Goal: Task Accomplishment & Management: Manage account settings

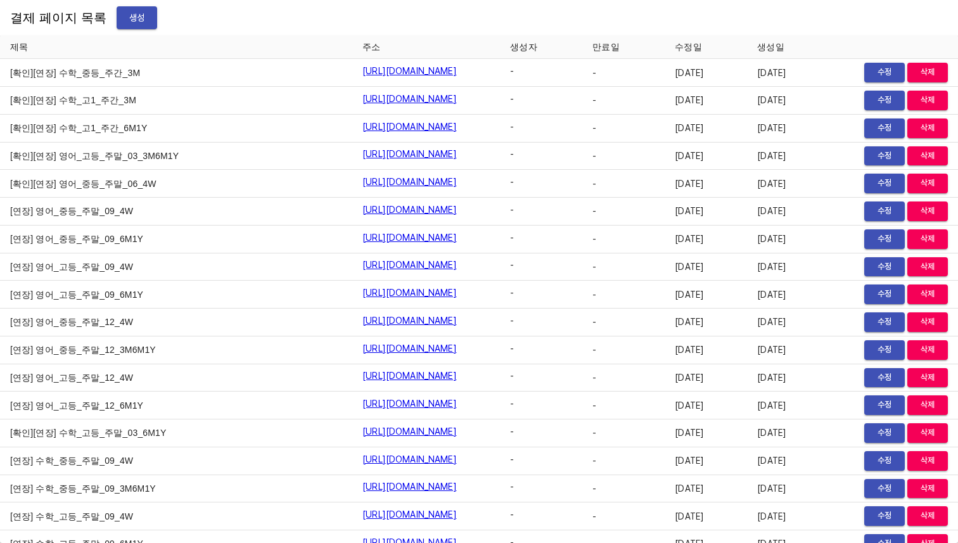
scroll to position [2302, 0]
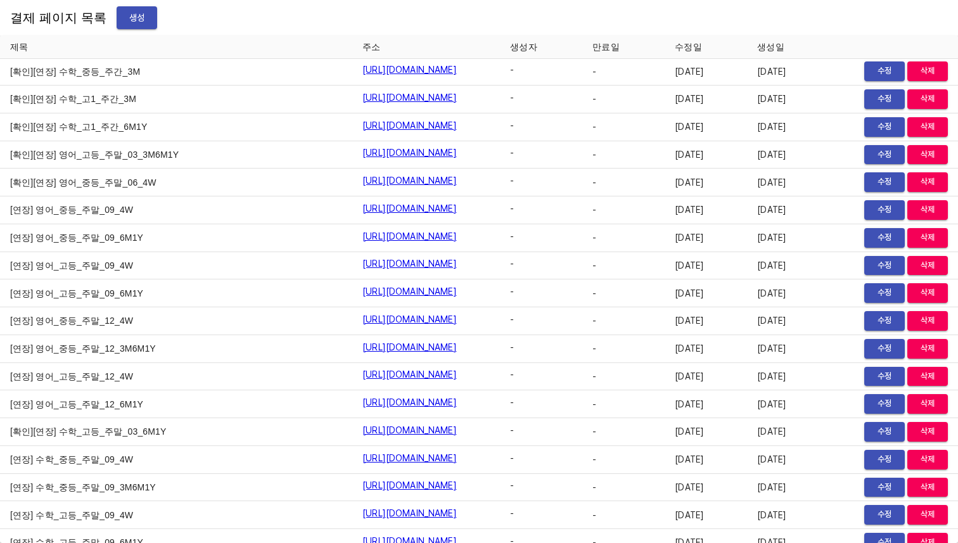
click at [665, 181] on td "-" at bounding box center [623, 183] width 82 height 28
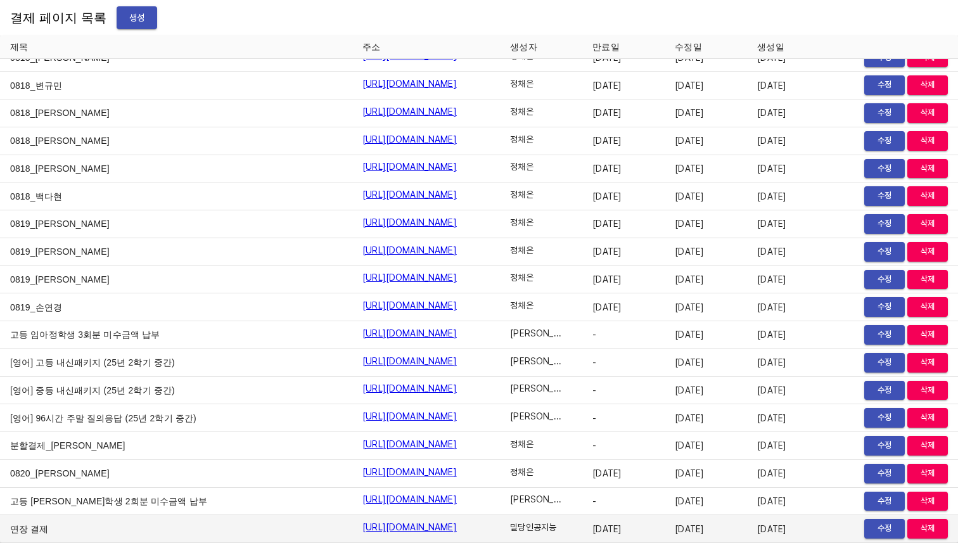
click at [883, 532] on span "수정" at bounding box center [885, 528] width 28 height 15
click at [890, 531] on span "수정" at bounding box center [885, 528] width 28 height 15
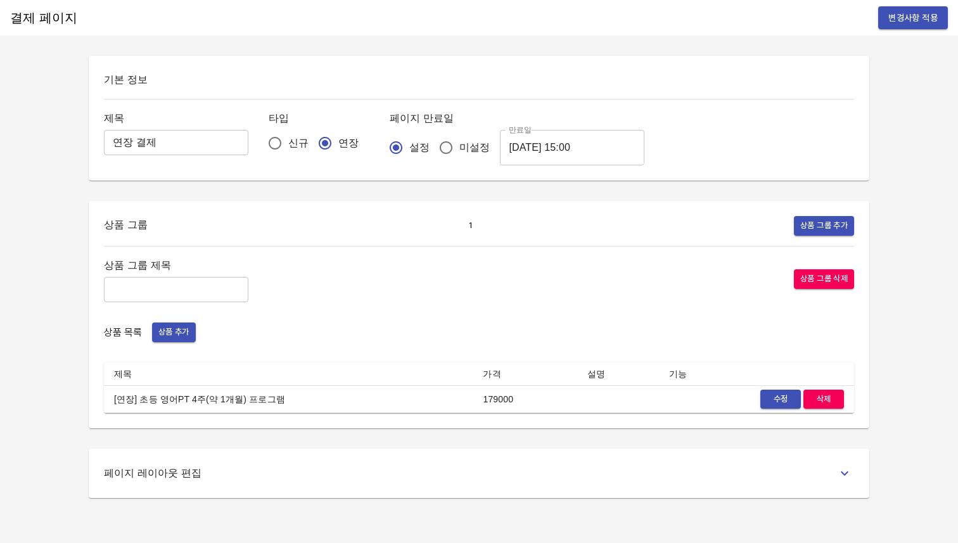
click at [776, 397] on span "수정" at bounding box center [781, 399] width 28 height 15
click at [779, 395] on span "수정" at bounding box center [781, 399] width 28 height 15
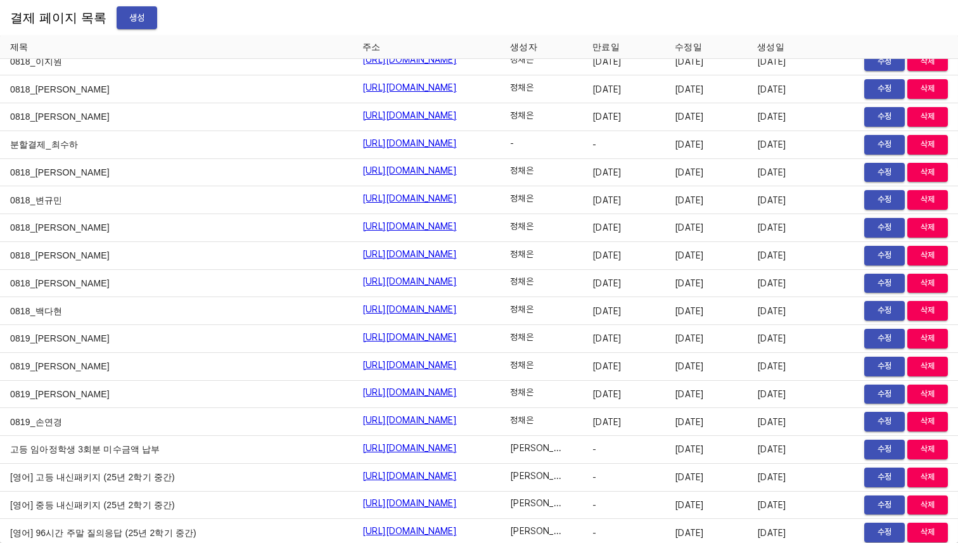
scroll to position [15622, 0]
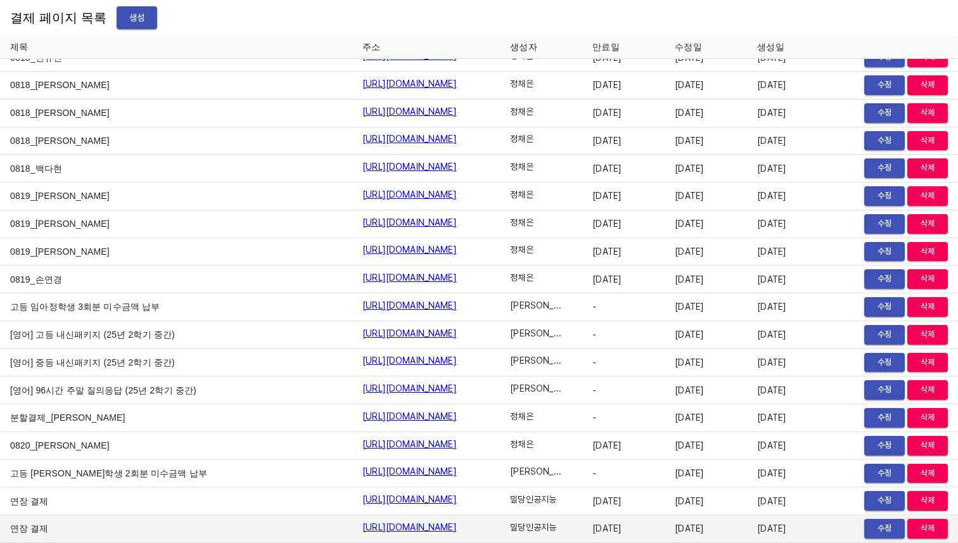
click at [457, 525] on link "https://payment.mildang.kr/iSqSzmRa-9Y3iQ0-boUJO" at bounding box center [409, 527] width 94 height 13
click at [875, 527] on span "수정" at bounding box center [885, 528] width 28 height 15
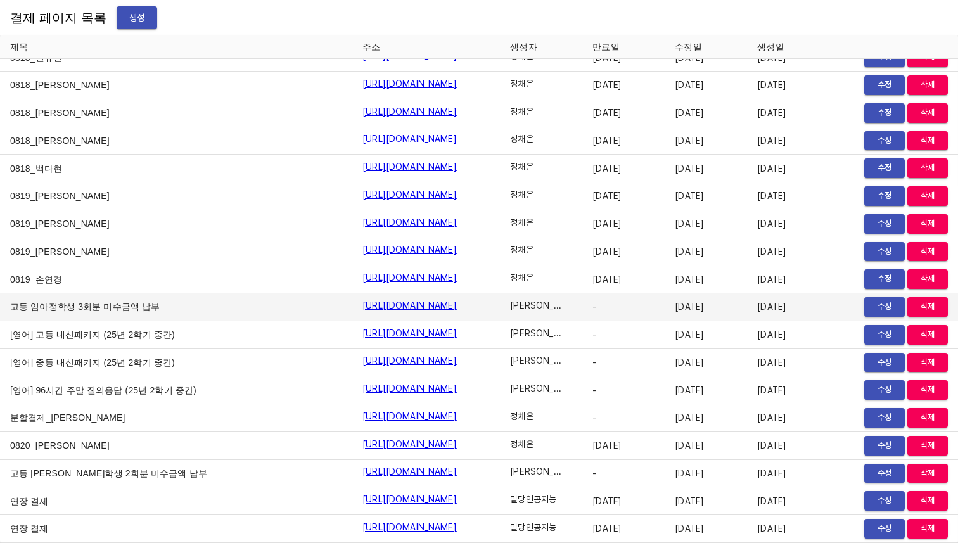
click at [665, 302] on td "-" at bounding box center [623, 307] width 82 height 28
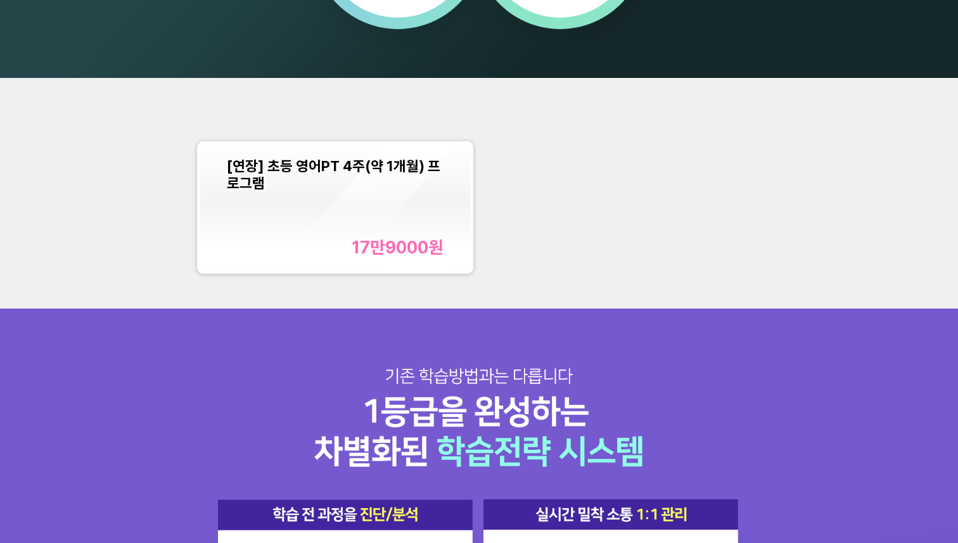
scroll to position [1189, 0]
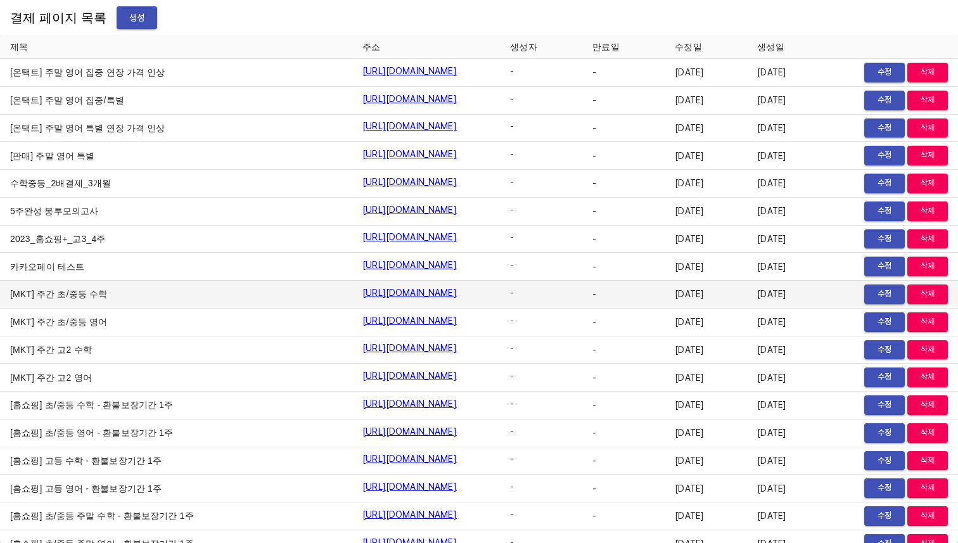
click at [665, 302] on td "-" at bounding box center [623, 295] width 82 height 28
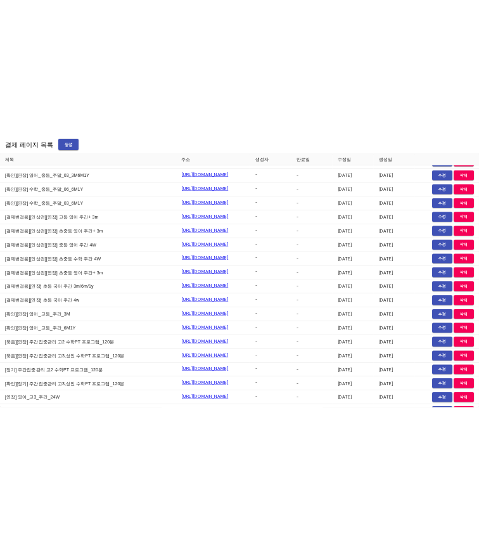
scroll to position [15649, 0]
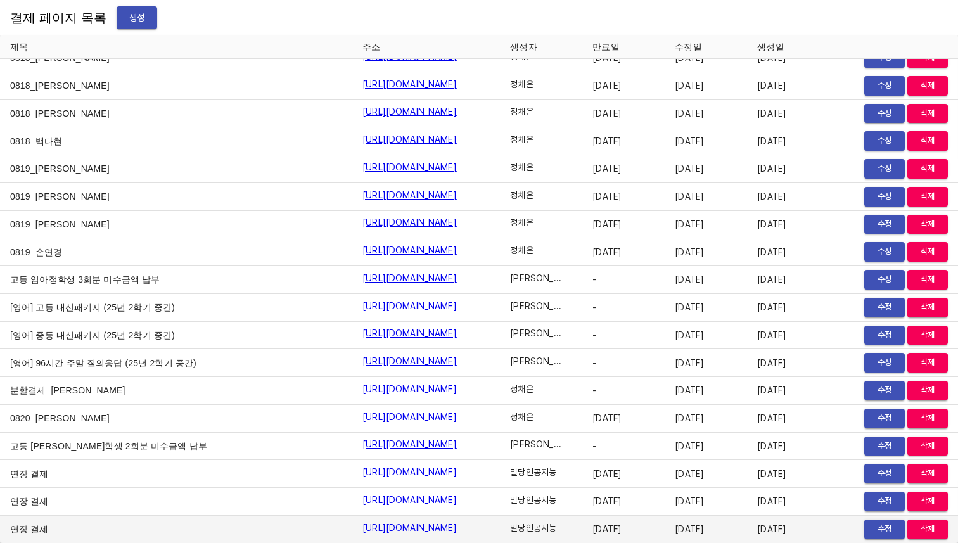
click at [881, 530] on span "수정" at bounding box center [885, 529] width 28 height 15
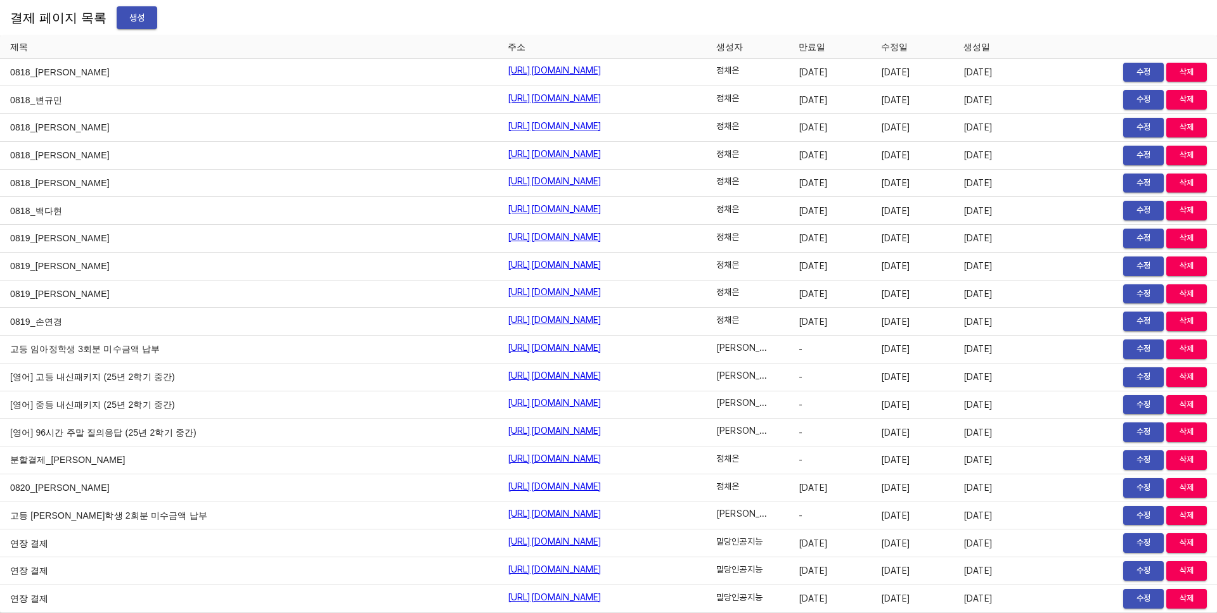
scroll to position [15579, 0]
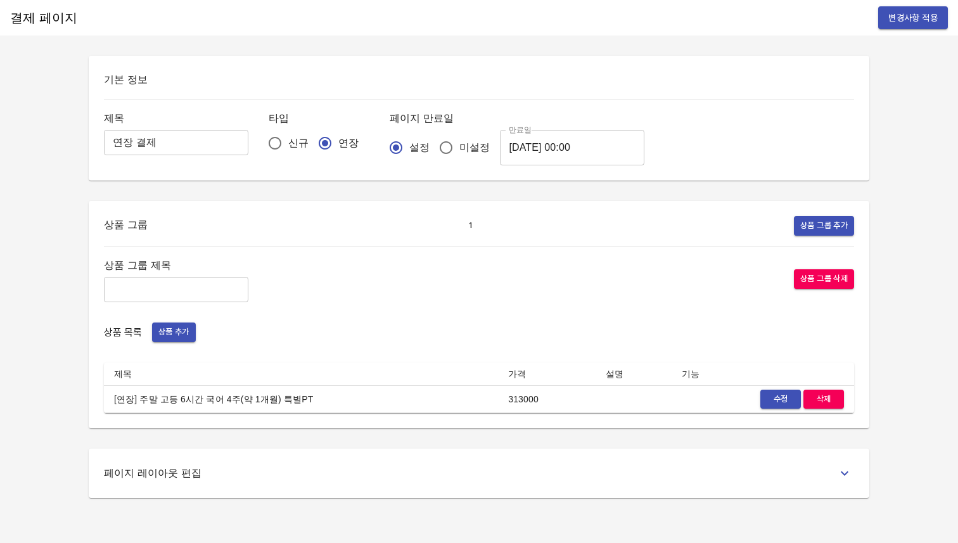
click at [762, 397] on button "수정" at bounding box center [780, 400] width 41 height 20
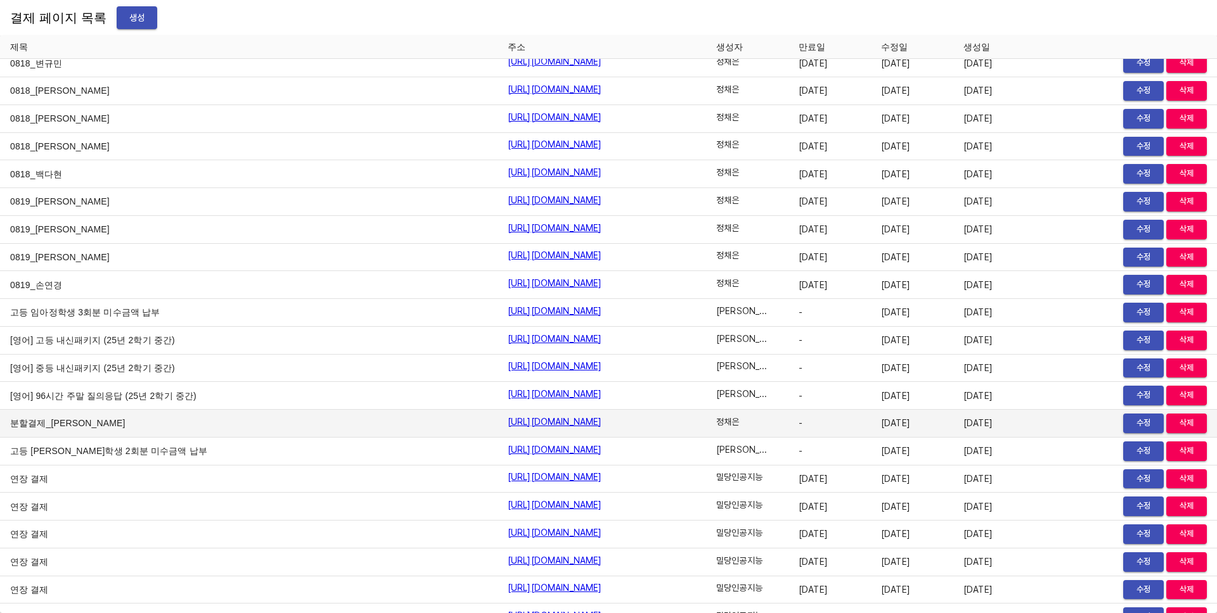
scroll to position [15634, 0]
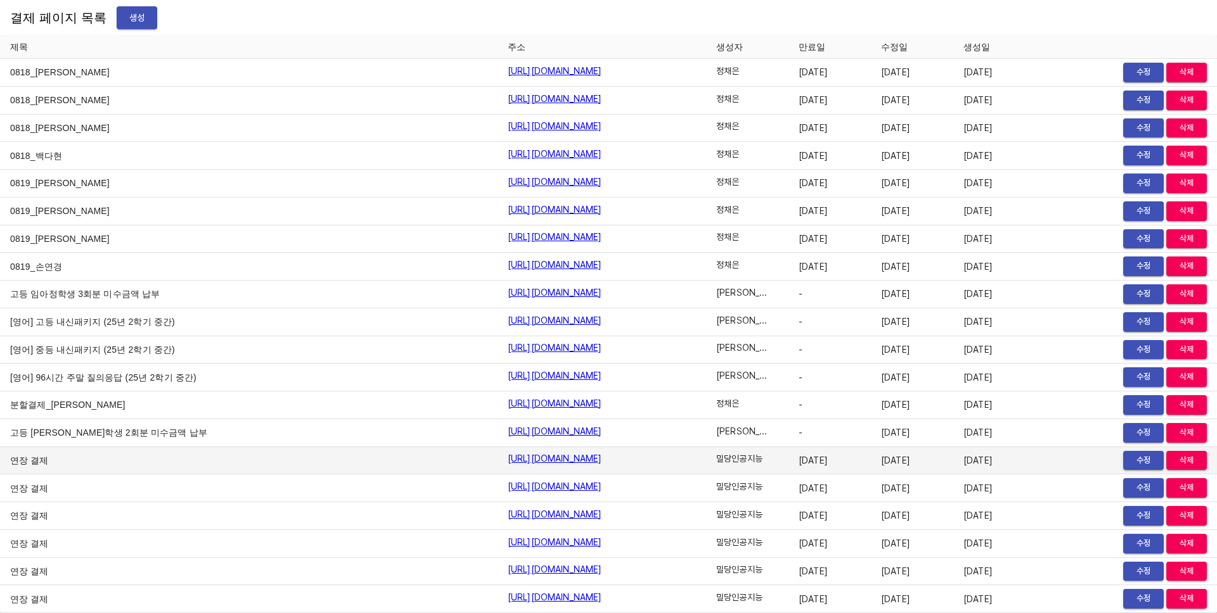
click at [538, 459] on link "https://payment.mildang.kr/pegpjTaaeoELqz_voExIX" at bounding box center [555, 458] width 94 height 13
click at [1129, 459] on span "수정" at bounding box center [1143, 461] width 28 height 15
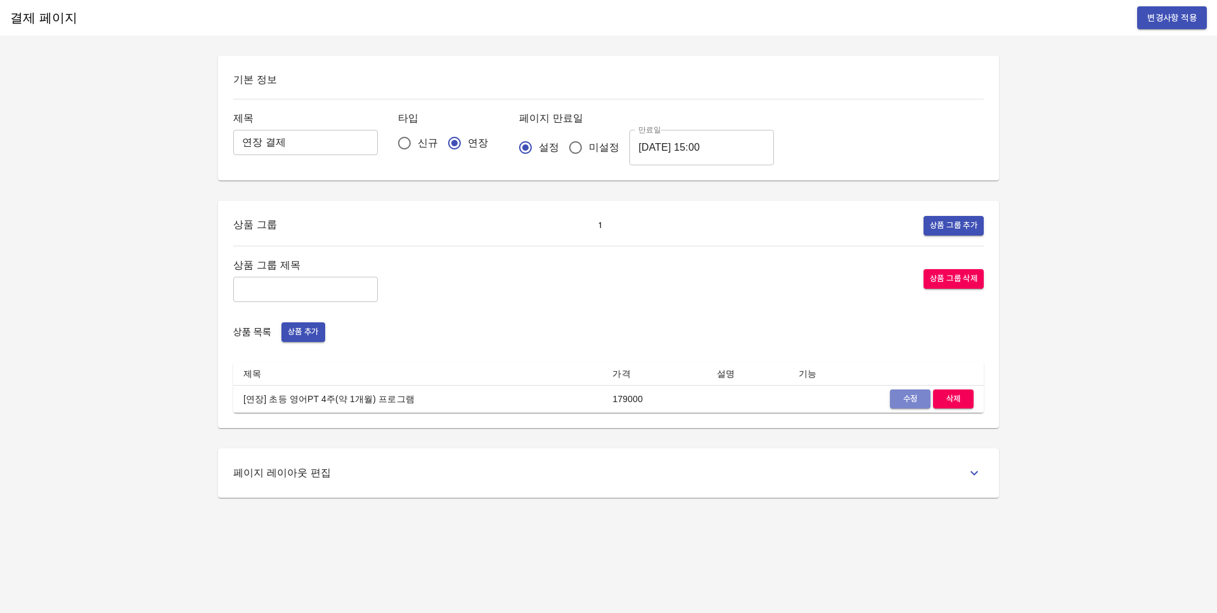
click at [898, 393] on span "수정" at bounding box center [910, 399] width 28 height 15
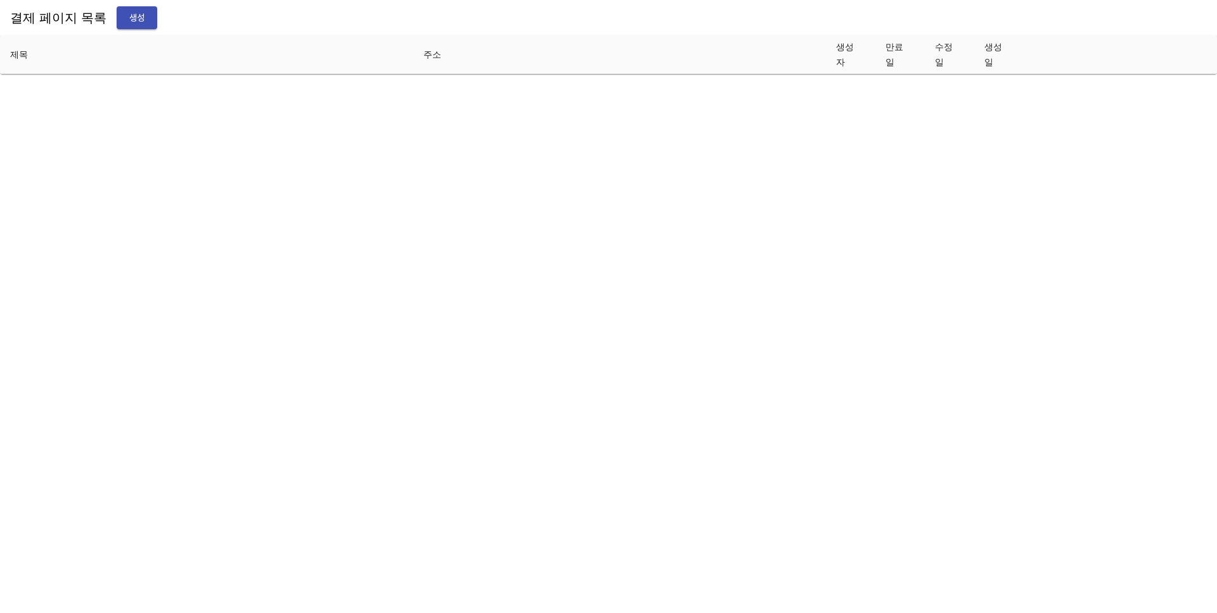
click at [775, 74] on html "결제 페이지 목록 생성 제목 주소 생성자 만료일 수정일 생성일" at bounding box center [608, 37] width 1217 height 74
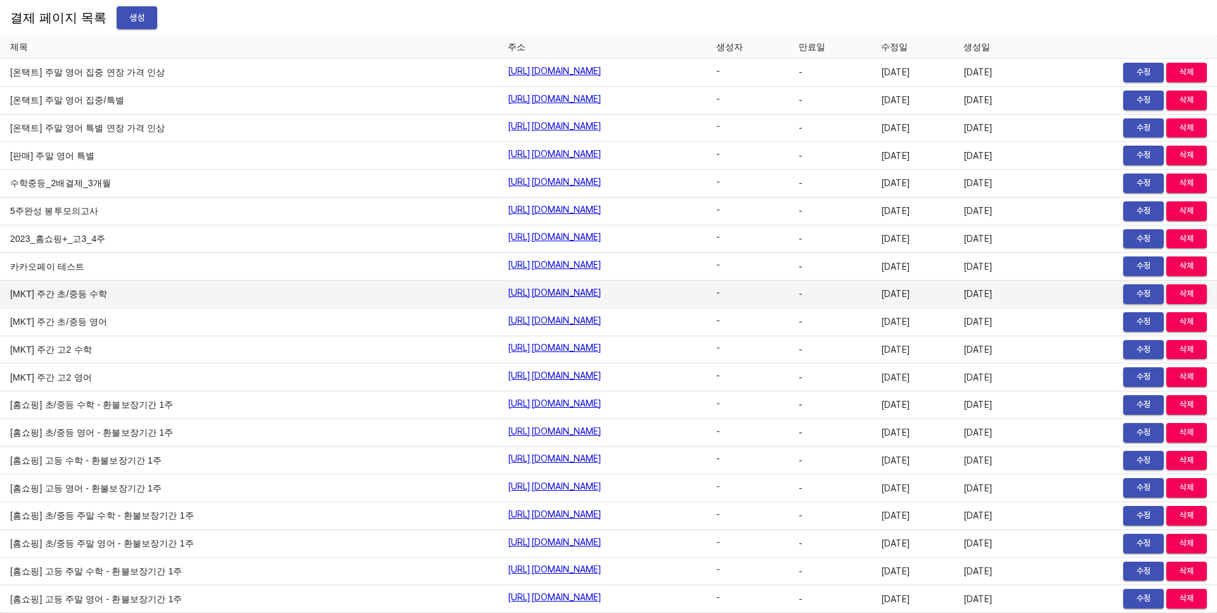
click at [786, 284] on td "-" at bounding box center [747, 295] width 82 height 28
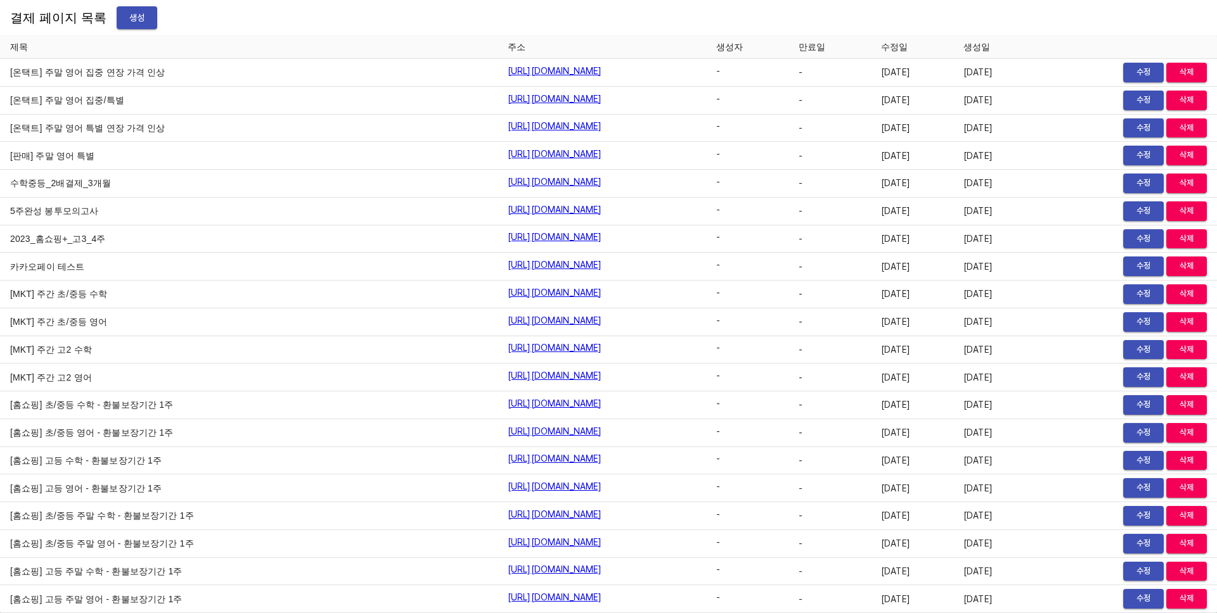
scroll to position [15634, 0]
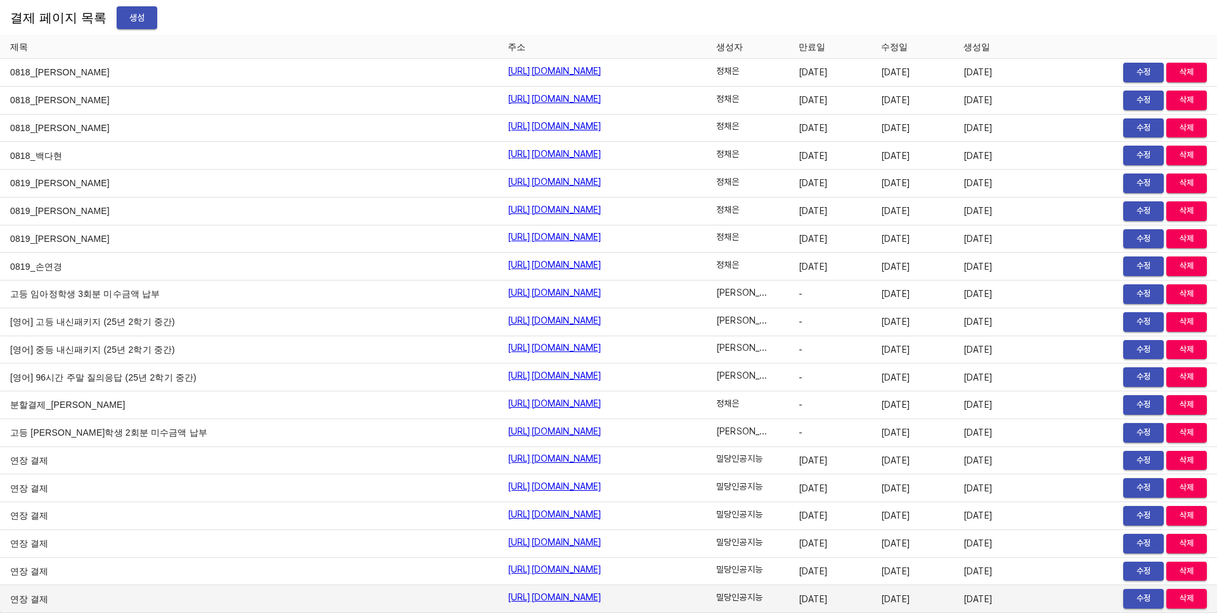
click at [1135, 602] on span "수정" at bounding box center [1143, 599] width 28 height 15
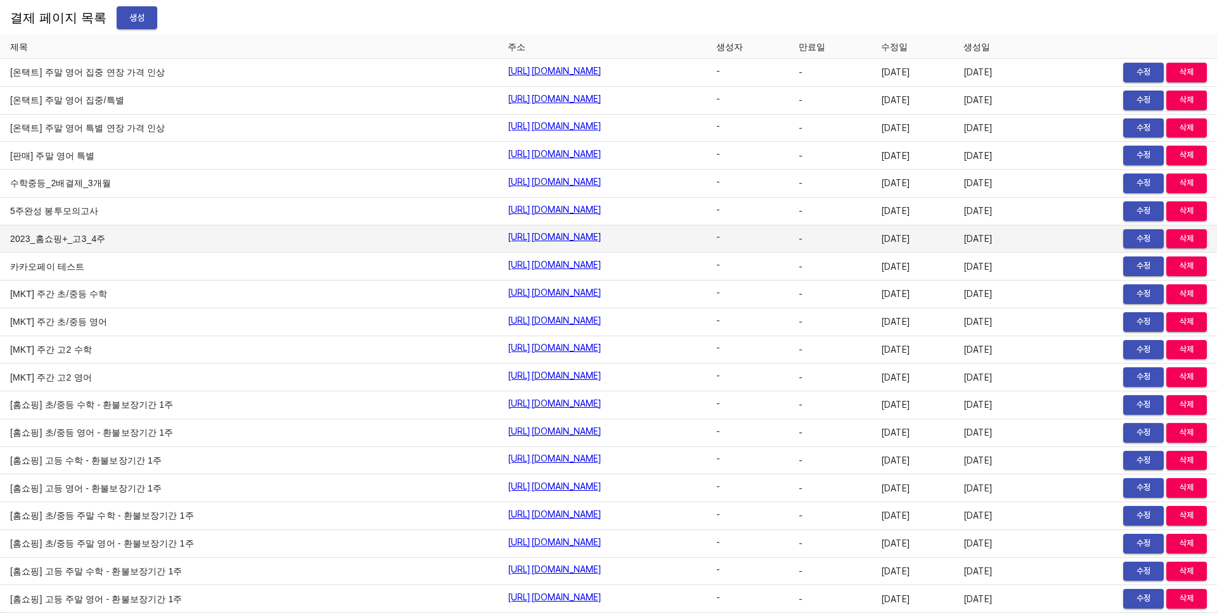
click at [819, 246] on td "-" at bounding box center [829, 240] width 82 height 28
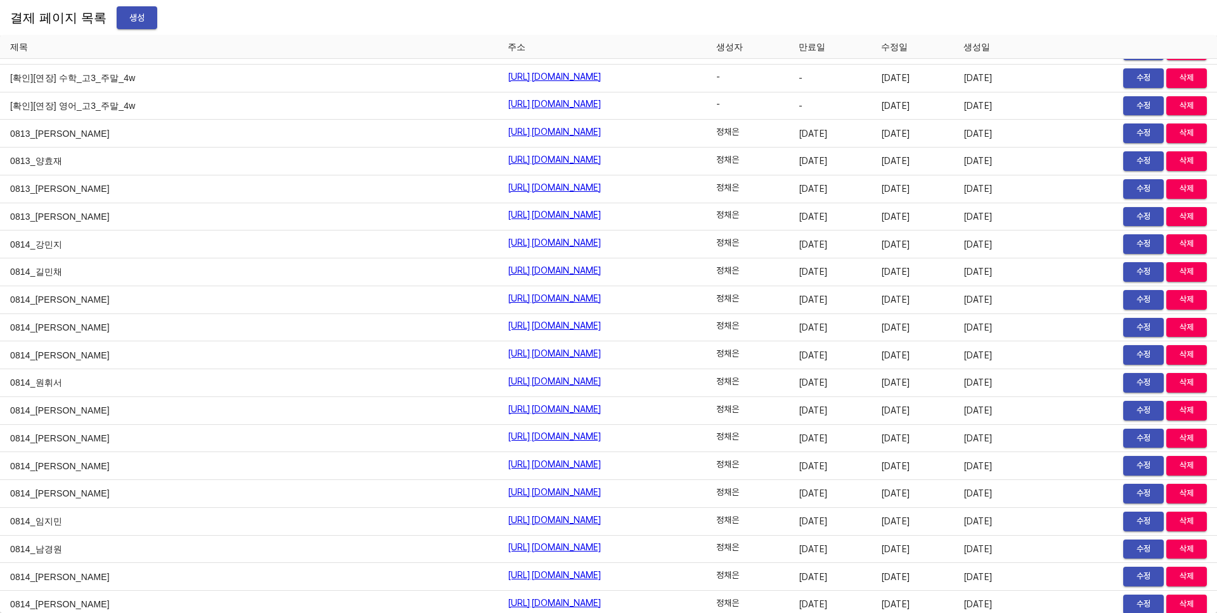
scroll to position [15634, 0]
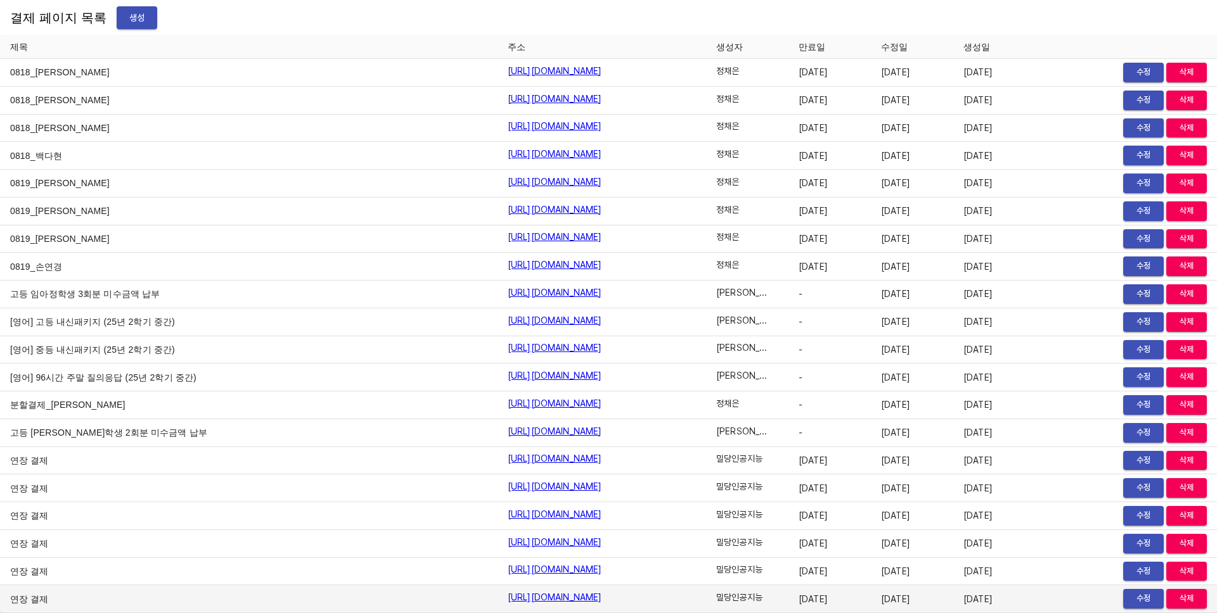
click at [513, 602] on link "https://payment.mildang.kr/0E_MJ835bbczk_PN4acU5" at bounding box center [555, 597] width 94 height 13
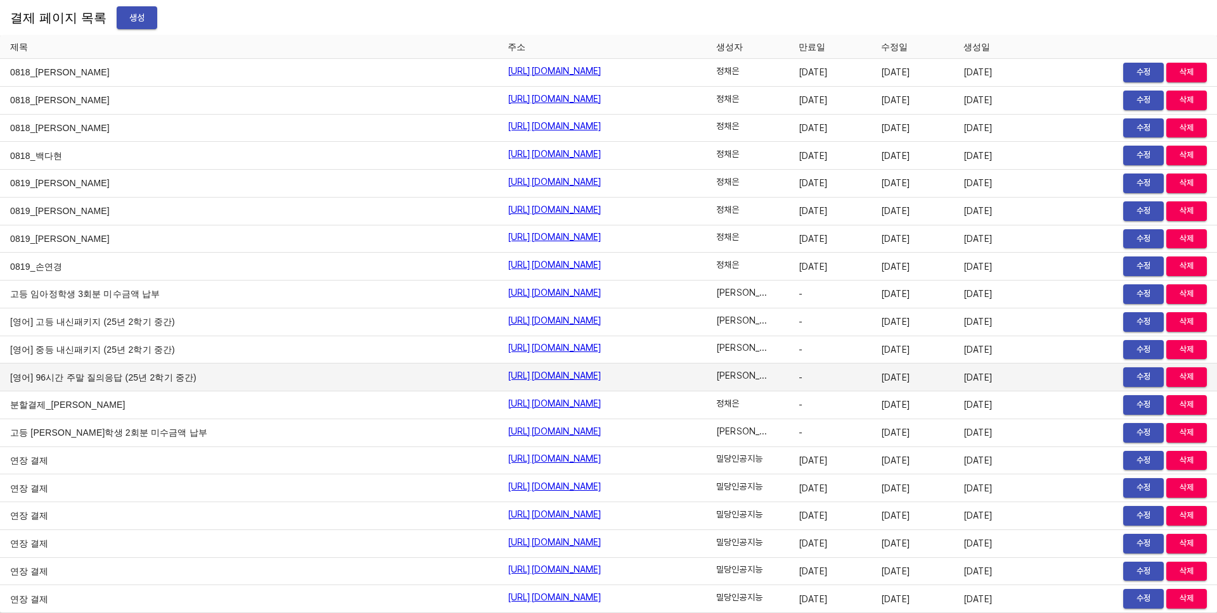
click at [859, 387] on td "-" at bounding box center [829, 378] width 82 height 28
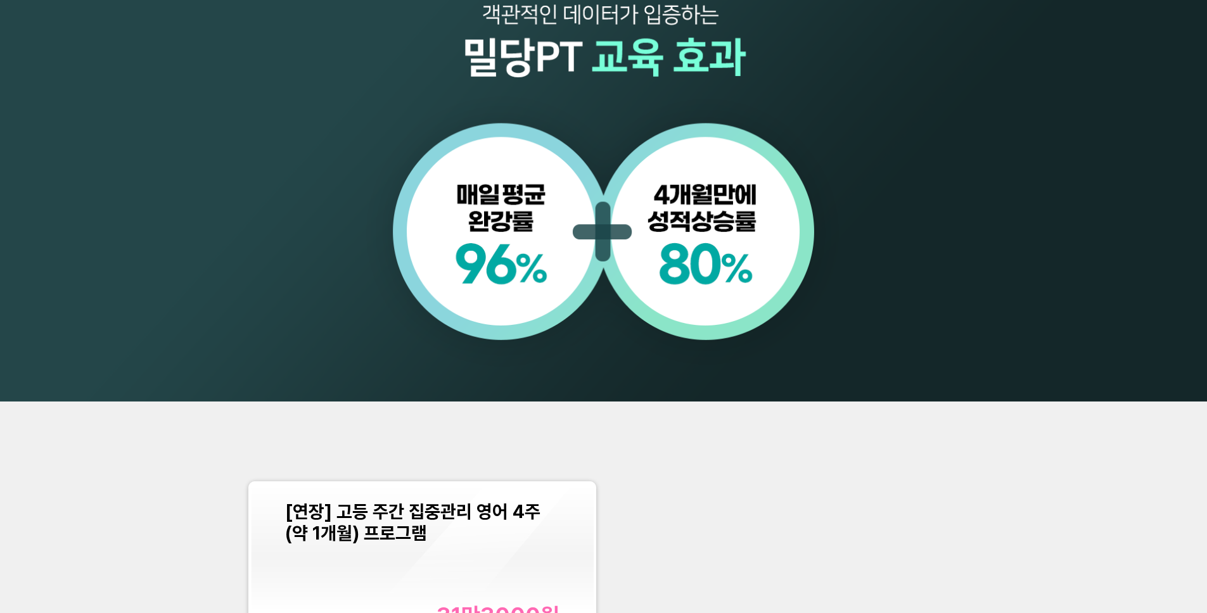
scroll to position [1208, 0]
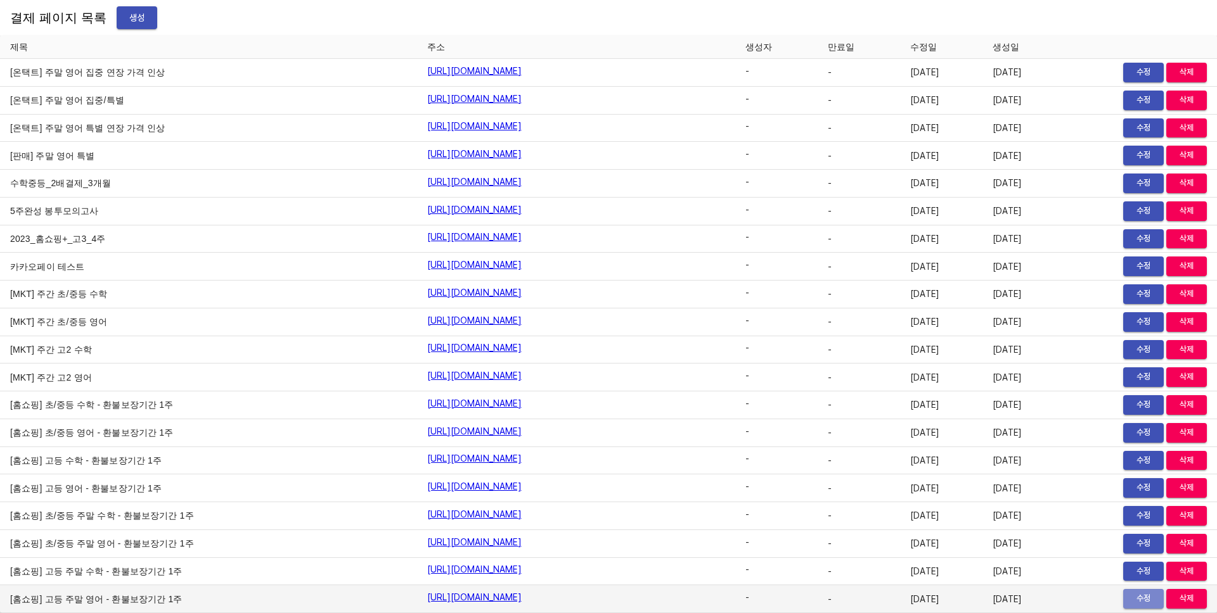
click at [1139, 595] on span "수정" at bounding box center [1143, 599] width 28 height 15
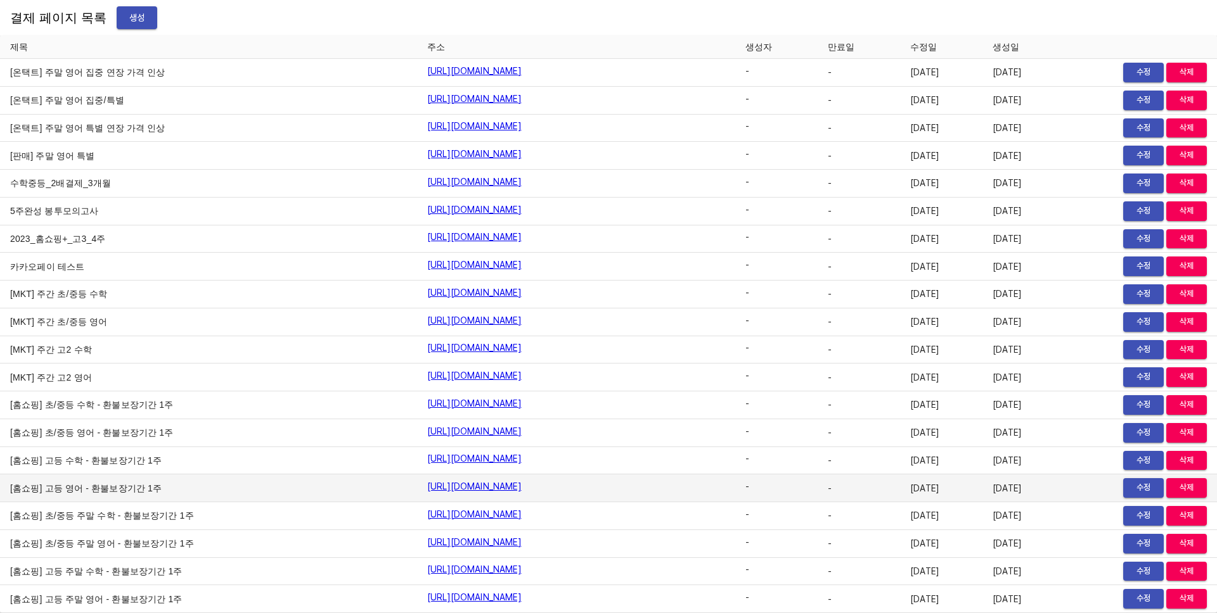
click at [965, 480] on td "2024-06-03" at bounding box center [941, 489] width 82 height 28
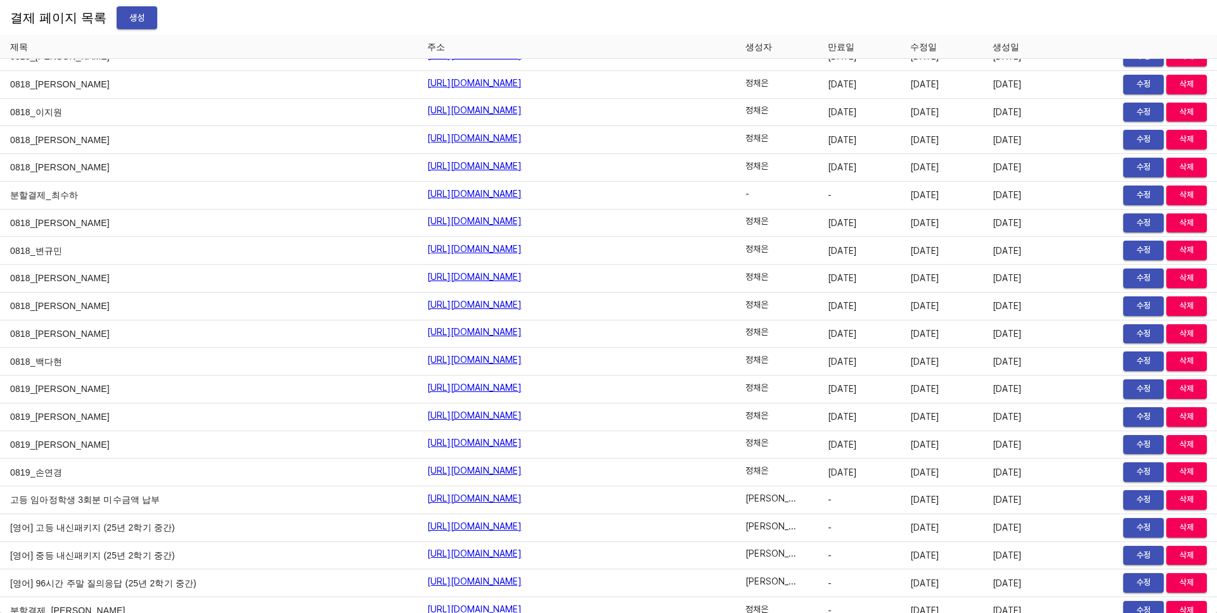
scroll to position [15634, 0]
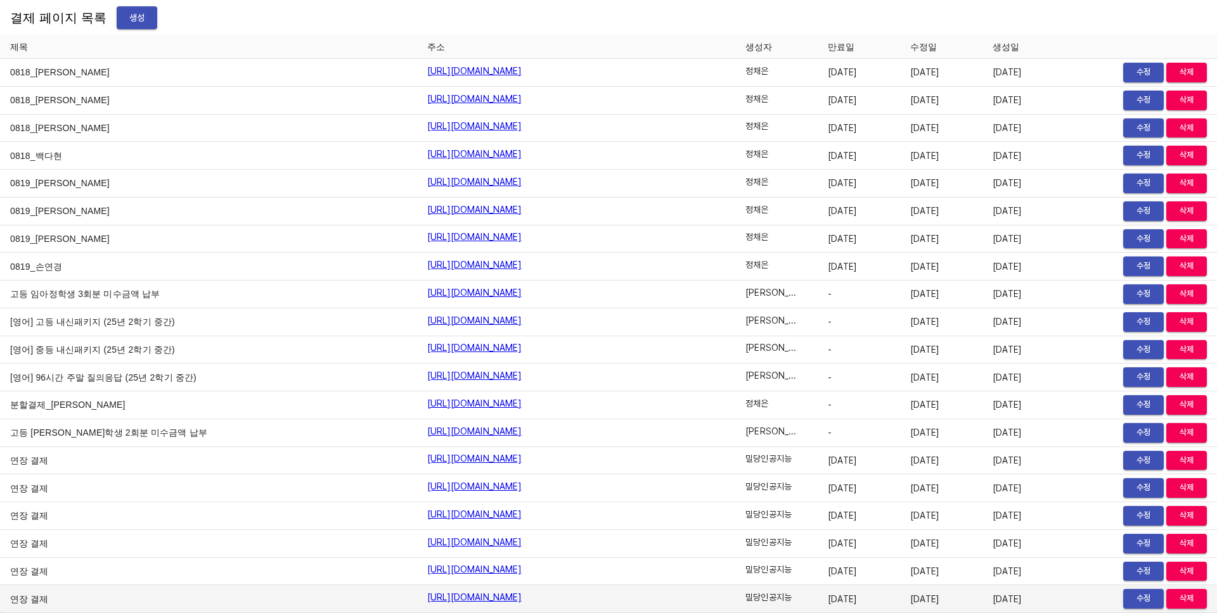
click at [1129, 596] on span "수정" at bounding box center [1143, 599] width 28 height 15
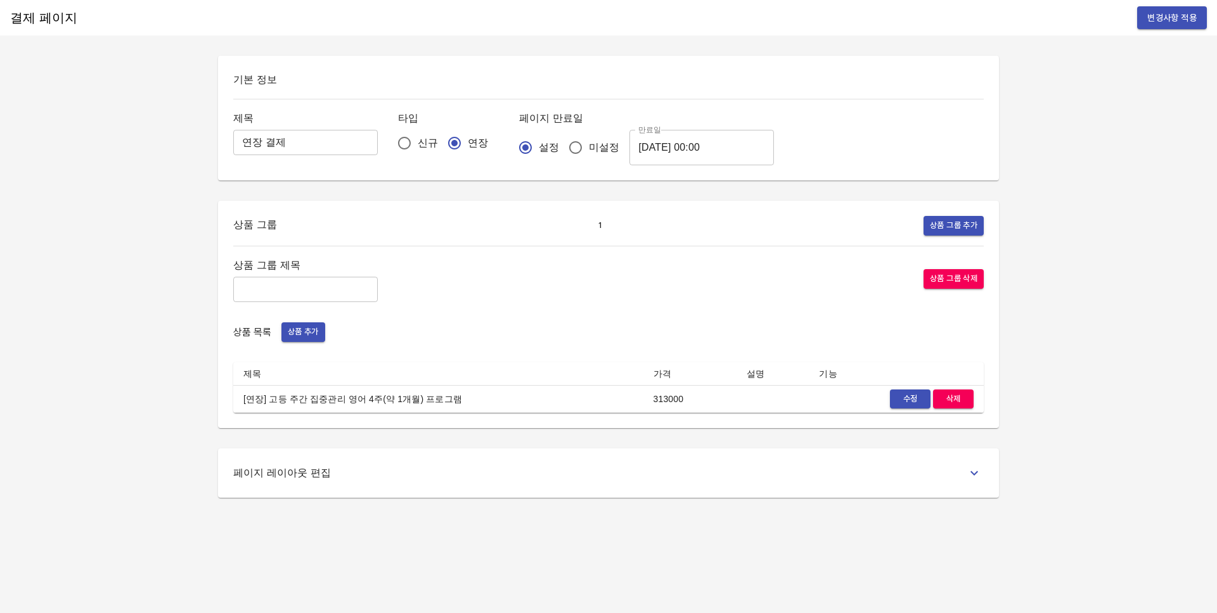
drag, startPoint x: 728, startPoint y: 547, endPoint x: 729, endPoint y: 536, distance: 10.8
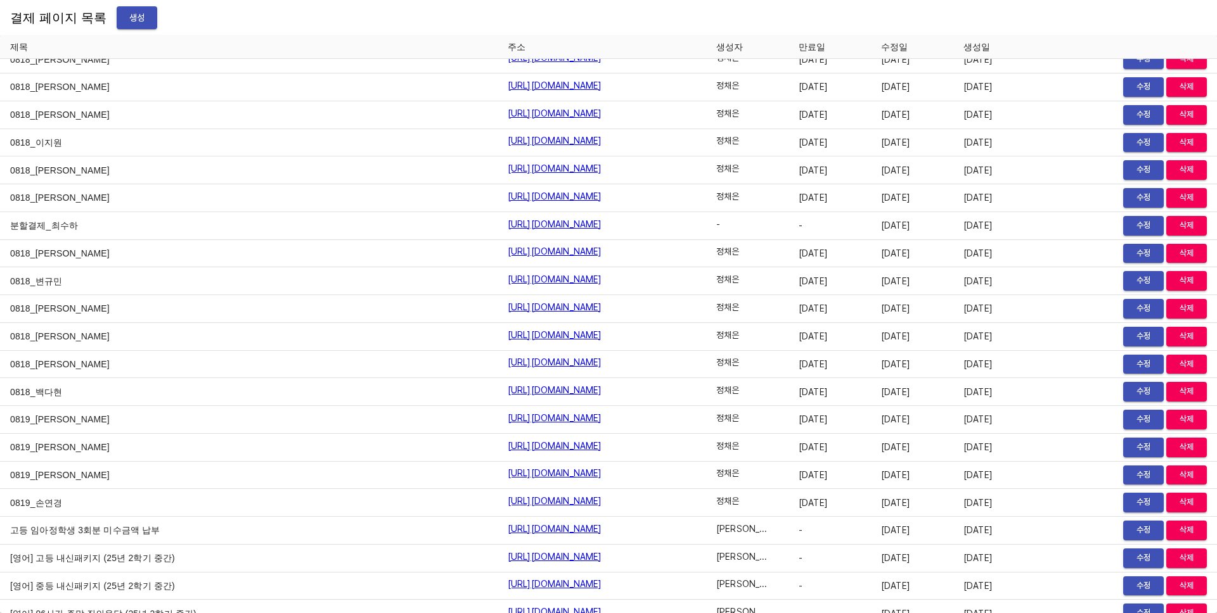
scroll to position [15717, 0]
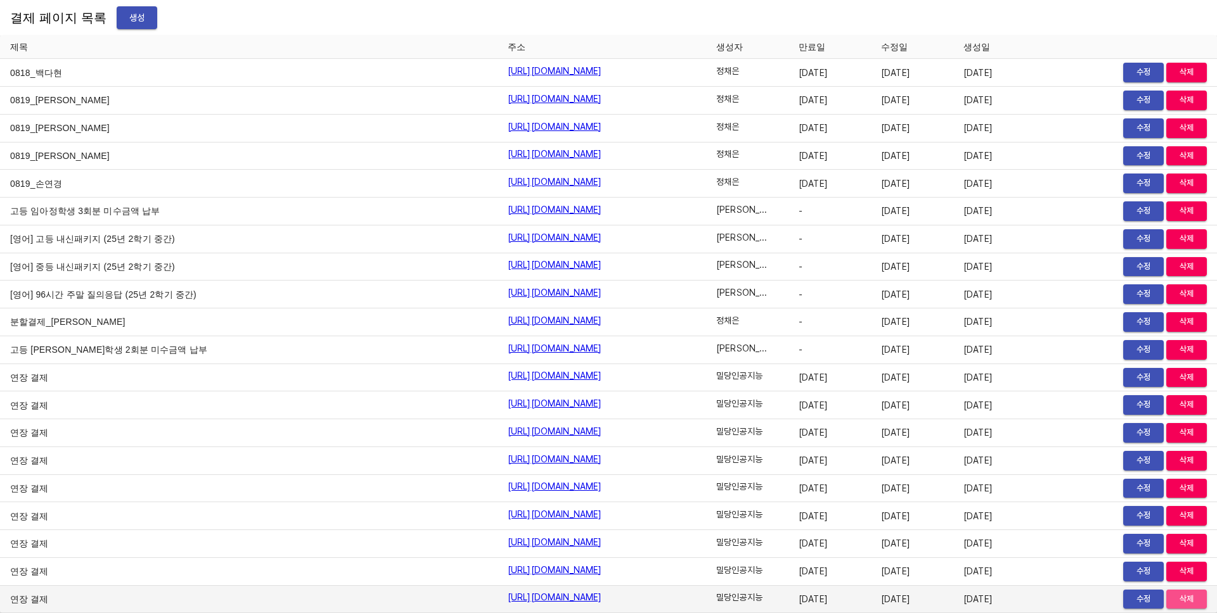
click at [1180, 606] on button "삭제" at bounding box center [1186, 600] width 41 height 20
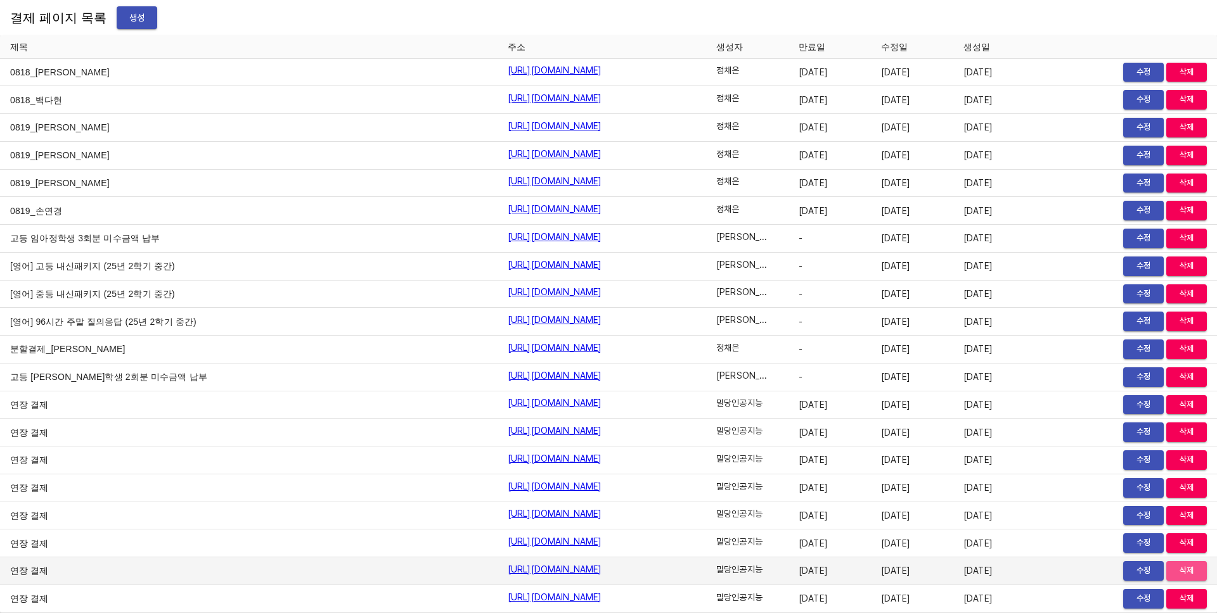
click at [1180, 575] on span "삭제" at bounding box center [1186, 571] width 28 height 15
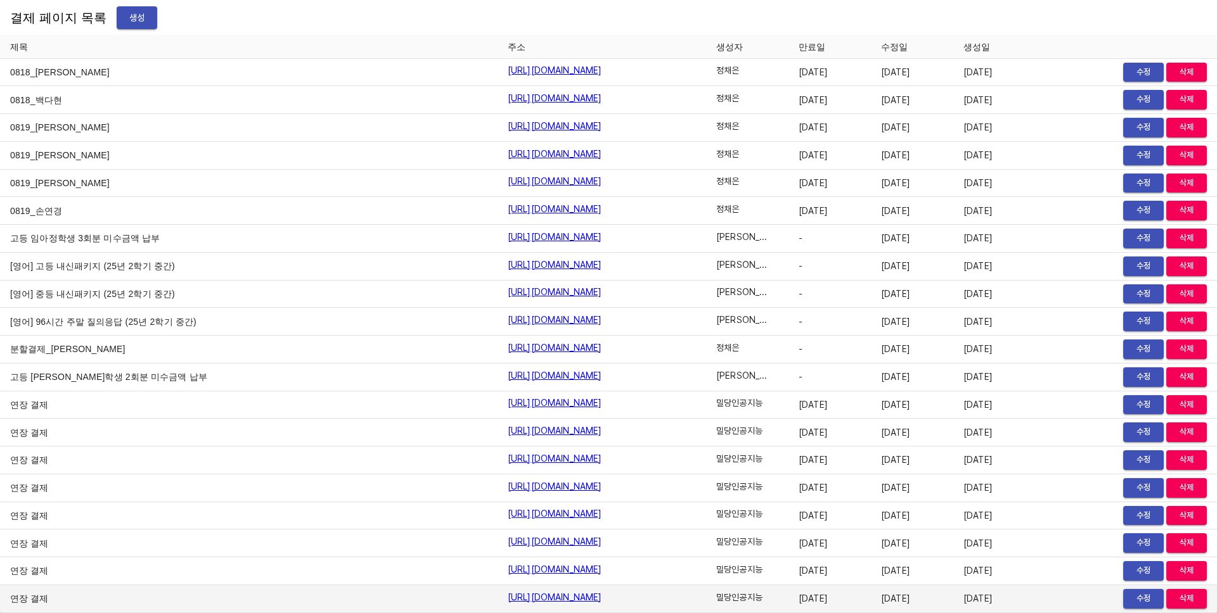
click at [1180, 596] on span "삭제" at bounding box center [1186, 599] width 28 height 15
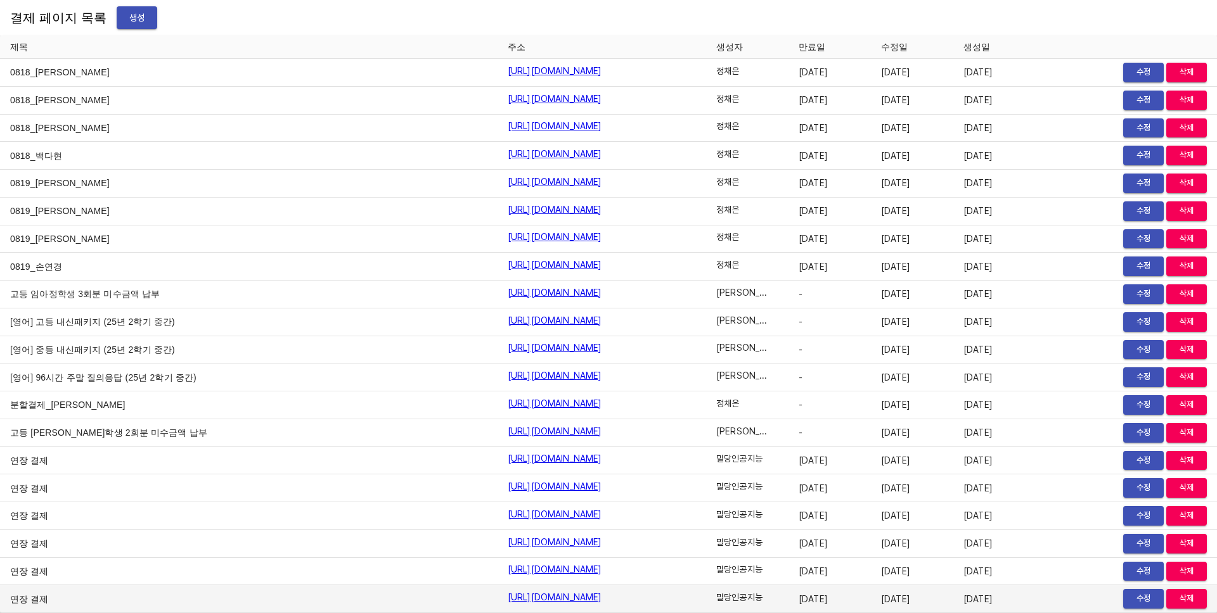
click at [1178, 589] on button "삭제" at bounding box center [1186, 599] width 41 height 20
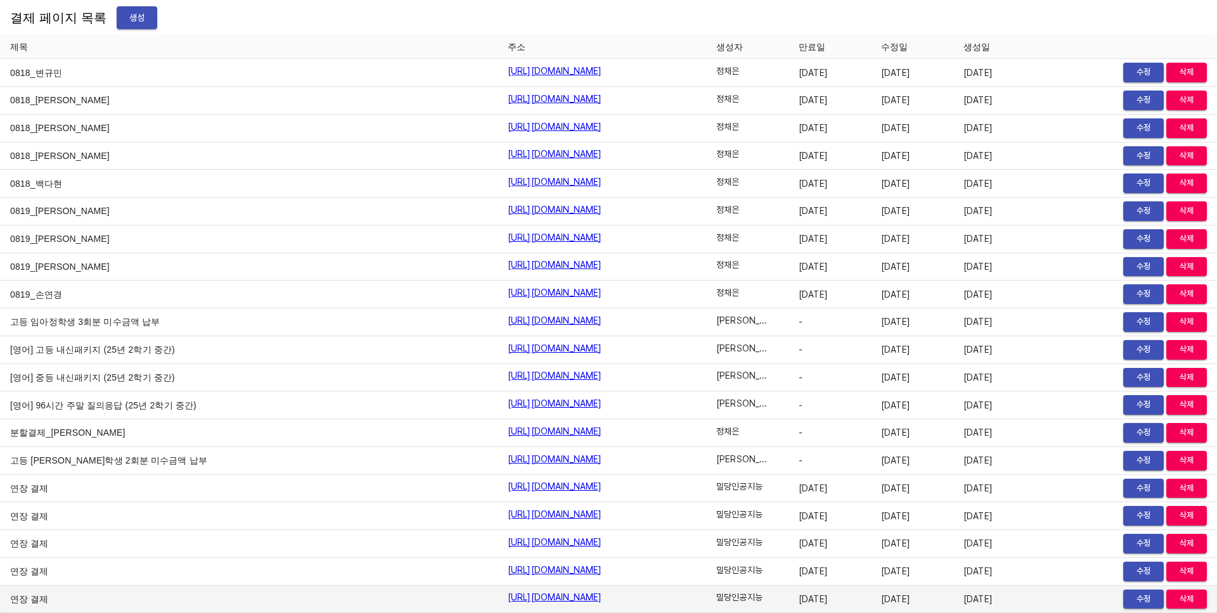
click at [1181, 594] on span "삭제" at bounding box center [1186, 599] width 28 height 15
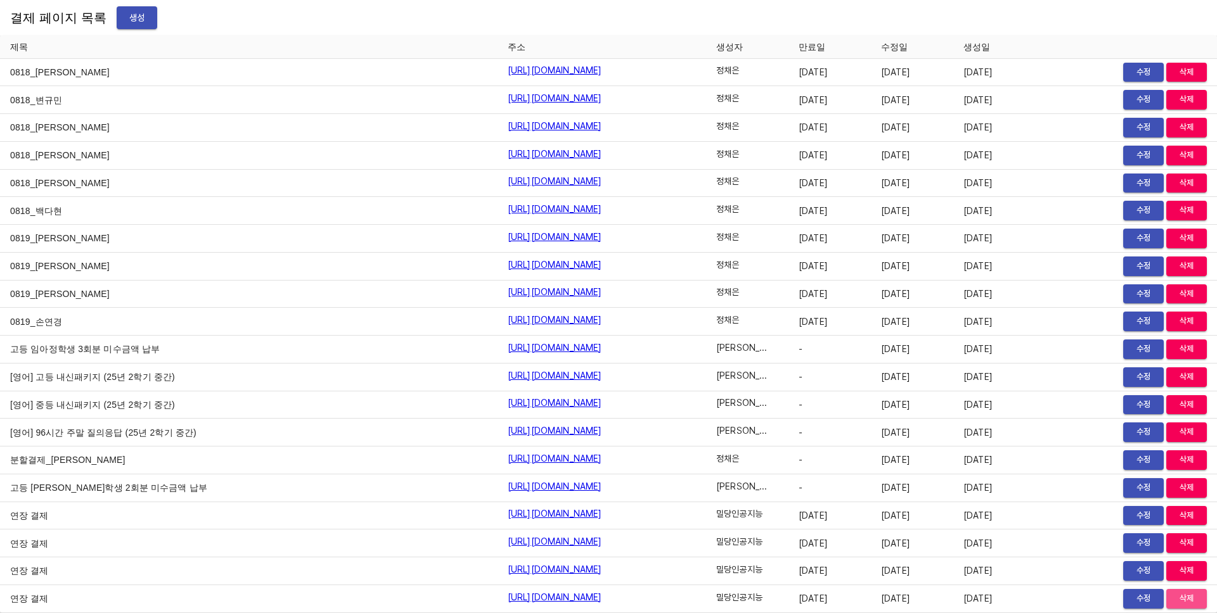
click at [1181, 596] on span "삭제" at bounding box center [1186, 599] width 28 height 15
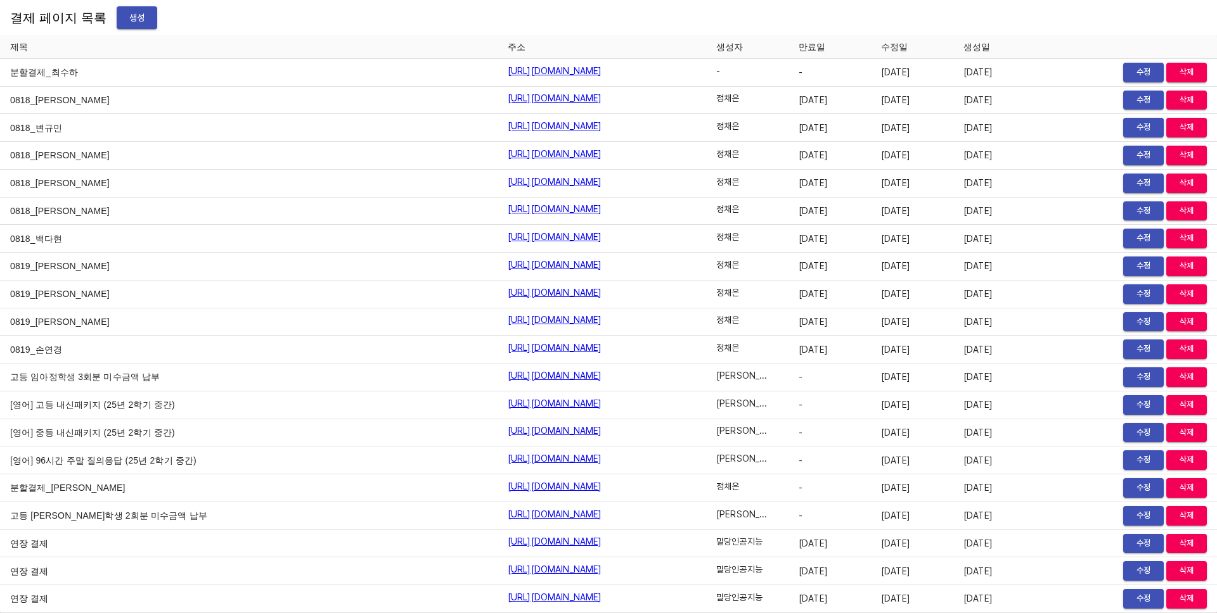
scroll to position [15551, 0]
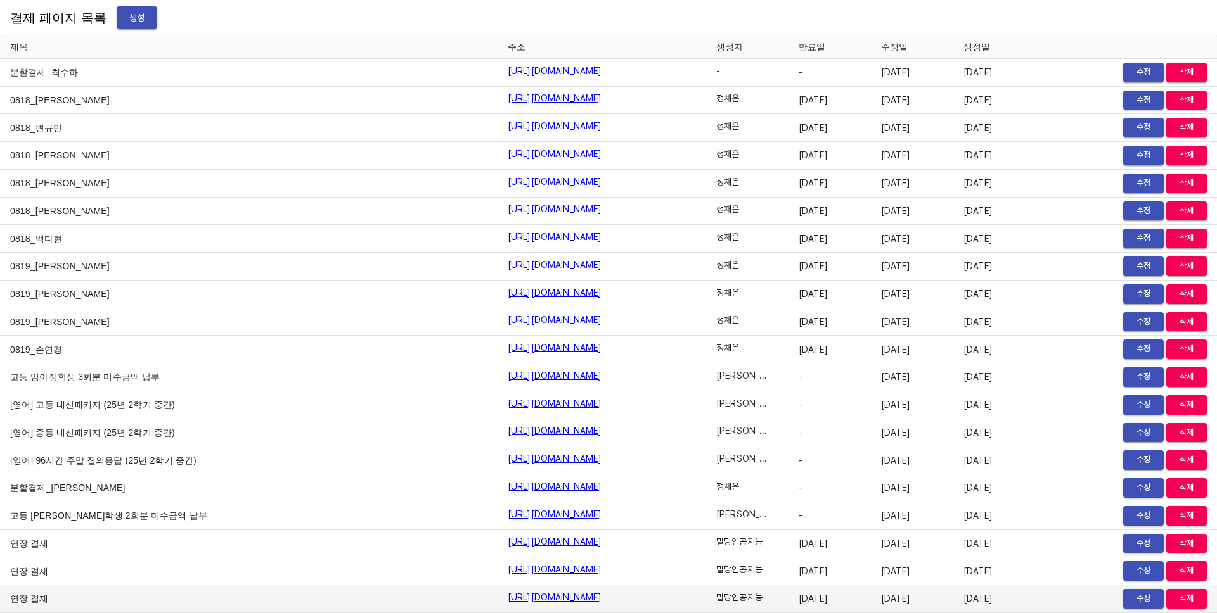
click at [1182, 598] on span "삭제" at bounding box center [1186, 599] width 28 height 15
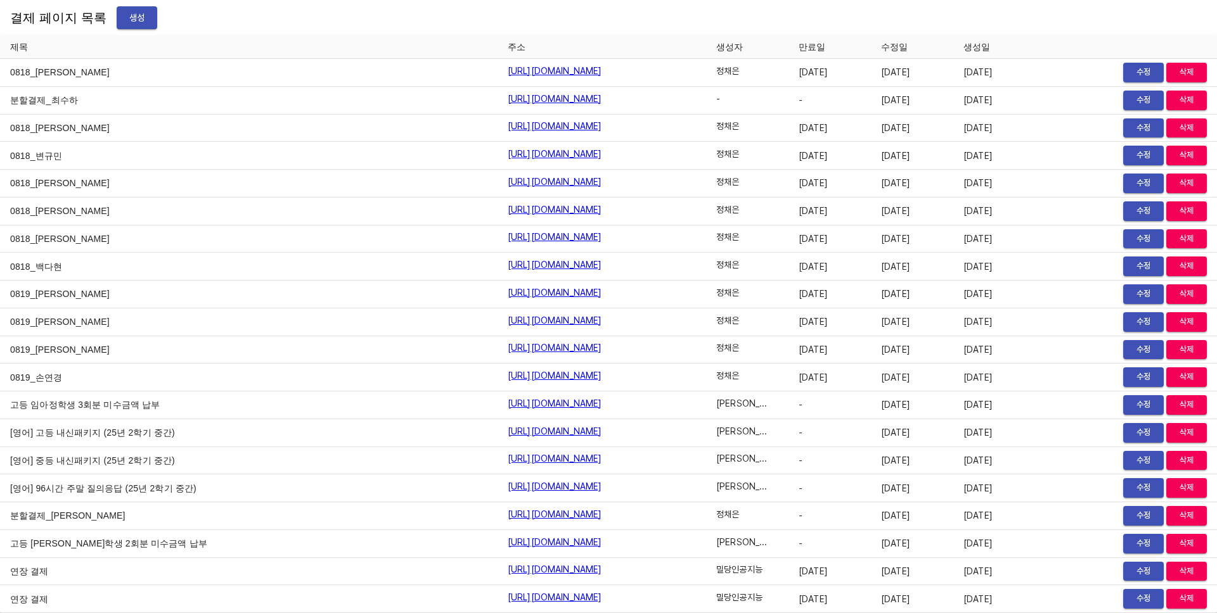
click at [1183, 600] on span "삭제" at bounding box center [1186, 599] width 28 height 15
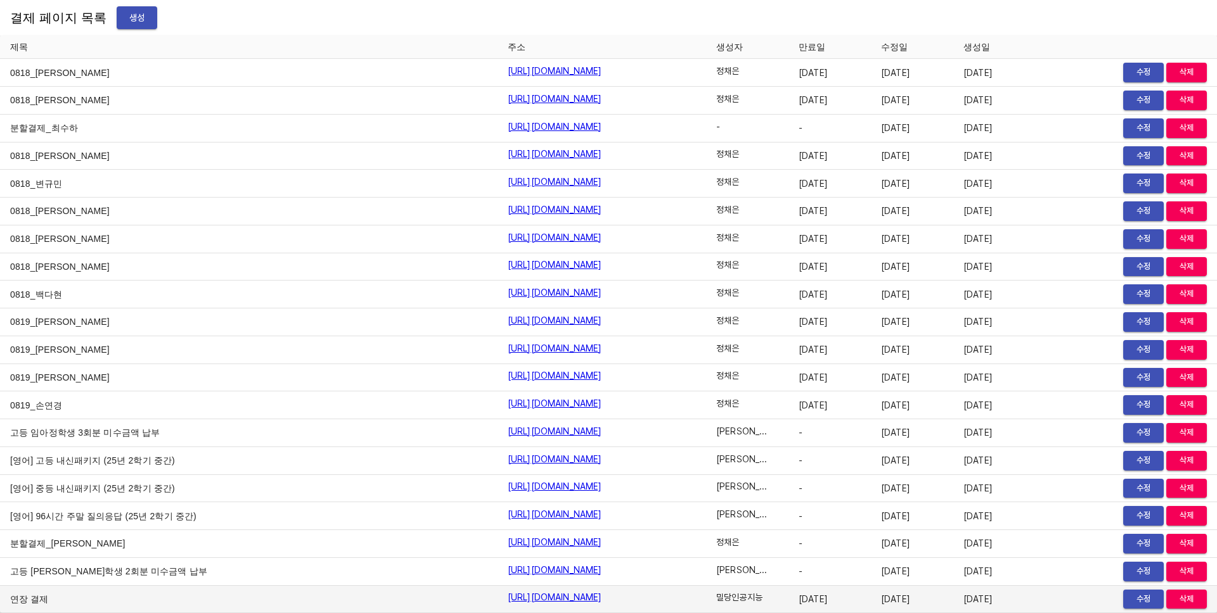
scroll to position [15496, 0]
click at [1182, 598] on span "삭제" at bounding box center [1186, 599] width 28 height 15
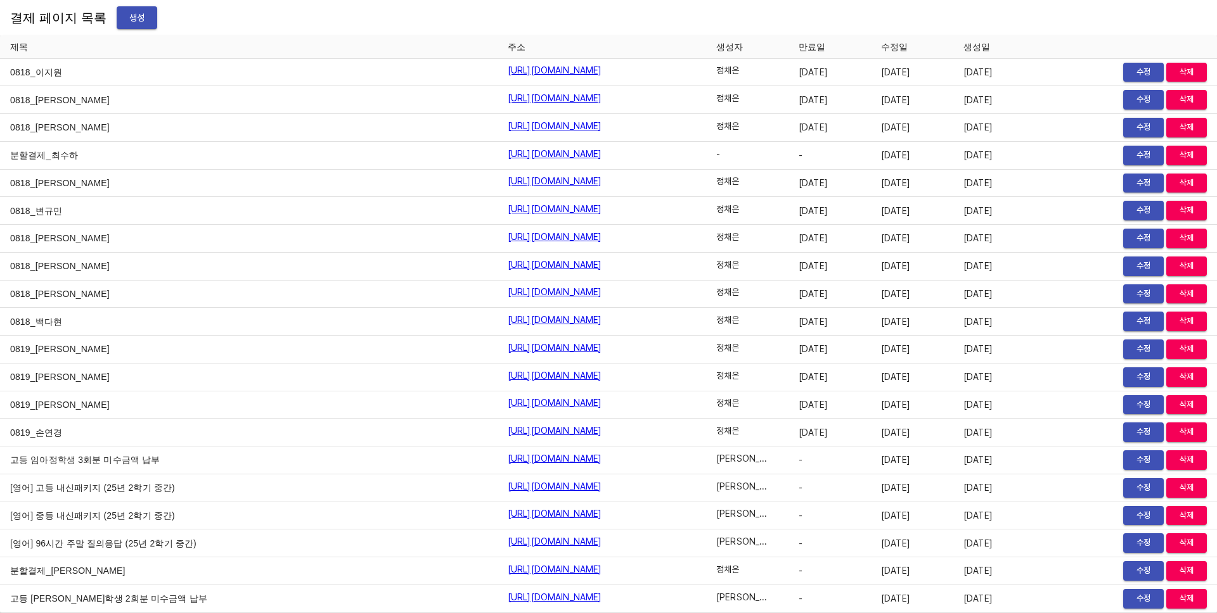
scroll to position [15468, 0]
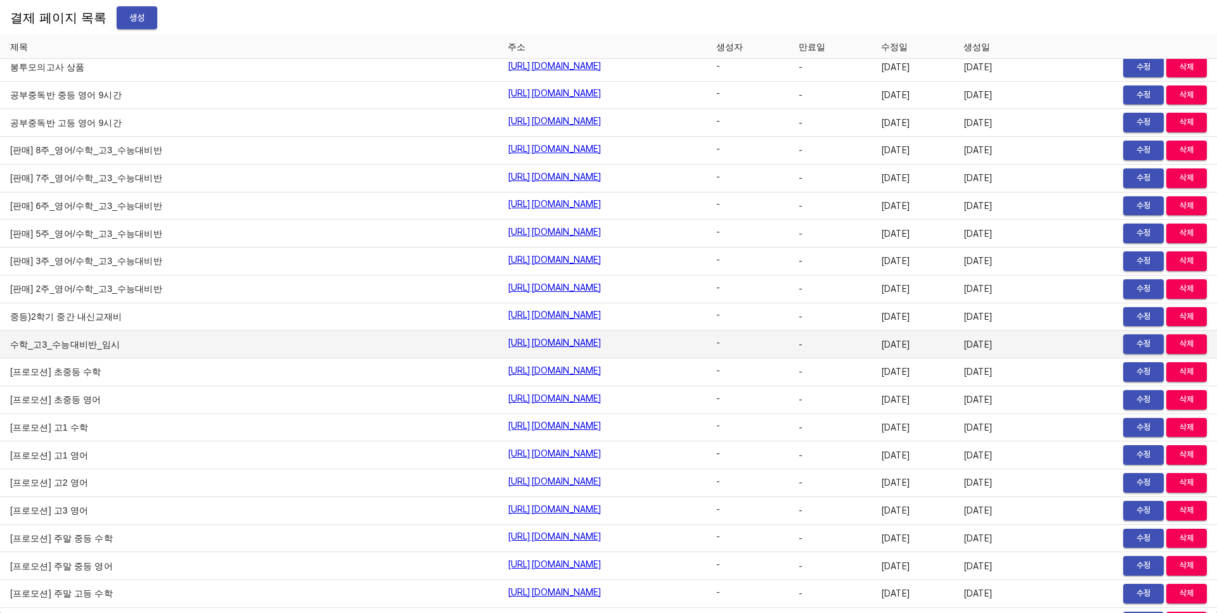
click at [788, 345] on td "-" at bounding box center [747, 345] width 82 height 28
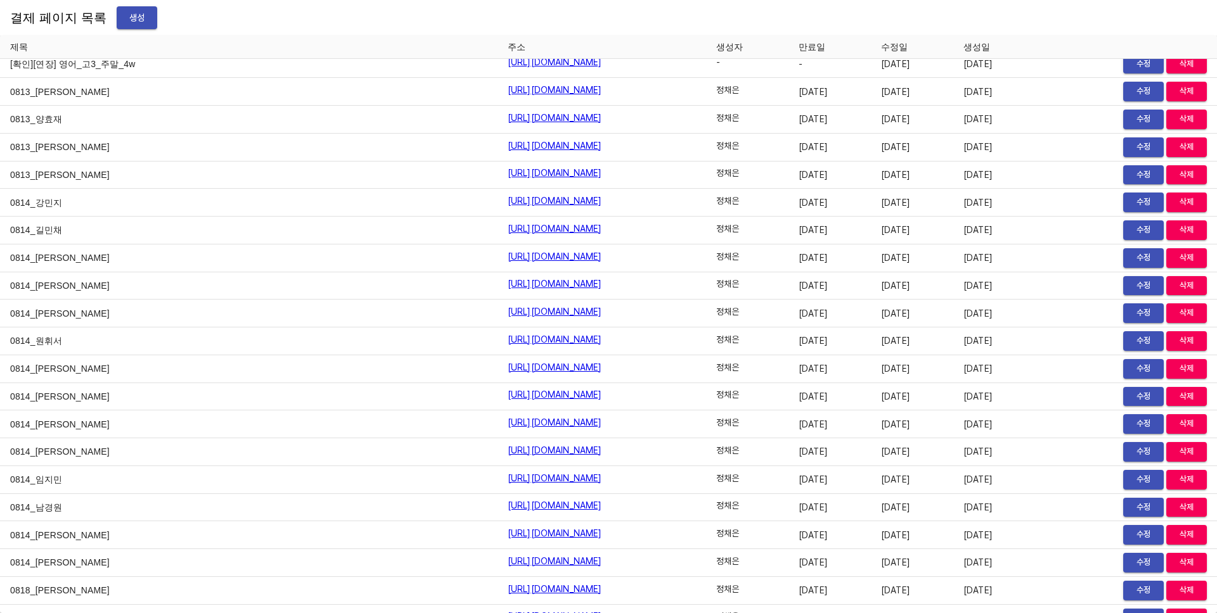
scroll to position [15496, 0]
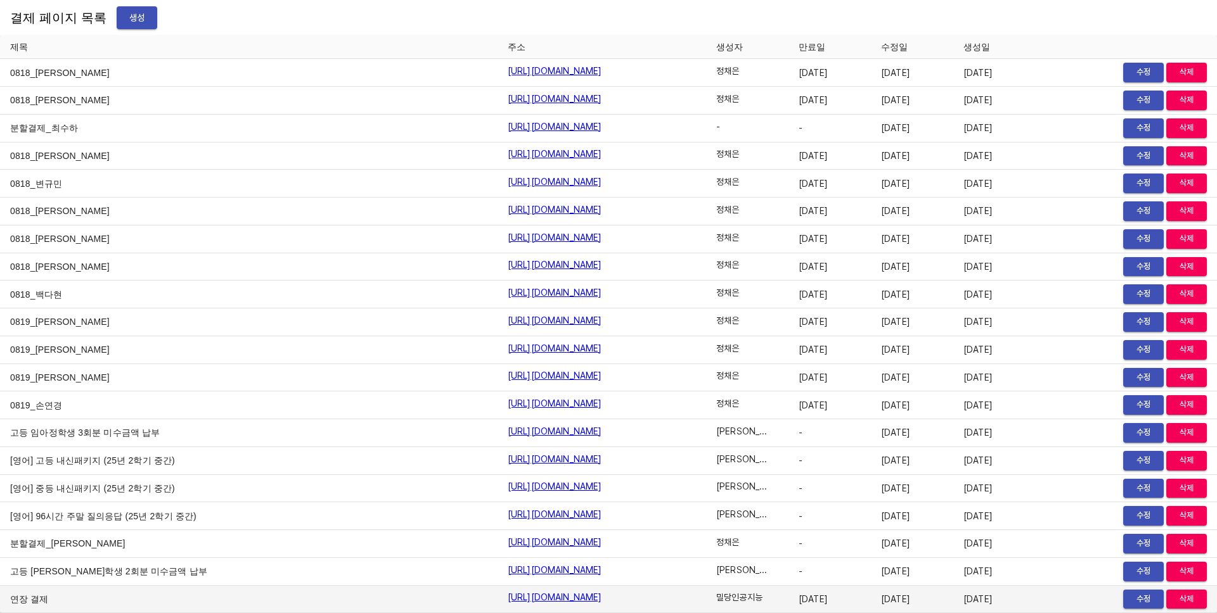
click at [1129, 595] on span "수정" at bounding box center [1143, 599] width 28 height 15
click at [1189, 599] on span "삭제" at bounding box center [1186, 599] width 28 height 15
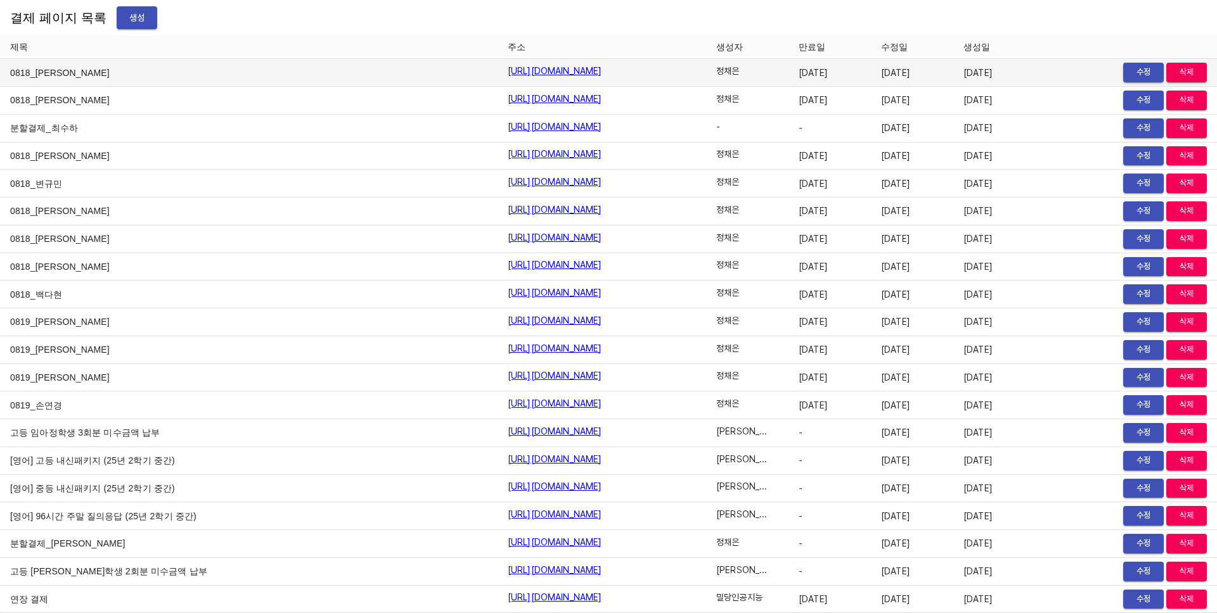
scroll to position [15468, 0]
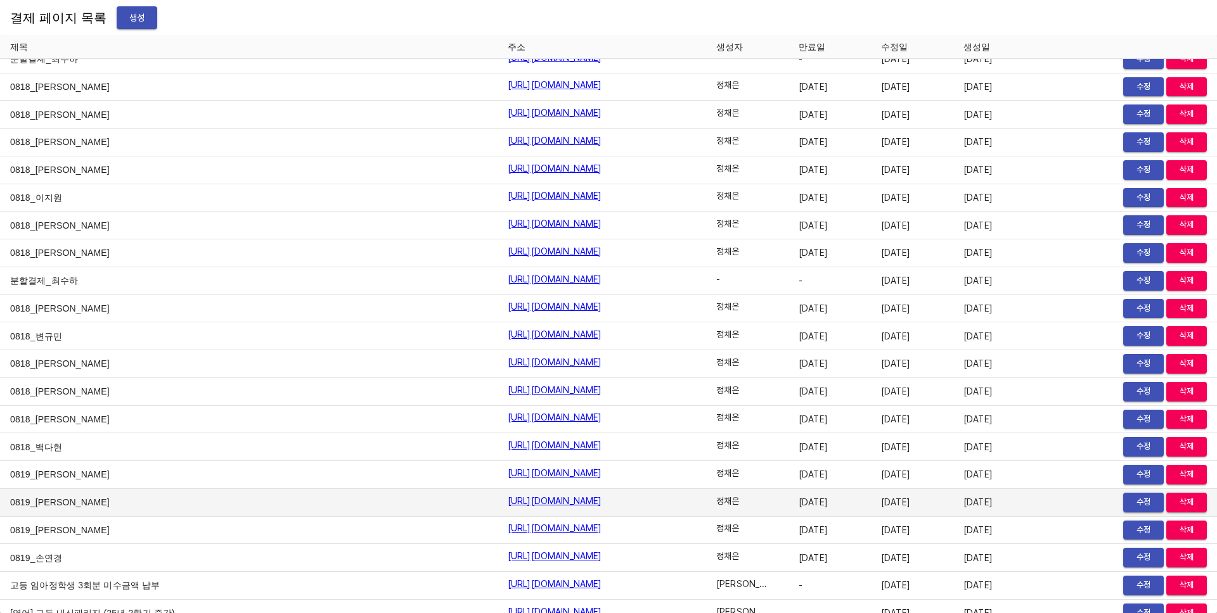
scroll to position [15496, 0]
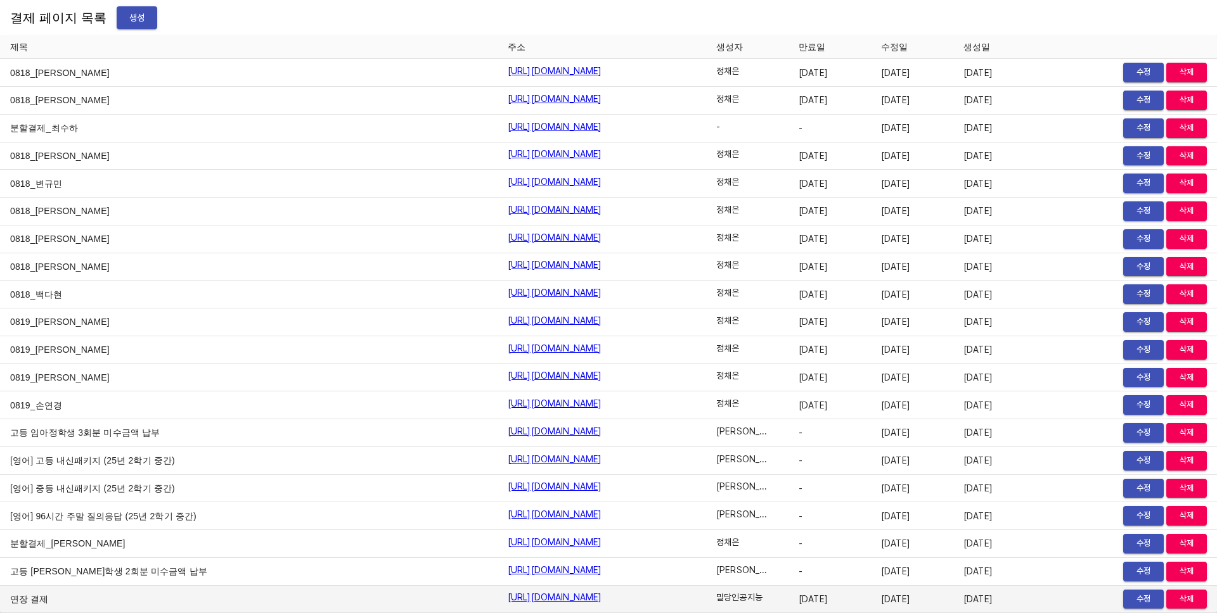
click at [1134, 595] on span "수정" at bounding box center [1143, 599] width 28 height 15
click at [1190, 598] on span "삭제" at bounding box center [1186, 599] width 28 height 15
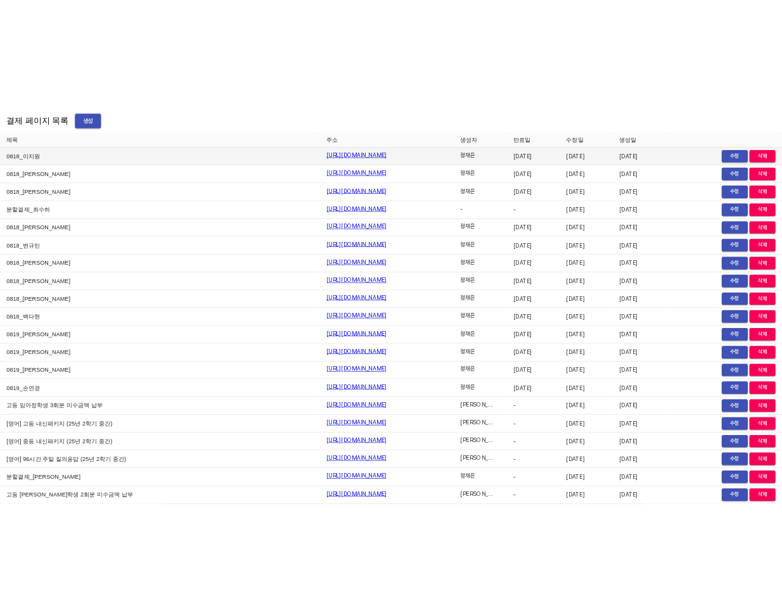
scroll to position [15468, 0]
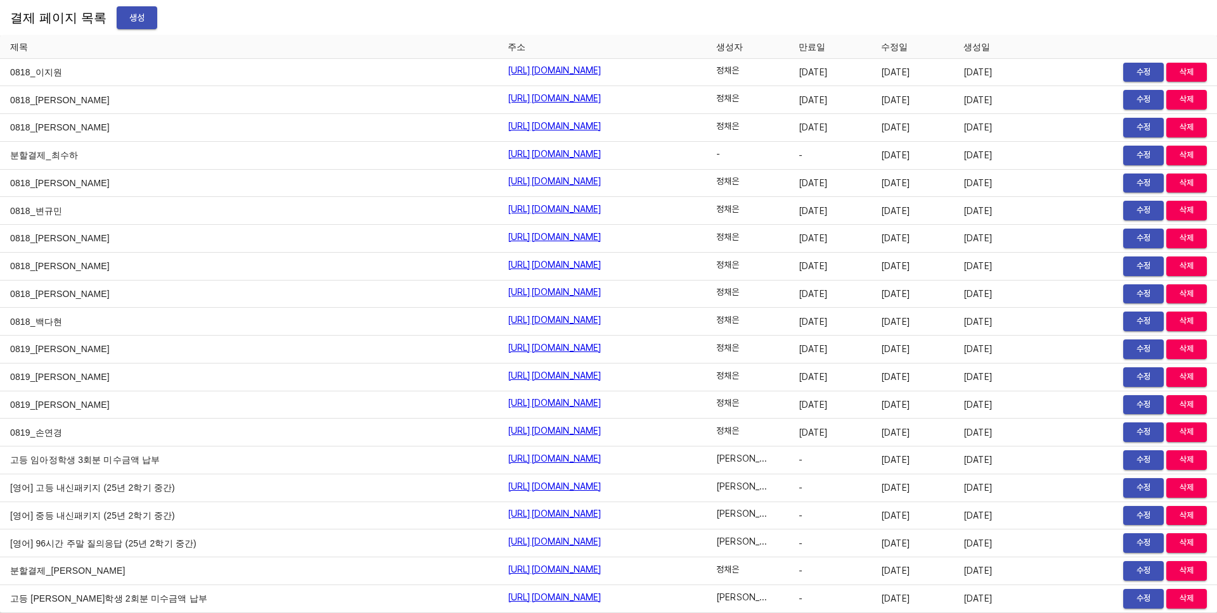
click at [1095, 42] on th at bounding box center [1125, 46] width 181 height 23
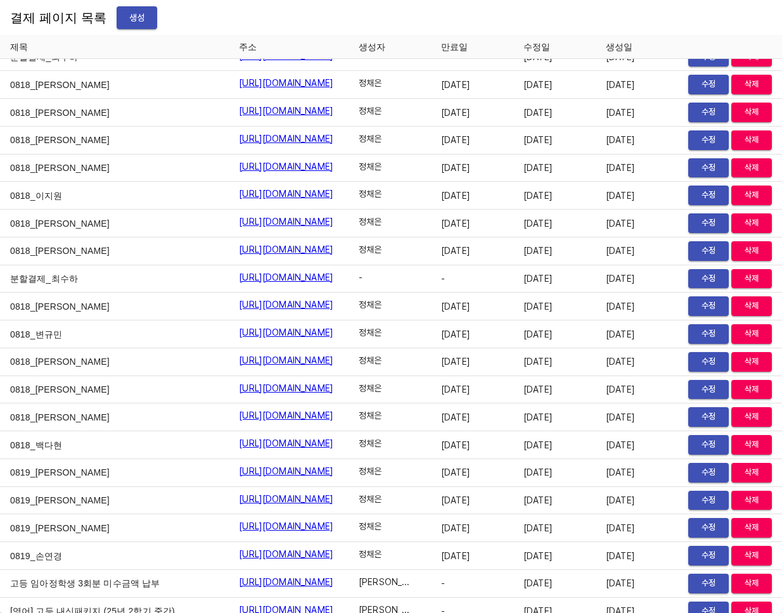
scroll to position [18159, 0]
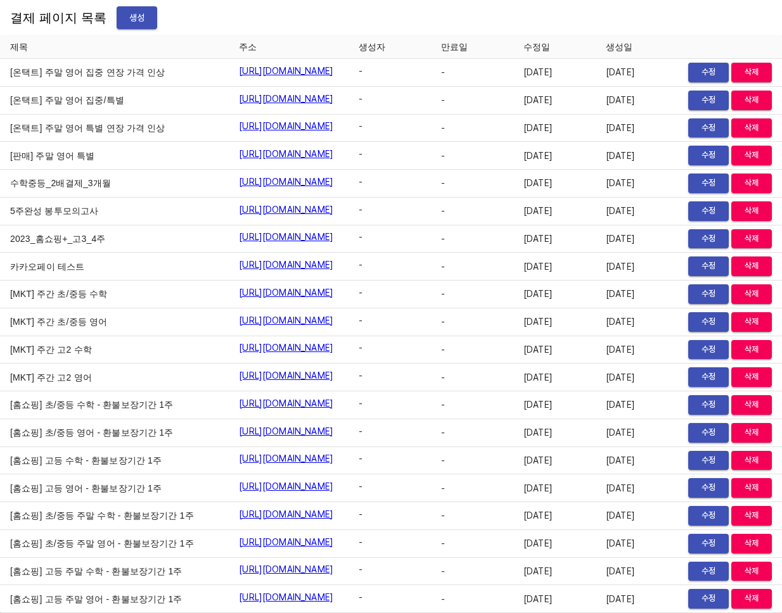
click at [750, 27] on div "결제 페이지 목록 생성" at bounding box center [391, 17] width 782 height 35
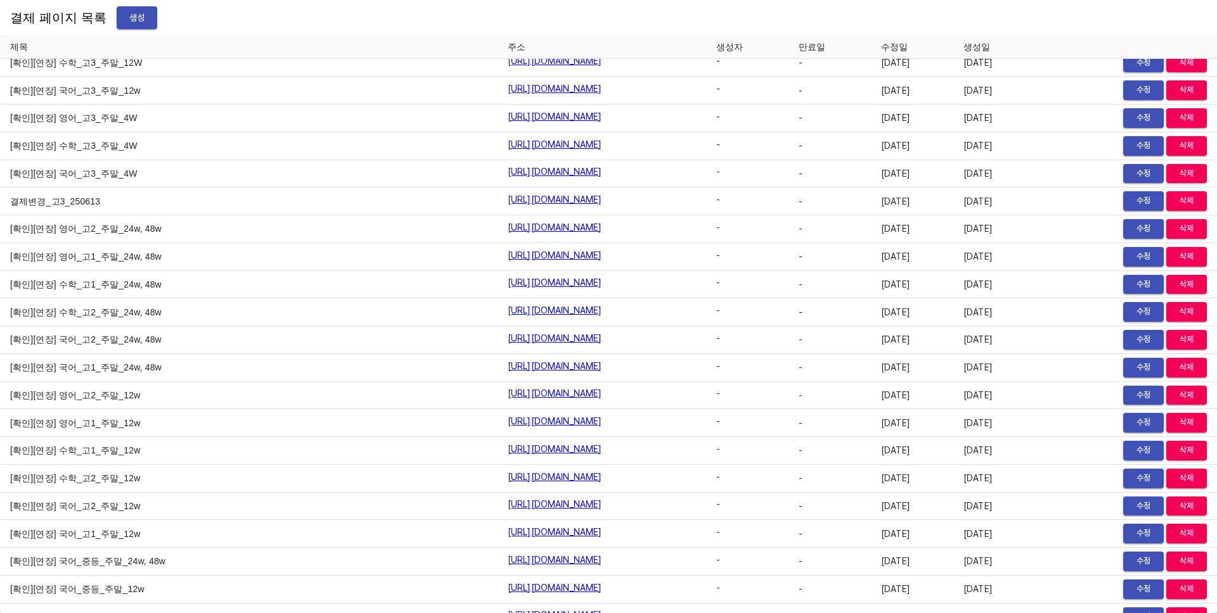
scroll to position [11986, 0]
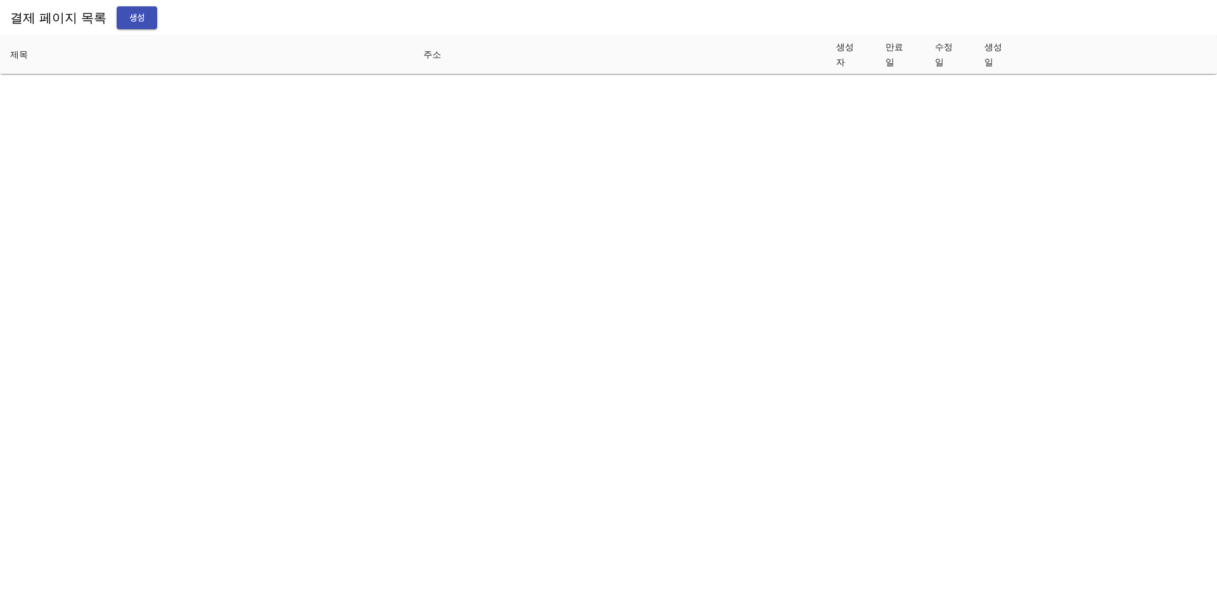
click at [930, 74] on html "결제 페이지 목록 생성 제목 주소 생성자 만료일 수정일 생성일" at bounding box center [608, 37] width 1217 height 74
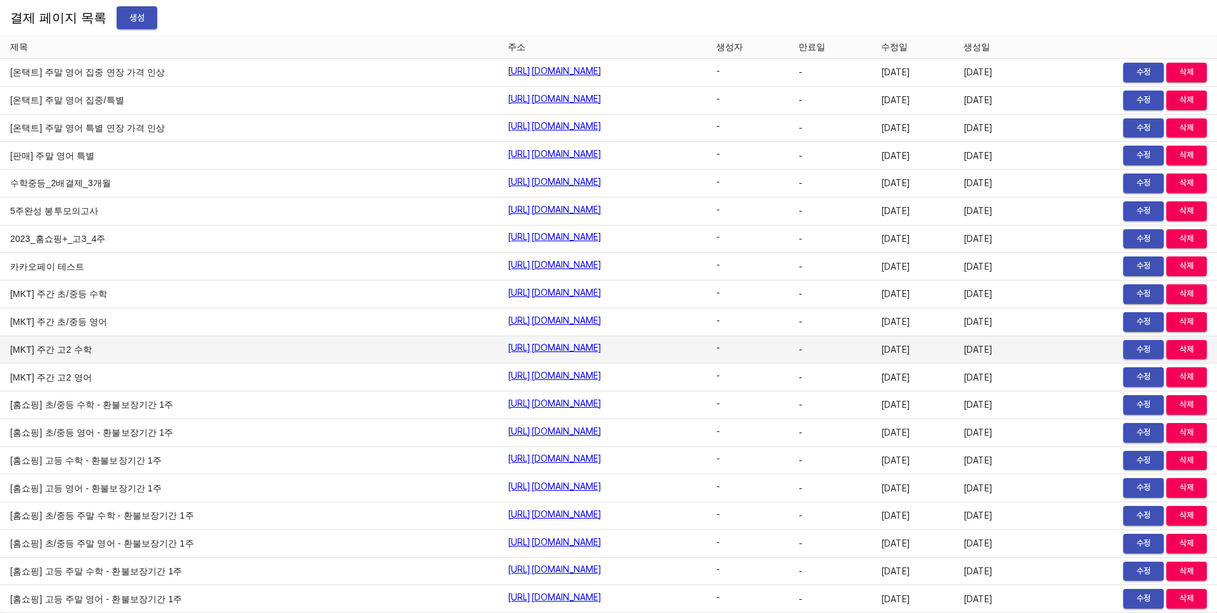
drag, startPoint x: 942, startPoint y: 331, endPoint x: 990, endPoint y: 351, distance: 52.0
click at [942, 332] on td "[DATE]" at bounding box center [912, 323] width 82 height 28
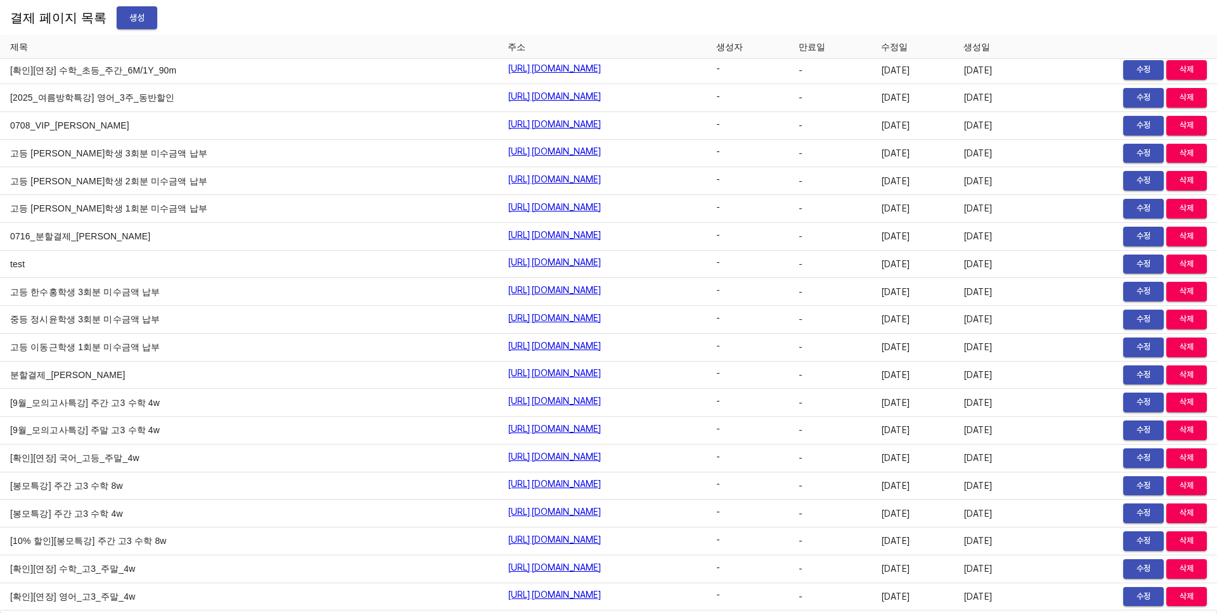
scroll to position [15634, 0]
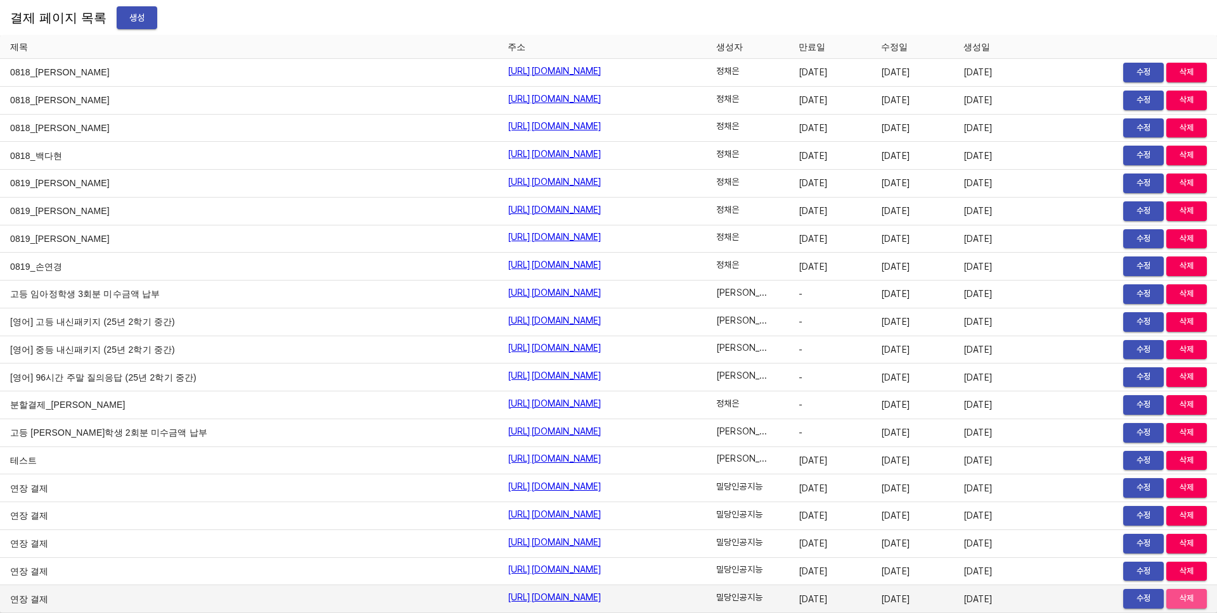
click at [1177, 601] on span "삭제" at bounding box center [1186, 599] width 28 height 15
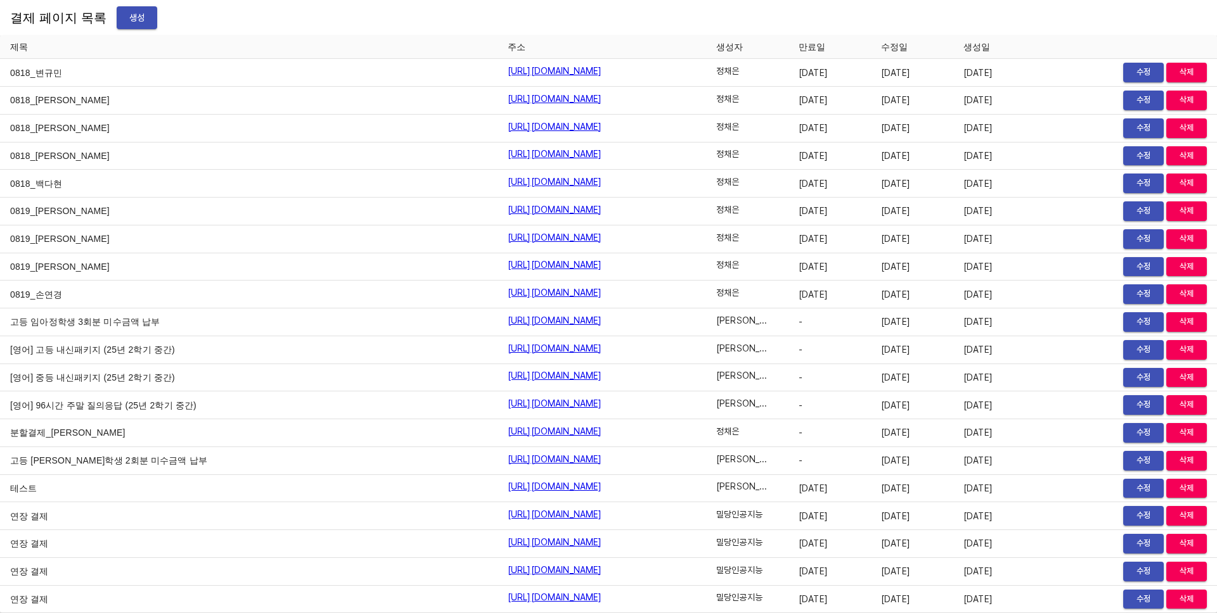
click at [1177, 601] on span "삭제" at bounding box center [1186, 599] width 28 height 15
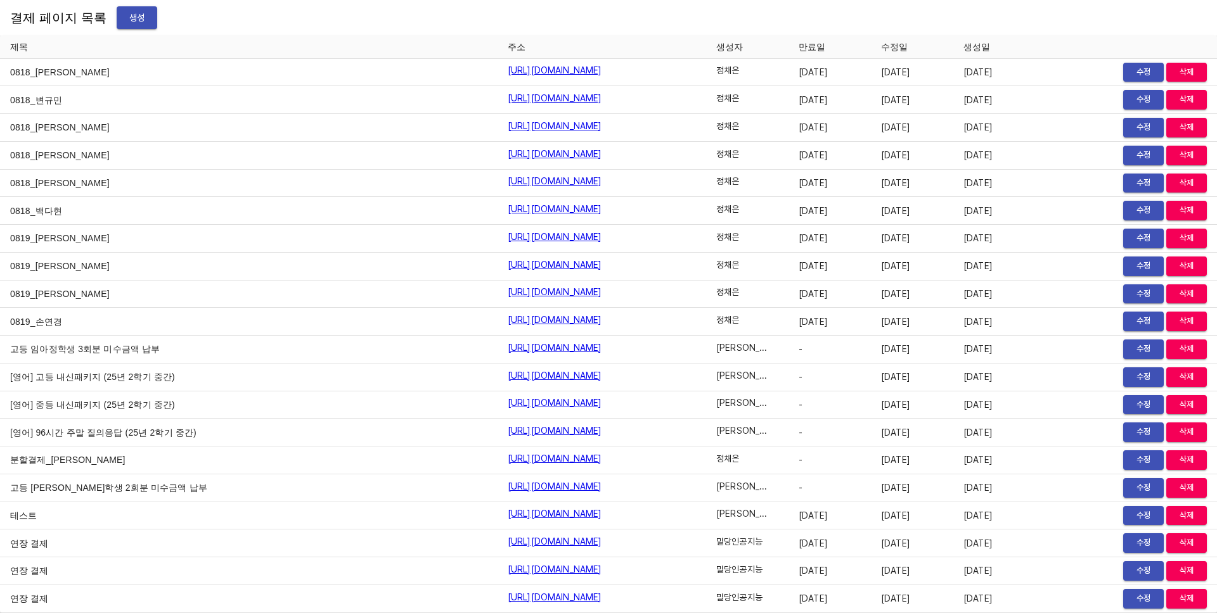
click at [1177, 601] on span "삭제" at bounding box center [1186, 599] width 28 height 15
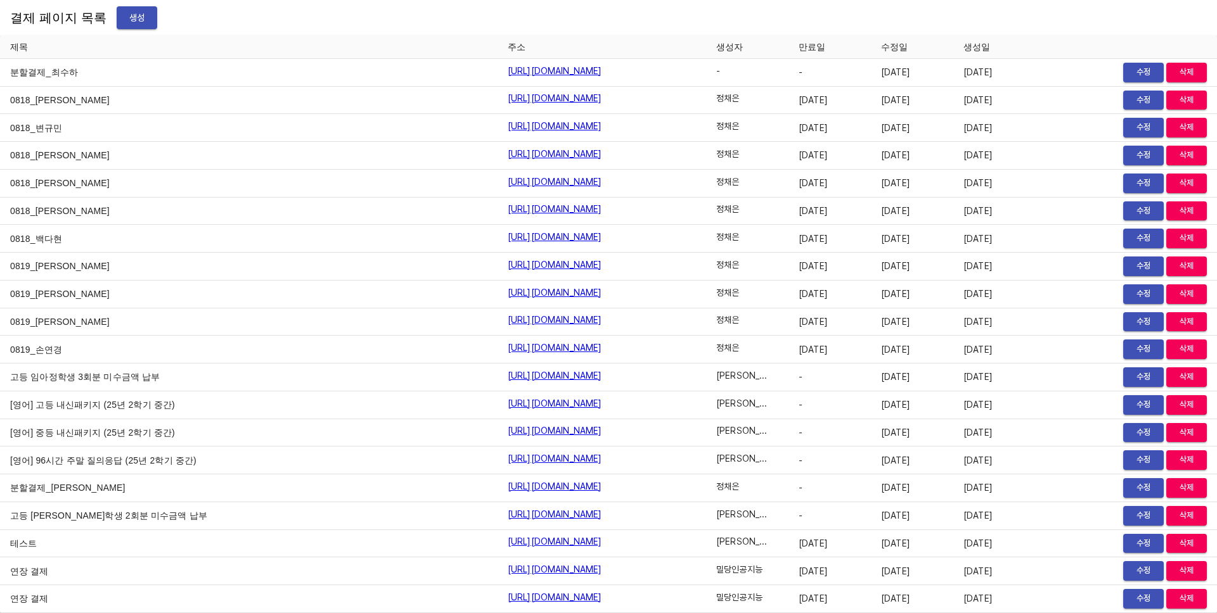
click at [1177, 601] on span "삭제" at bounding box center [1186, 599] width 28 height 15
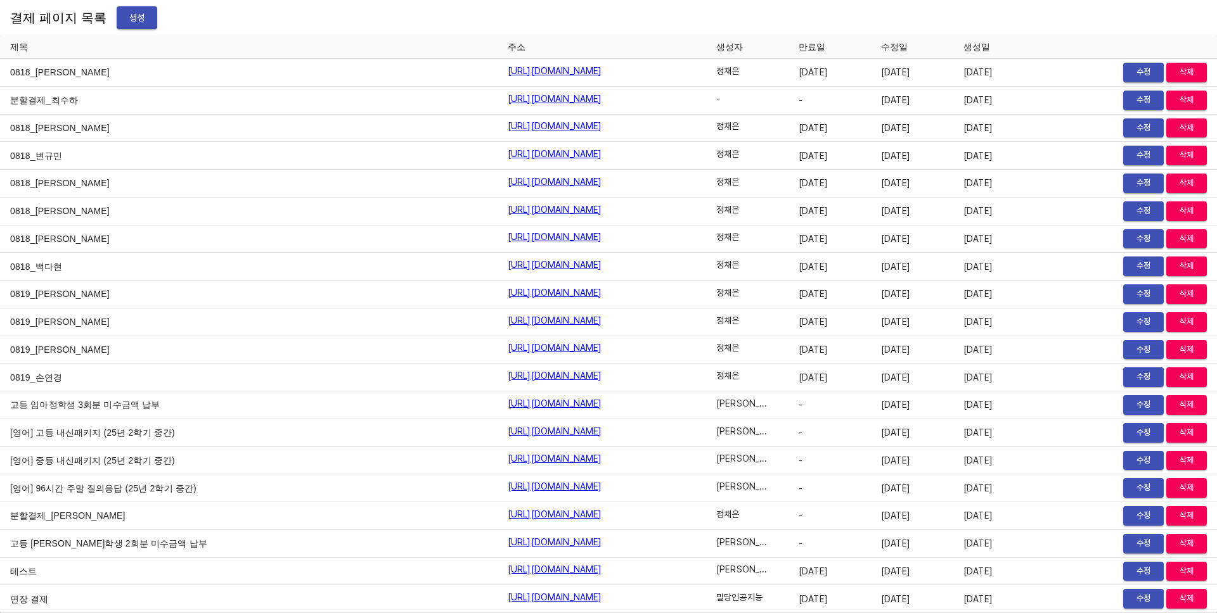
scroll to position [15524, 0]
click at [1177, 601] on span "삭제" at bounding box center [1186, 599] width 28 height 15
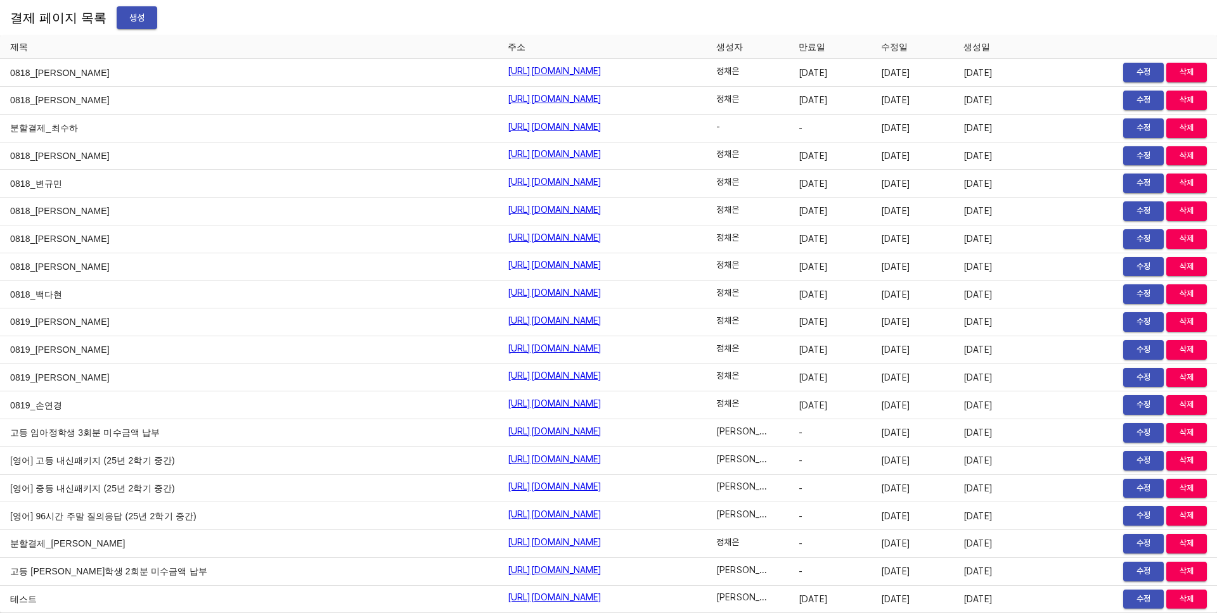
scroll to position [15496, 0]
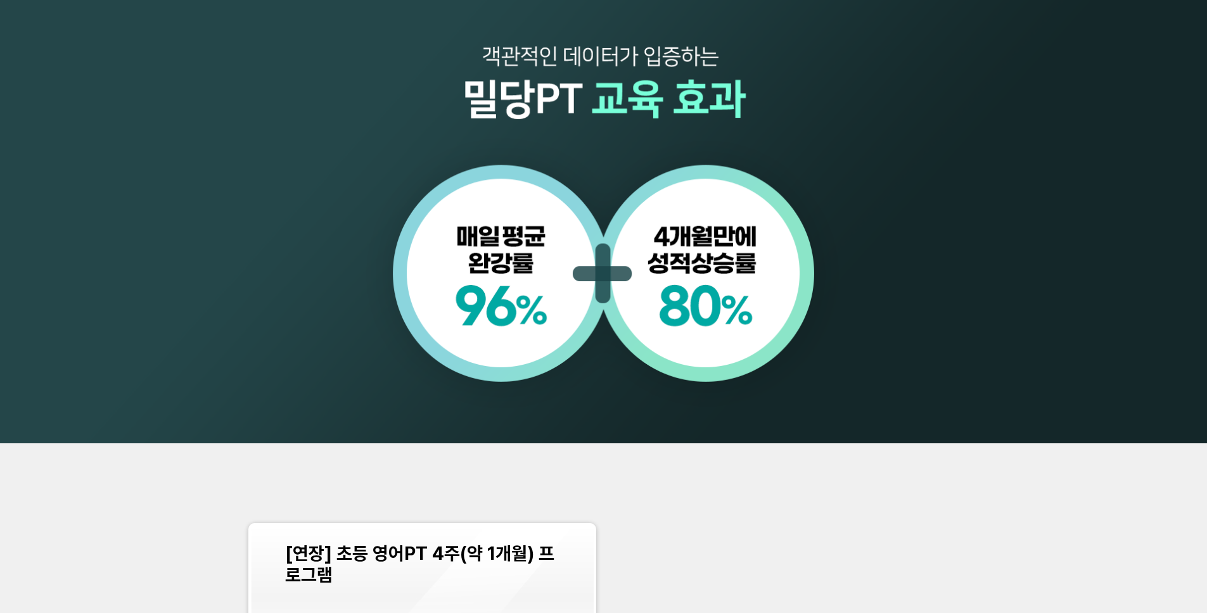
scroll to position [926, 0]
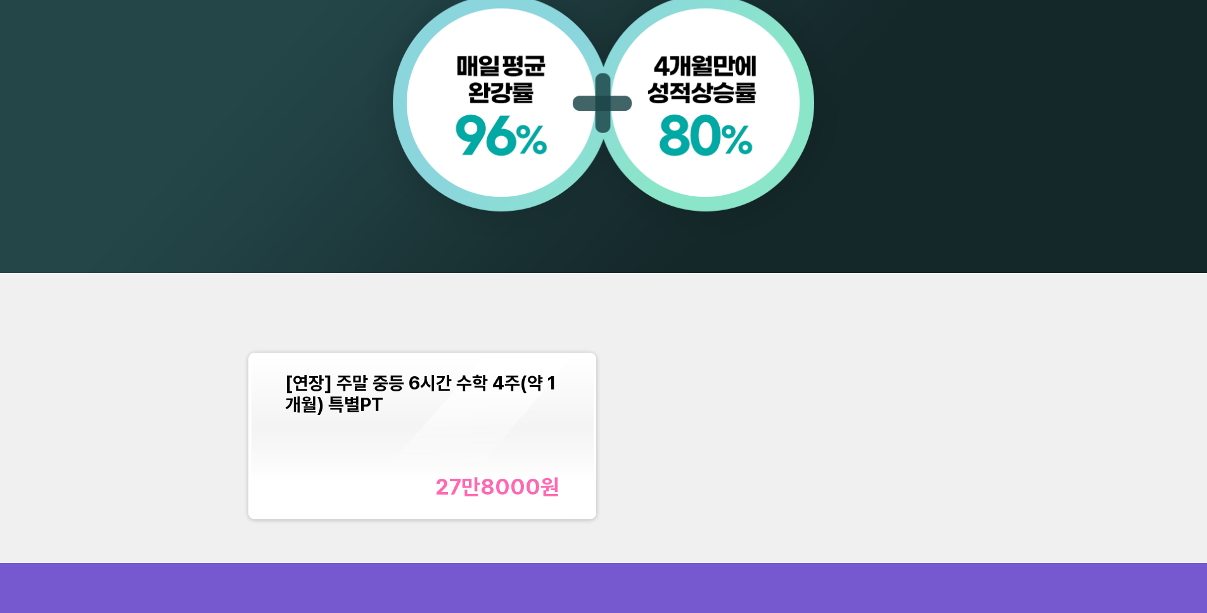
scroll to position [1337, 0]
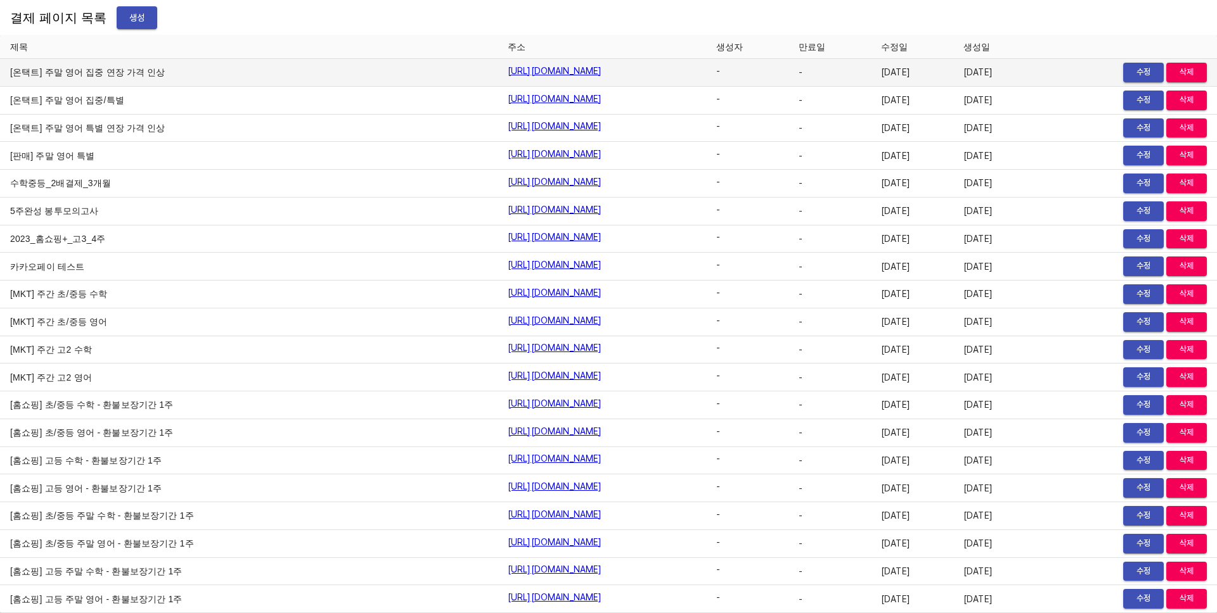
click at [1055, 62] on td "수정 삭제" at bounding box center [1125, 73] width 181 height 28
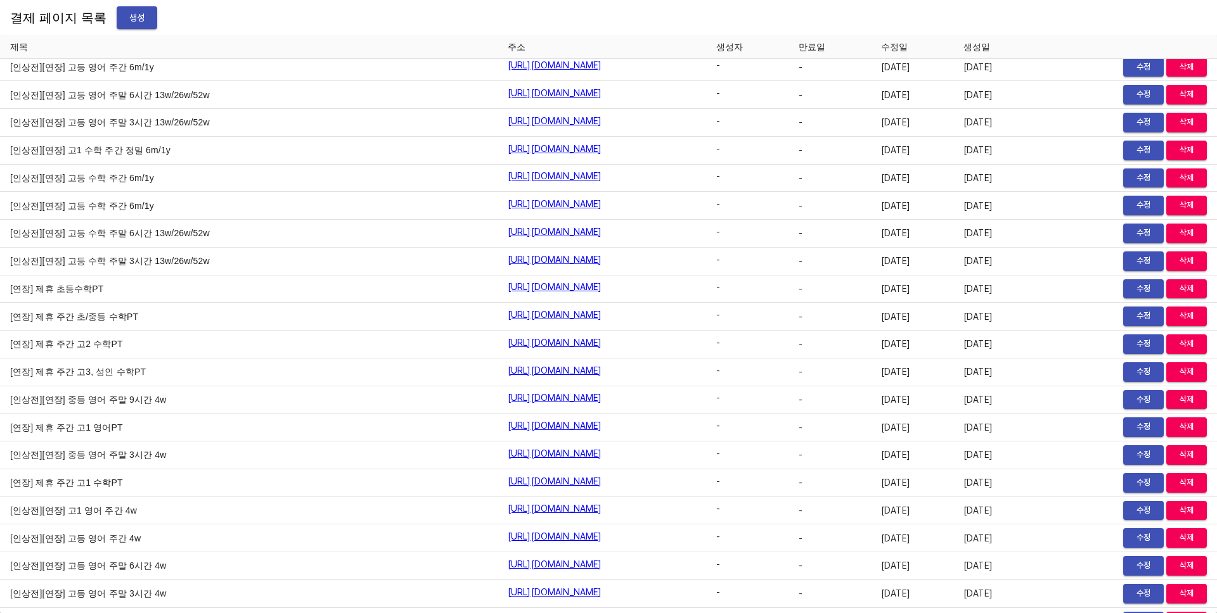
scroll to position [15662, 0]
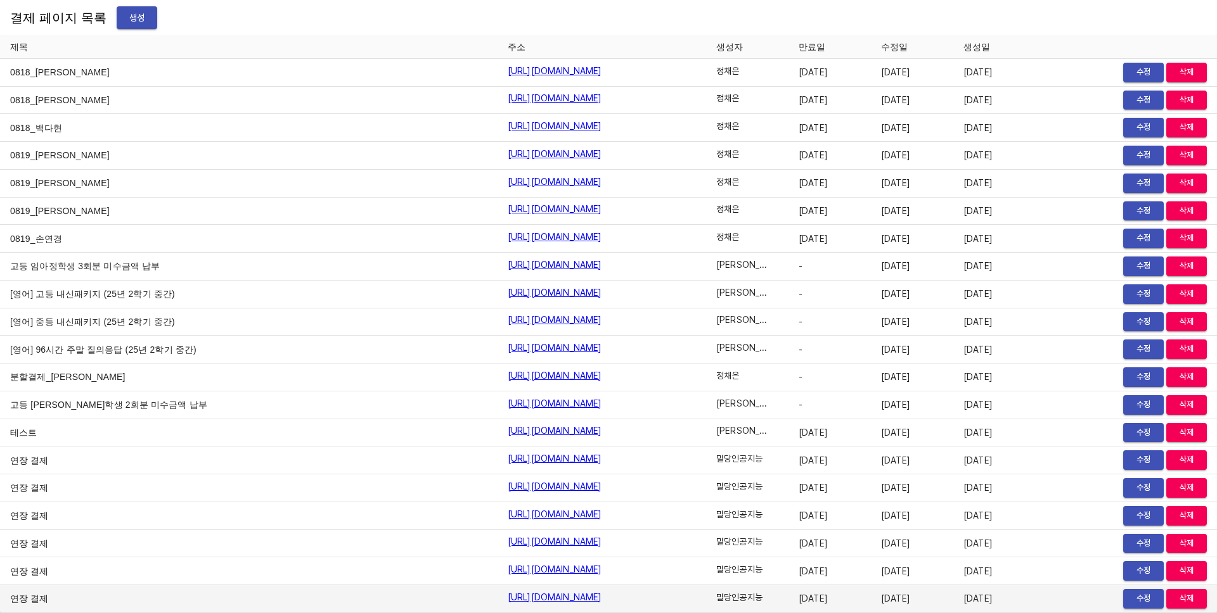
click at [1178, 603] on span "삭제" at bounding box center [1186, 599] width 28 height 15
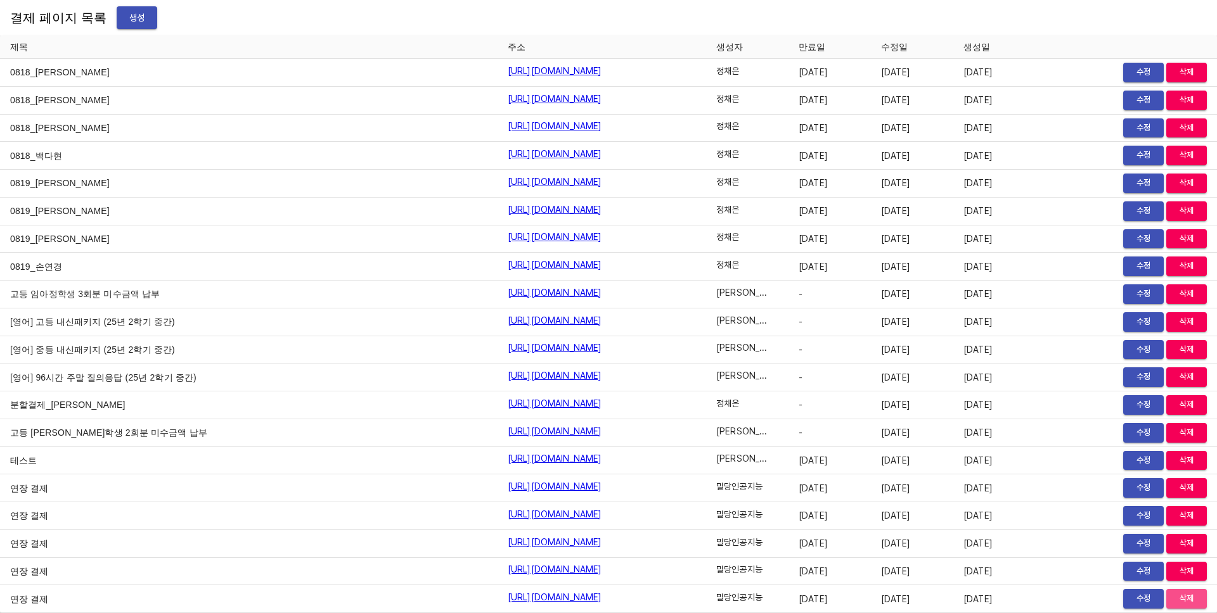
click at [1178, 603] on span "삭제" at bounding box center [1186, 599] width 28 height 15
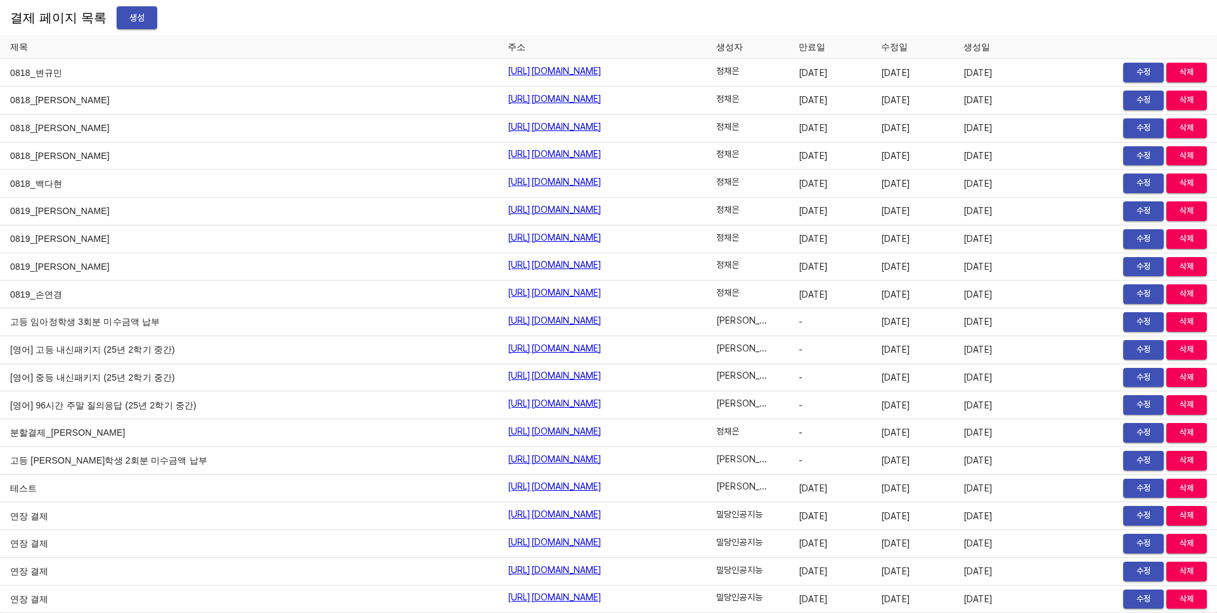
scroll to position [15607, 0]
click at [1178, 603] on span "삭제" at bounding box center [1186, 599] width 28 height 15
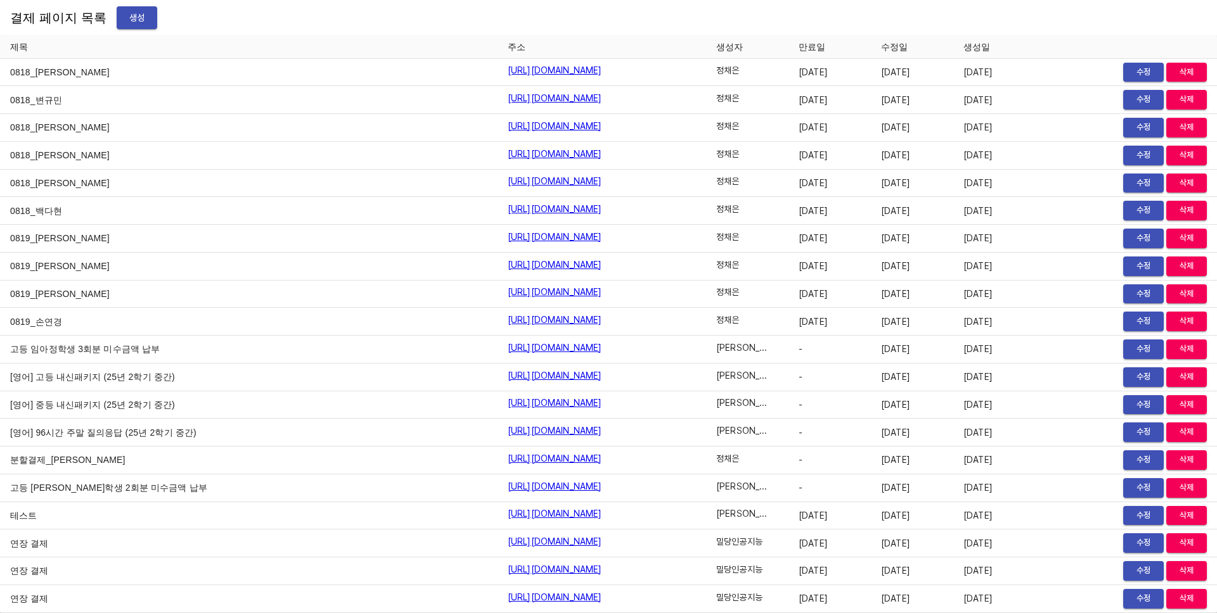
scroll to position [15579, 0]
click at [1178, 603] on span "삭제" at bounding box center [1186, 599] width 28 height 15
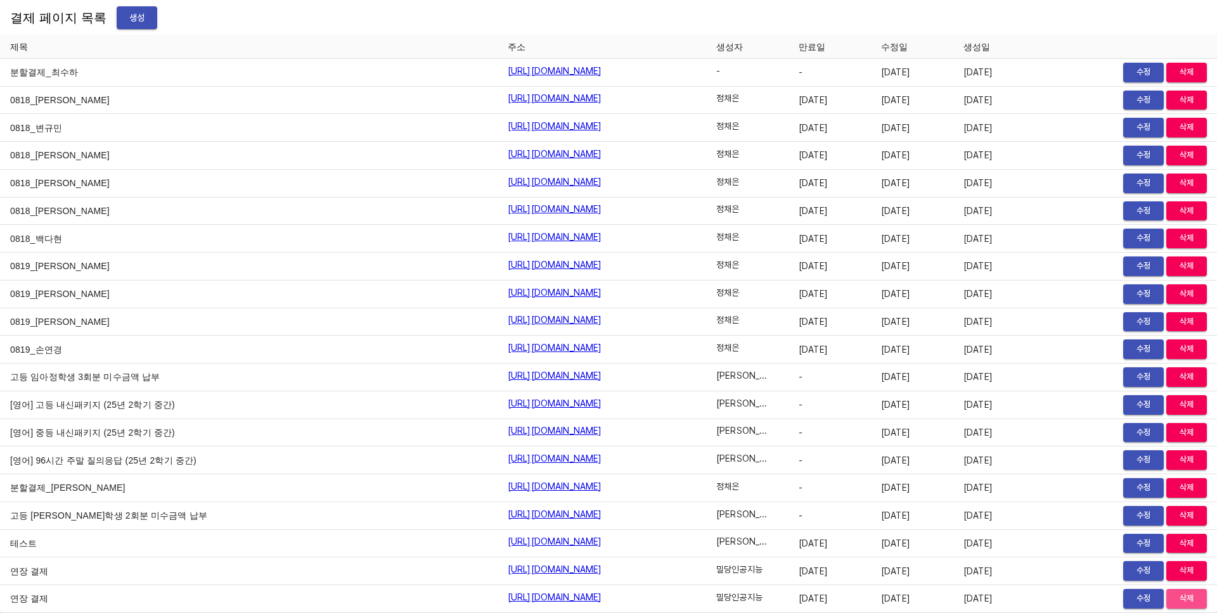
click at [1178, 603] on span "삭제" at bounding box center [1186, 599] width 28 height 15
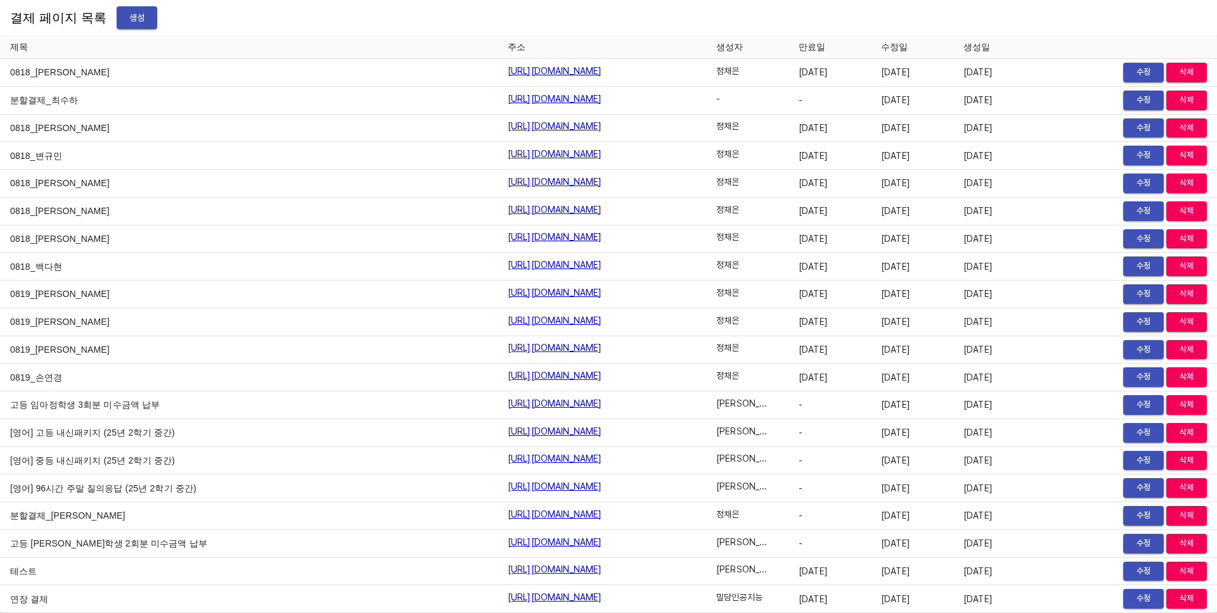
scroll to position [15524, 0]
click at [1178, 603] on span "삭제" at bounding box center [1186, 599] width 28 height 15
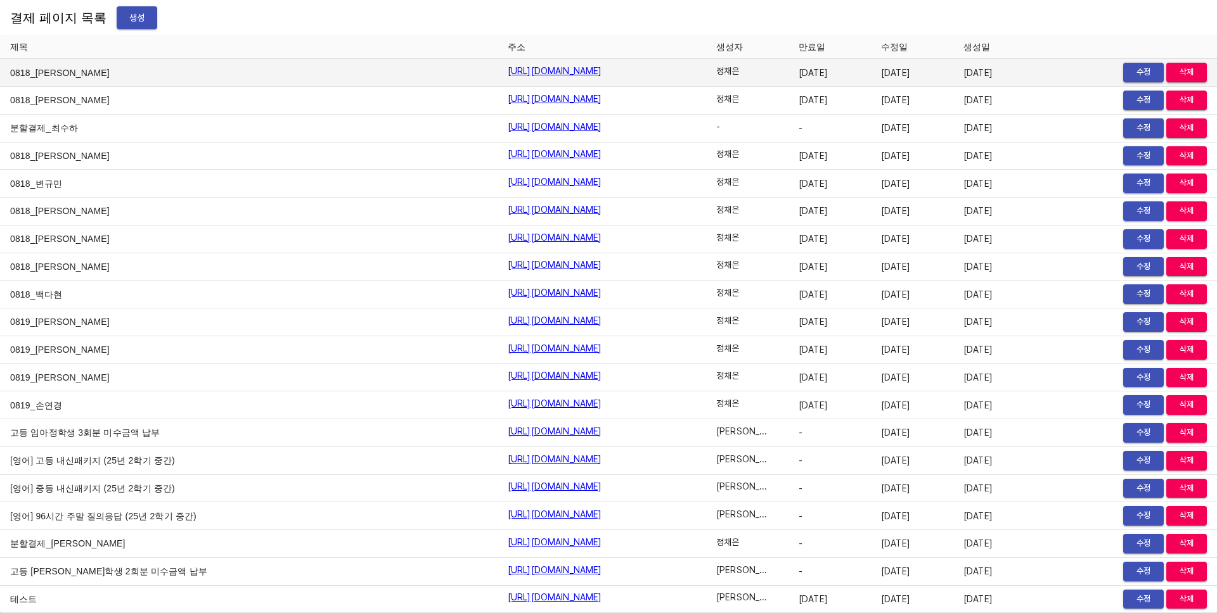
scroll to position [15496, 0]
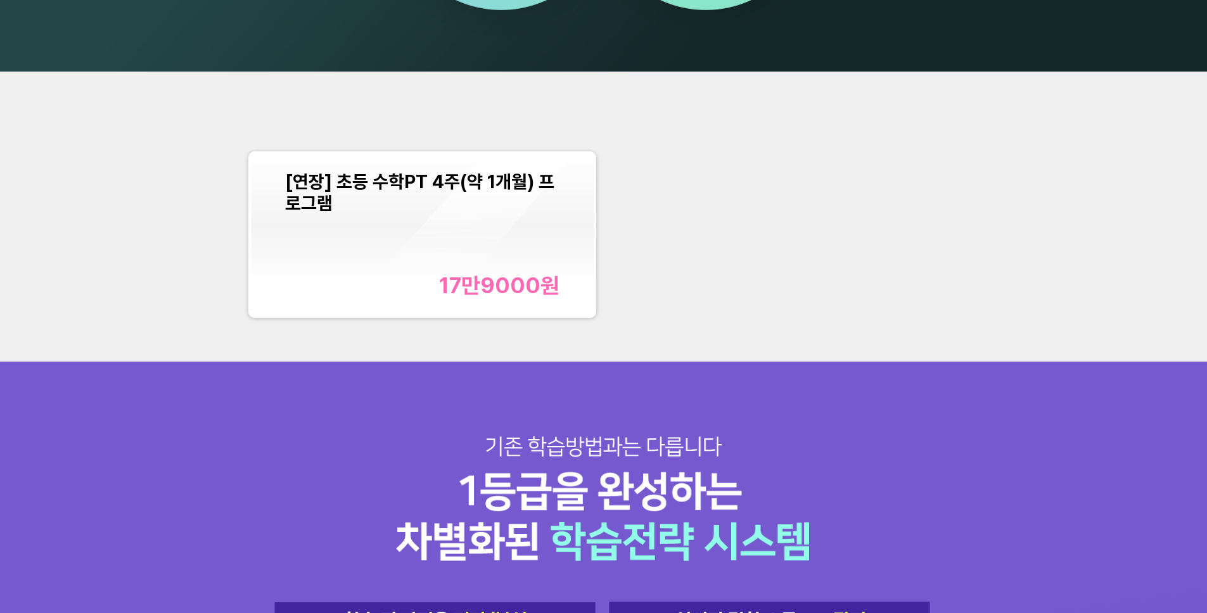
scroll to position [1556, 0]
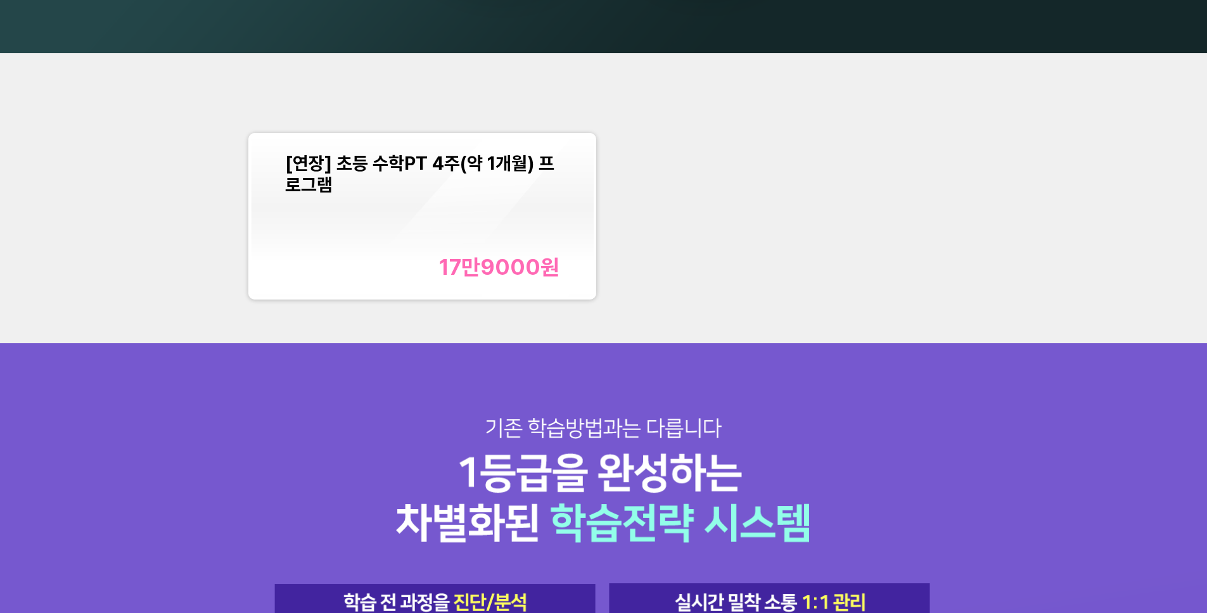
click at [948, 308] on div "[연장] 초등 수학PT 4주(약 1개월) 프로그램 17만9000 원" at bounding box center [603, 198] width 1207 height 290
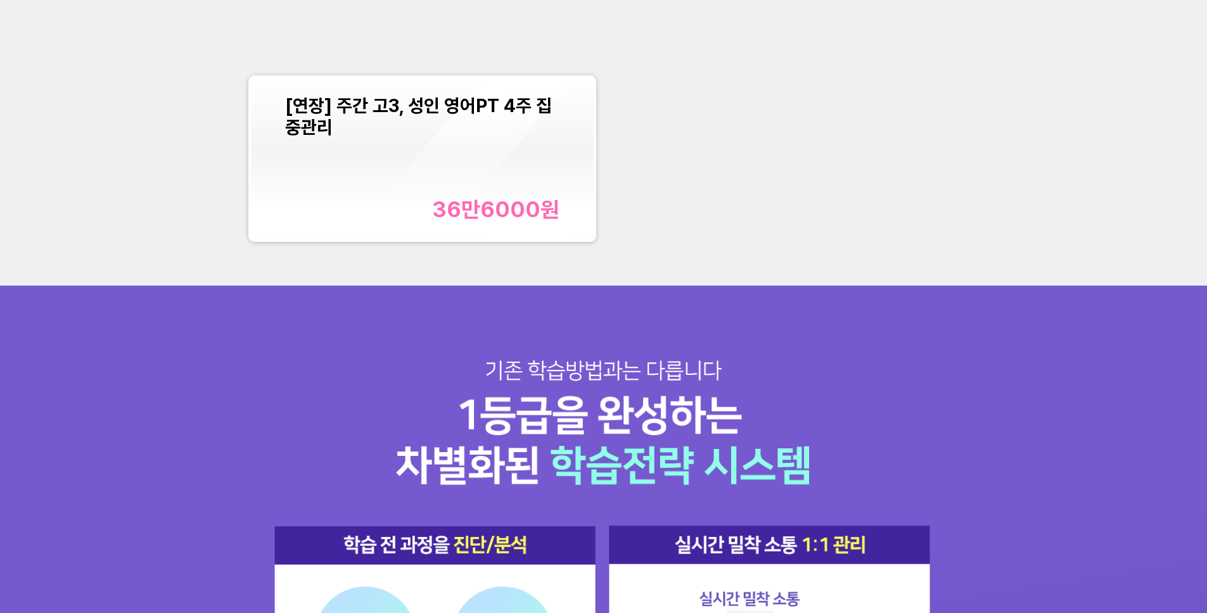
scroll to position [1262, 0]
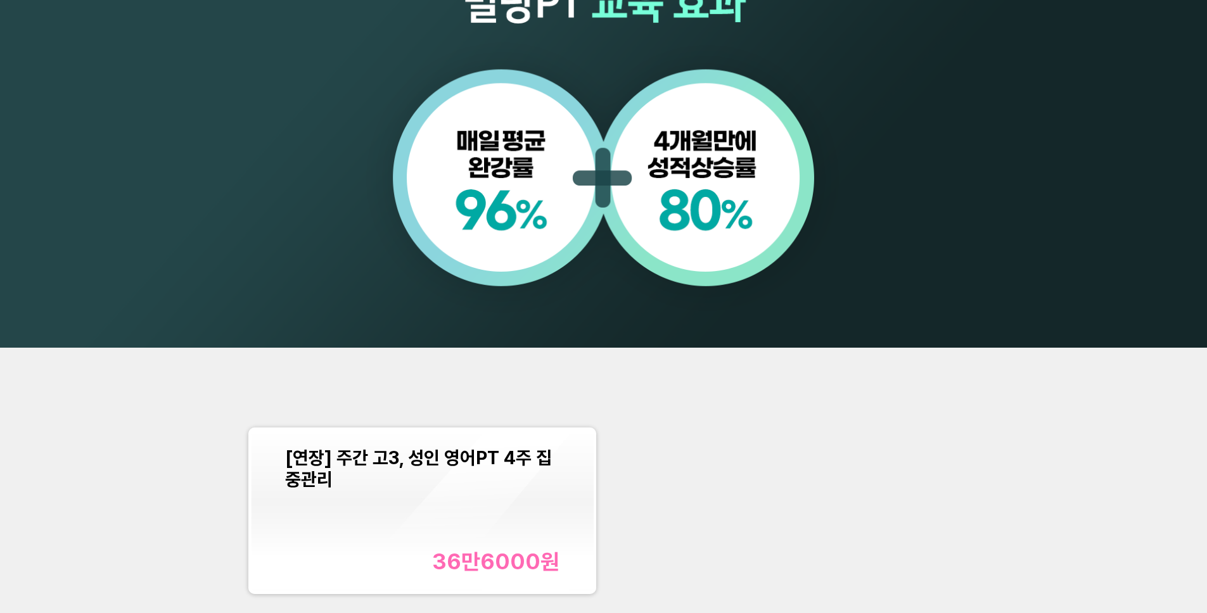
click at [729, 423] on div "[연장] 주간 고3, 성인 영어PT 4주 집중관리 36만6000 원" at bounding box center [603, 511] width 724 height 182
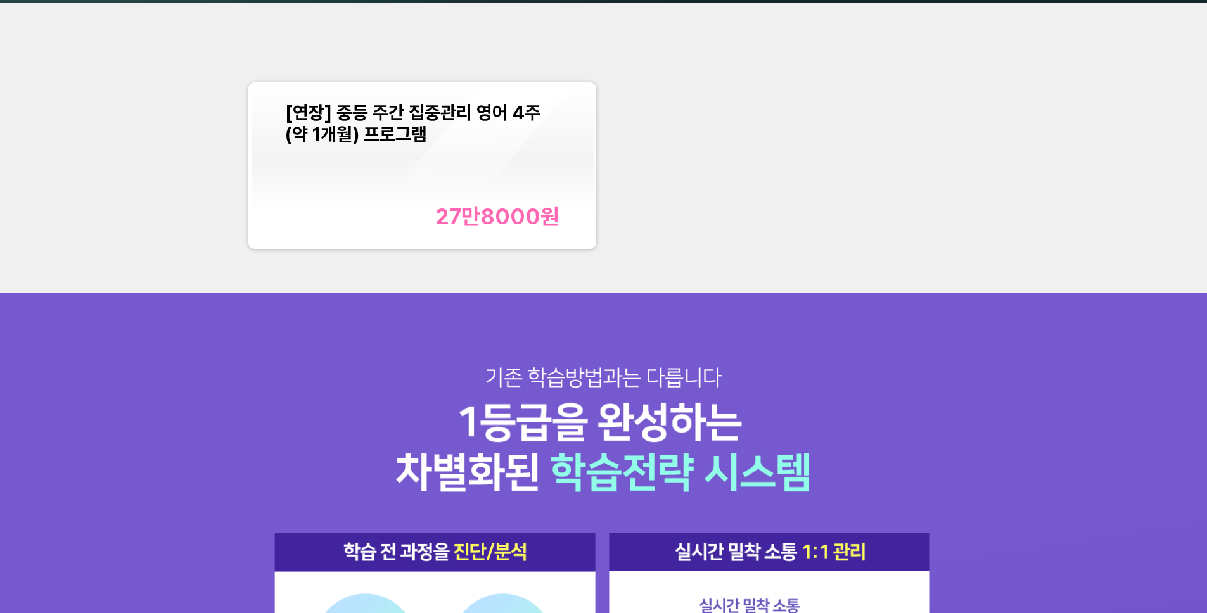
scroll to position [1621, 0]
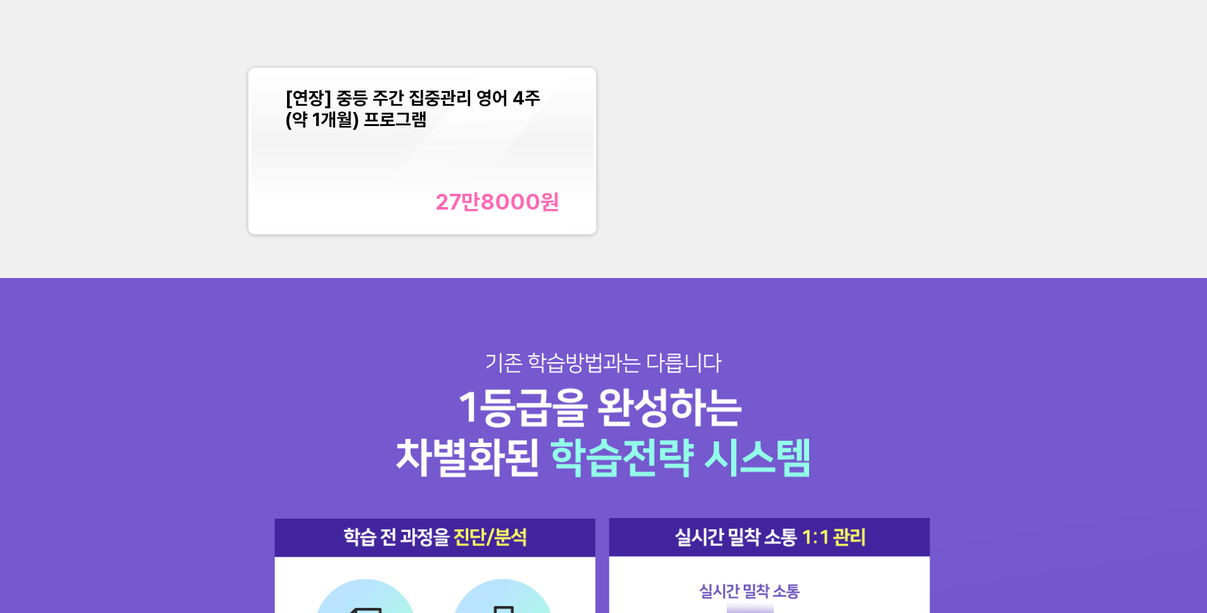
click at [744, 250] on div "[연장] 중등 주간 집중관리 영어 4주(약 1개월) 프로그램 27만8000 원" at bounding box center [603, 133] width 1207 height 290
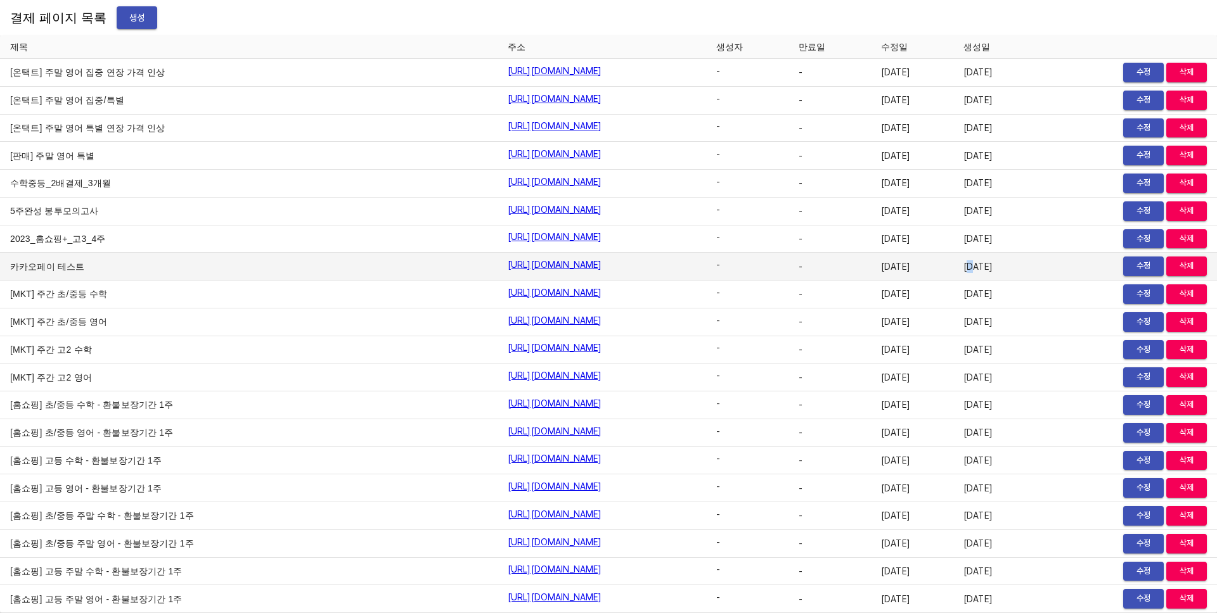
click at [992, 269] on span "[DATE]" at bounding box center [991, 266] width 57 height 13
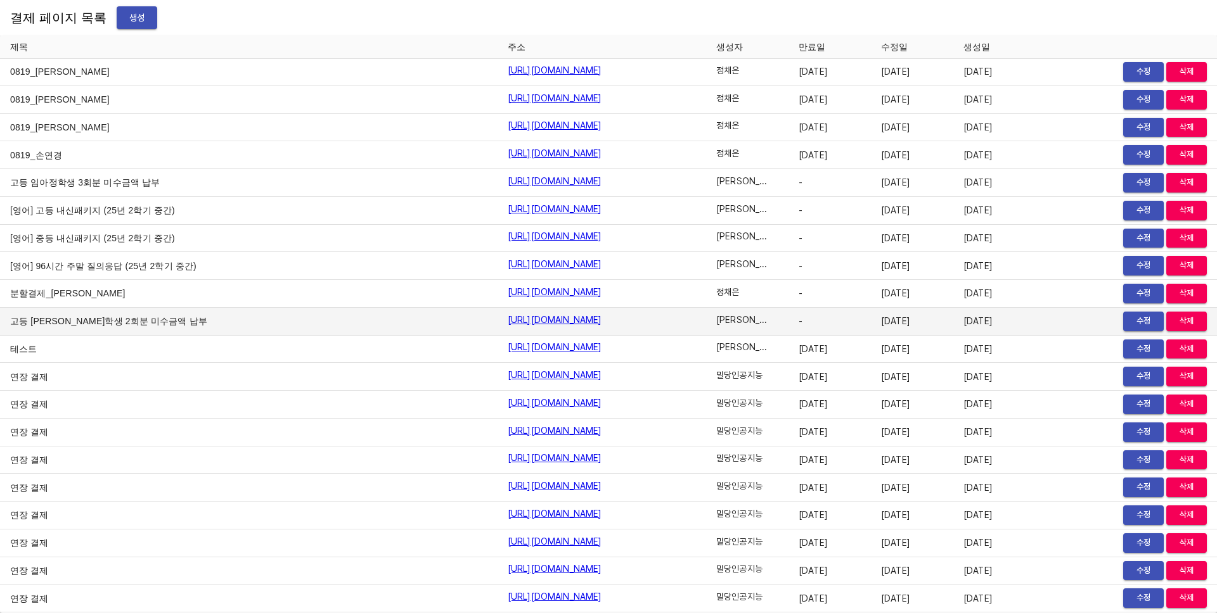
scroll to position [15670, 0]
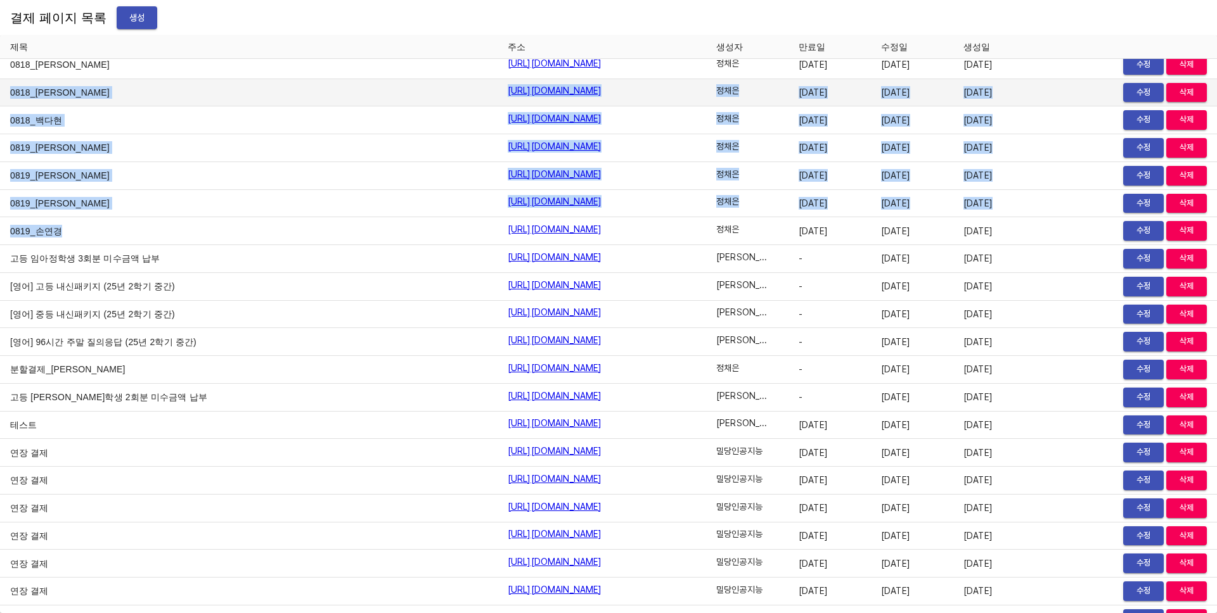
drag, startPoint x: 81, startPoint y: 231, endPoint x: 25, endPoint y: 79, distance: 162.0
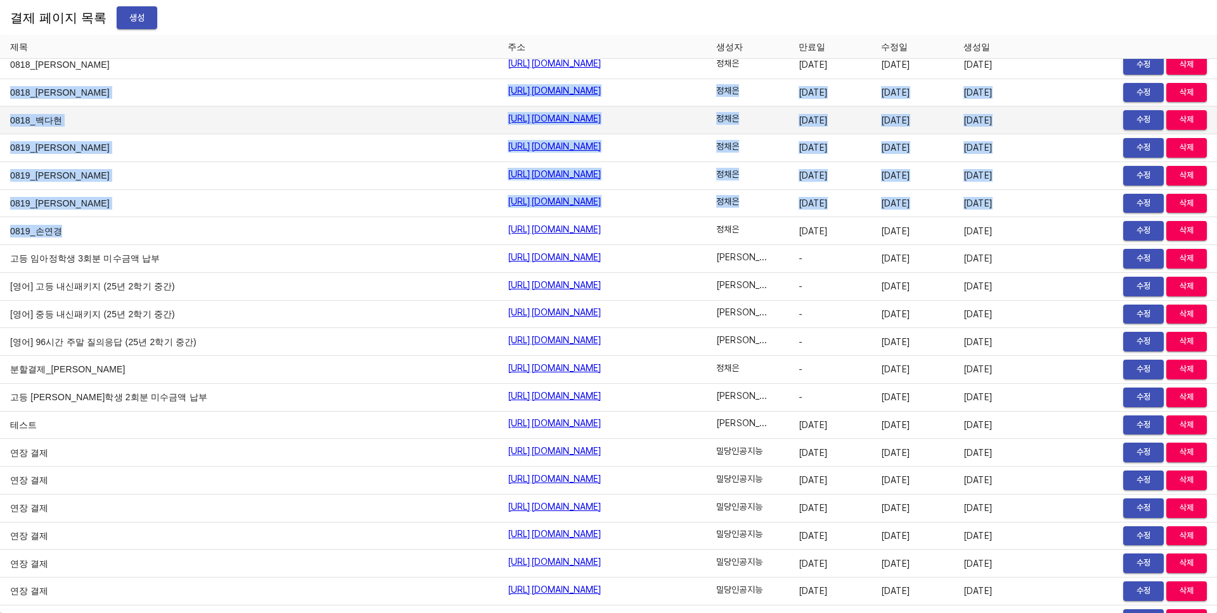
click at [104, 129] on td "0818_백다현" at bounding box center [248, 120] width 497 height 28
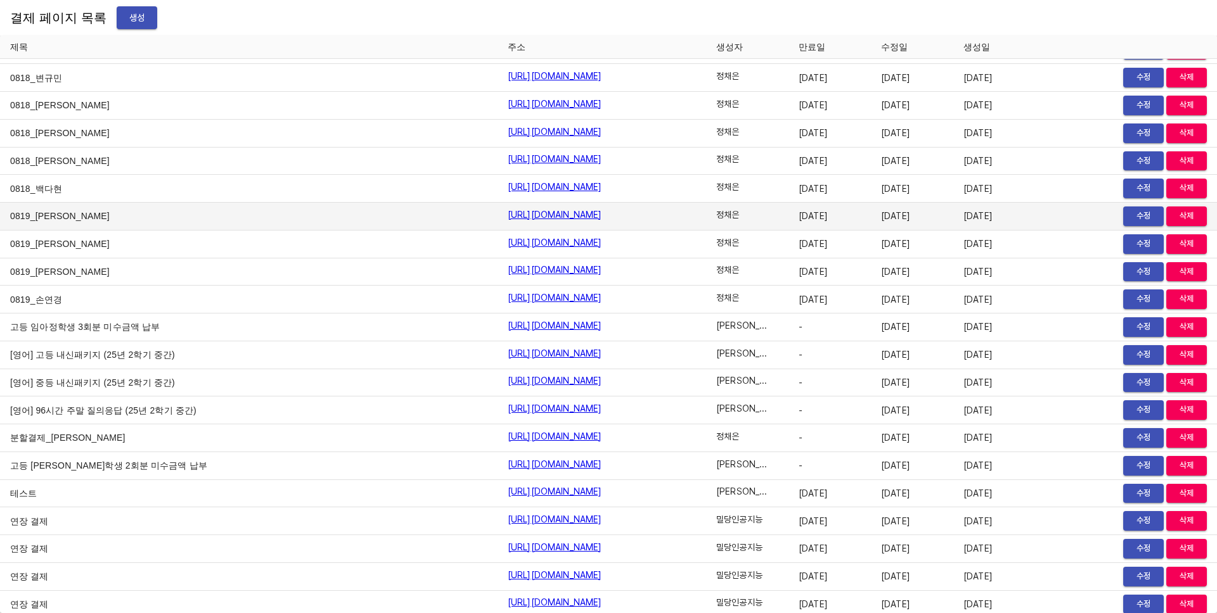
scroll to position [15576, 0]
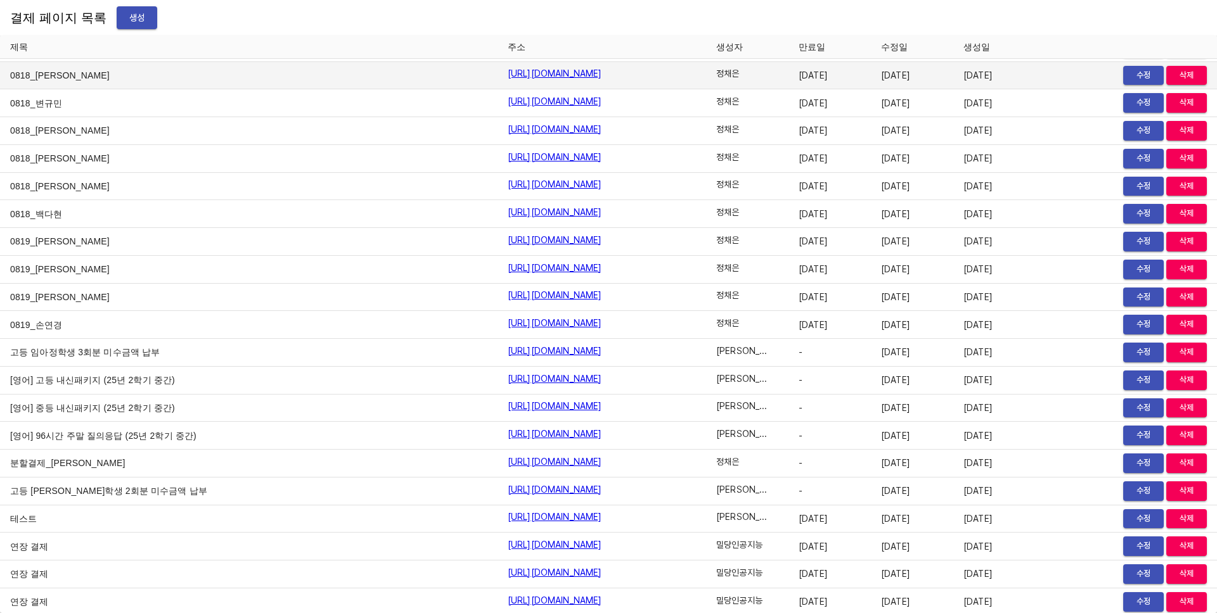
drag, startPoint x: 828, startPoint y: 72, endPoint x: 879, endPoint y: 76, distance: 50.8
click at [855, 76] on span "2025-08-26" at bounding box center [826, 75] width 57 height 13
click at [871, 81] on td "[DATE]" at bounding box center [829, 76] width 82 height 28
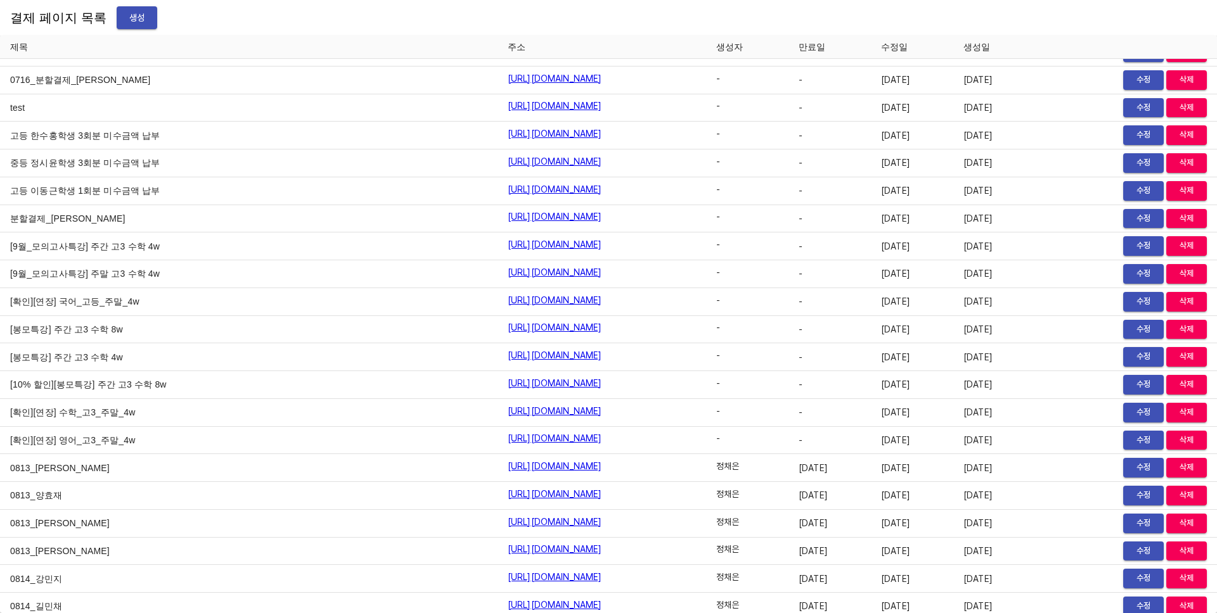
scroll to position [14315, 0]
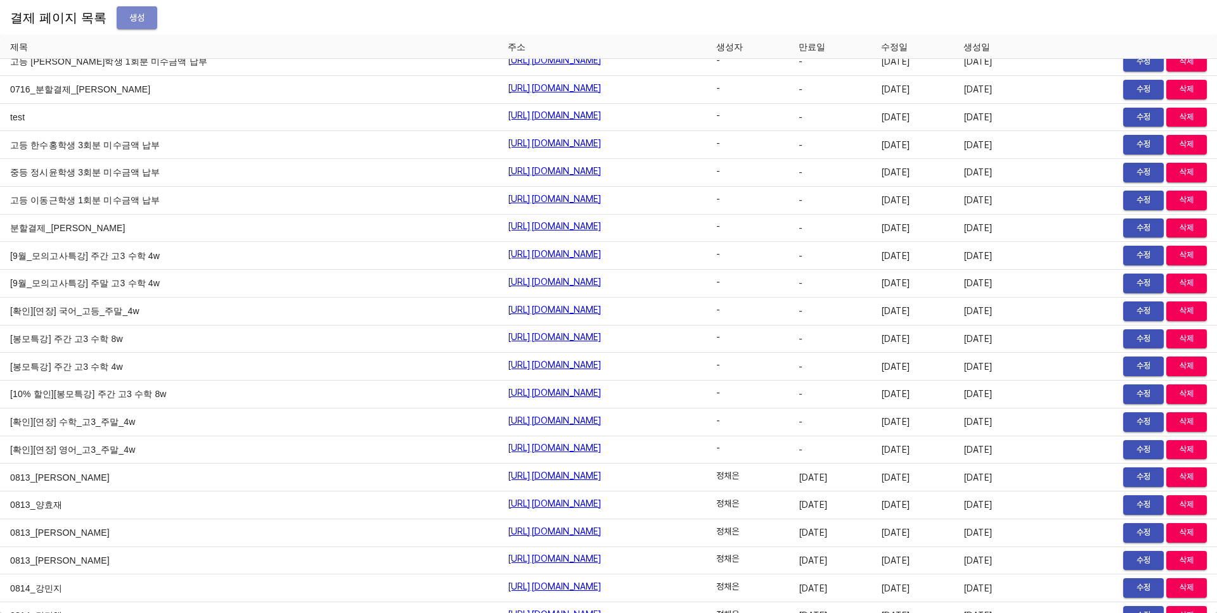
click at [127, 20] on span "생성" at bounding box center [137, 18] width 20 height 16
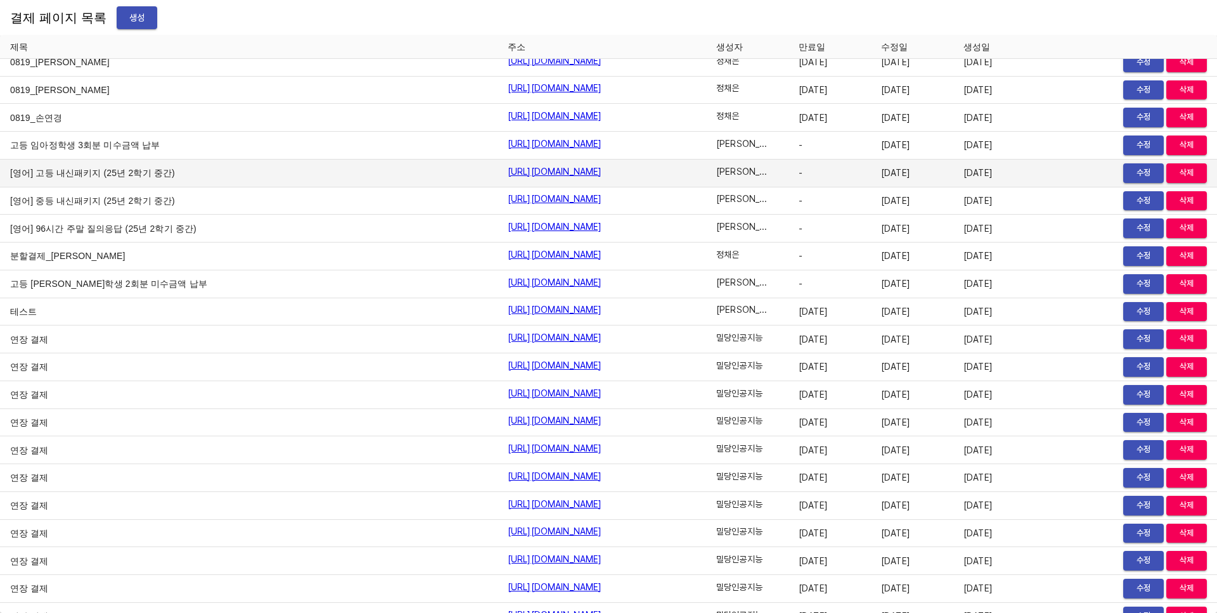
scroll to position [15828, 0]
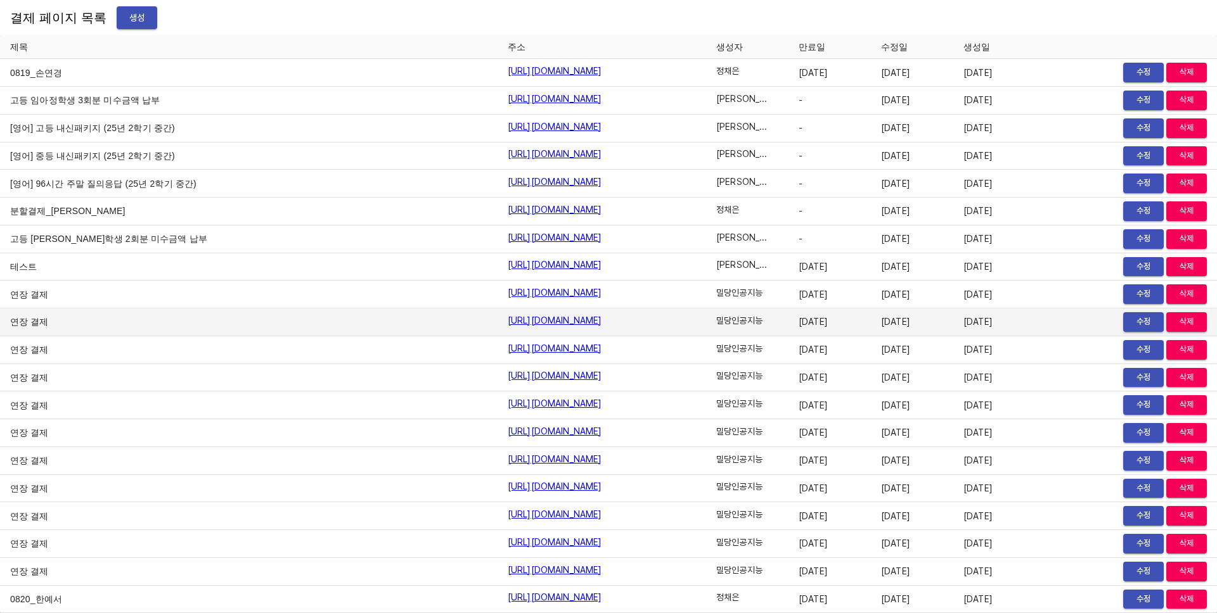
click at [690, 316] on td "[URL][DOMAIN_NAME]" at bounding box center [601, 323] width 208 height 28
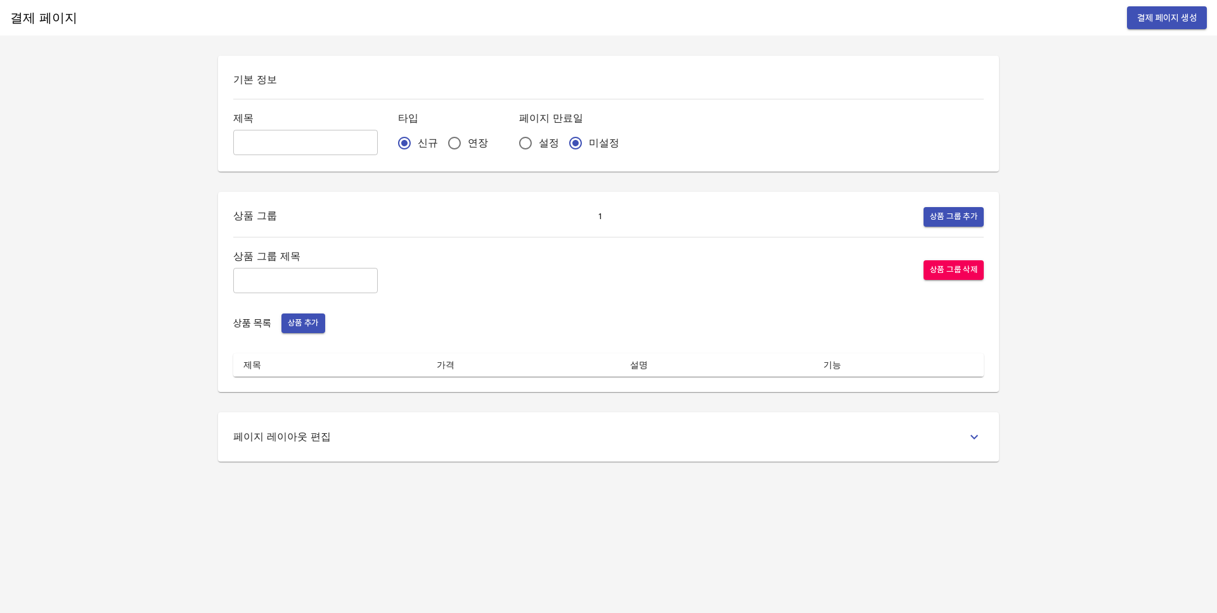
click at [292, 144] on input "text" at bounding box center [305, 142] width 144 height 25
type input "asd"
click at [325, 321] on div "상품 목록 상품 추가" at bounding box center [608, 324] width 750 height 20
click at [300, 322] on span "상품 추가" at bounding box center [303, 323] width 31 height 15
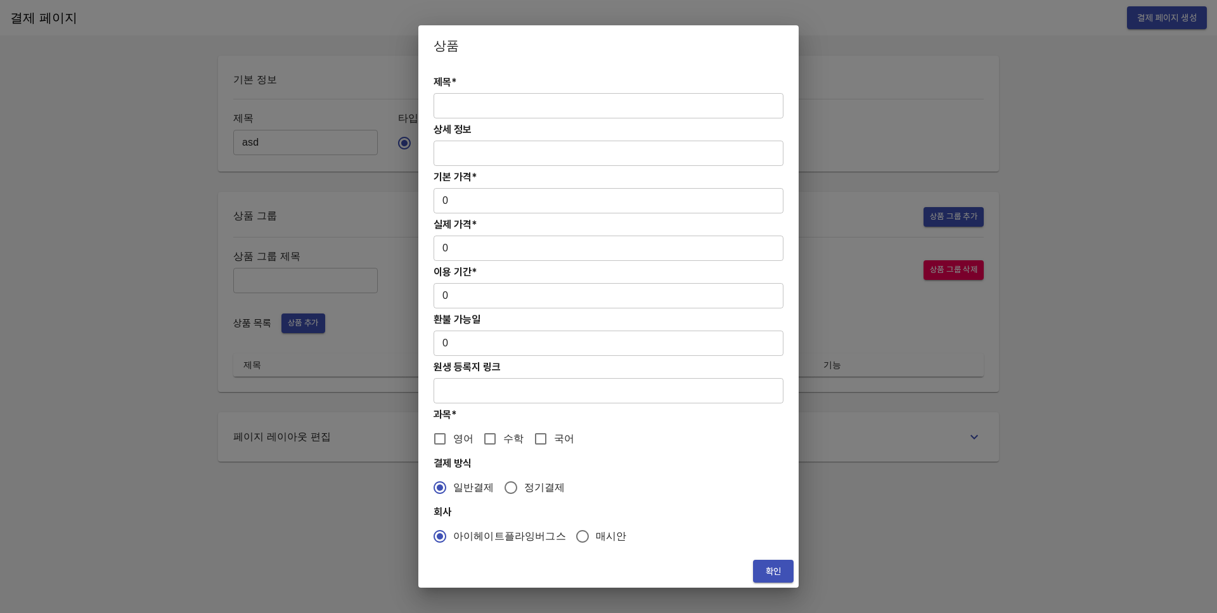
click at [548, 106] on input "text" at bounding box center [608, 105] width 350 height 25
type input "asdf"
click at [487, 198] on input "0" at bounding box center [608, 200] width 350 height 25
type input "023"
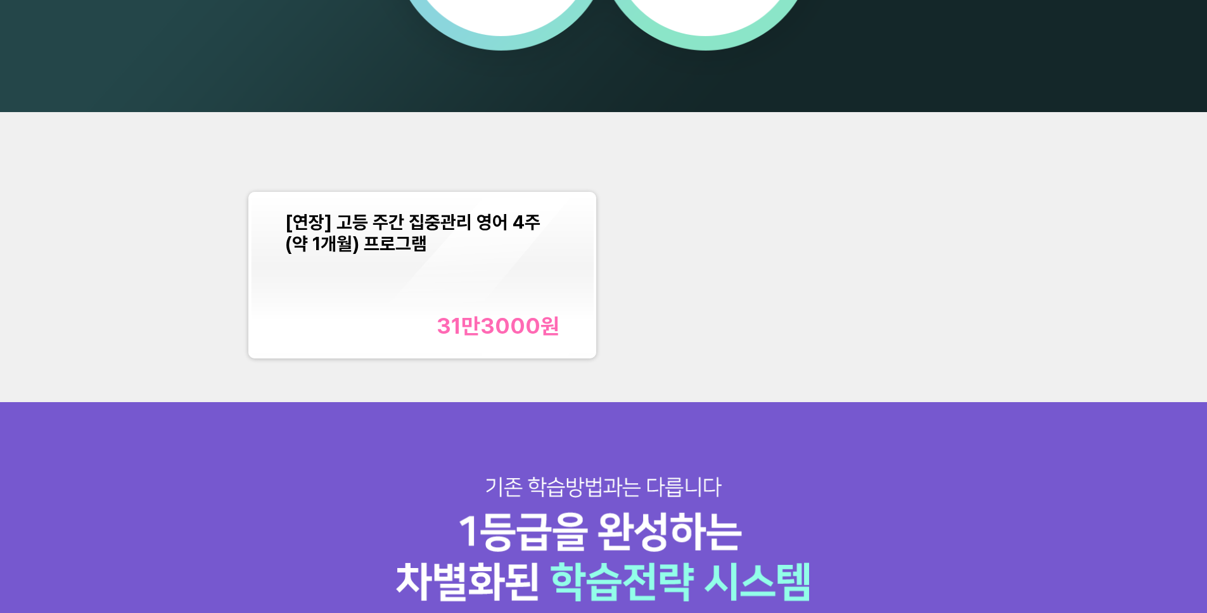
scroll to position [1749, 0]
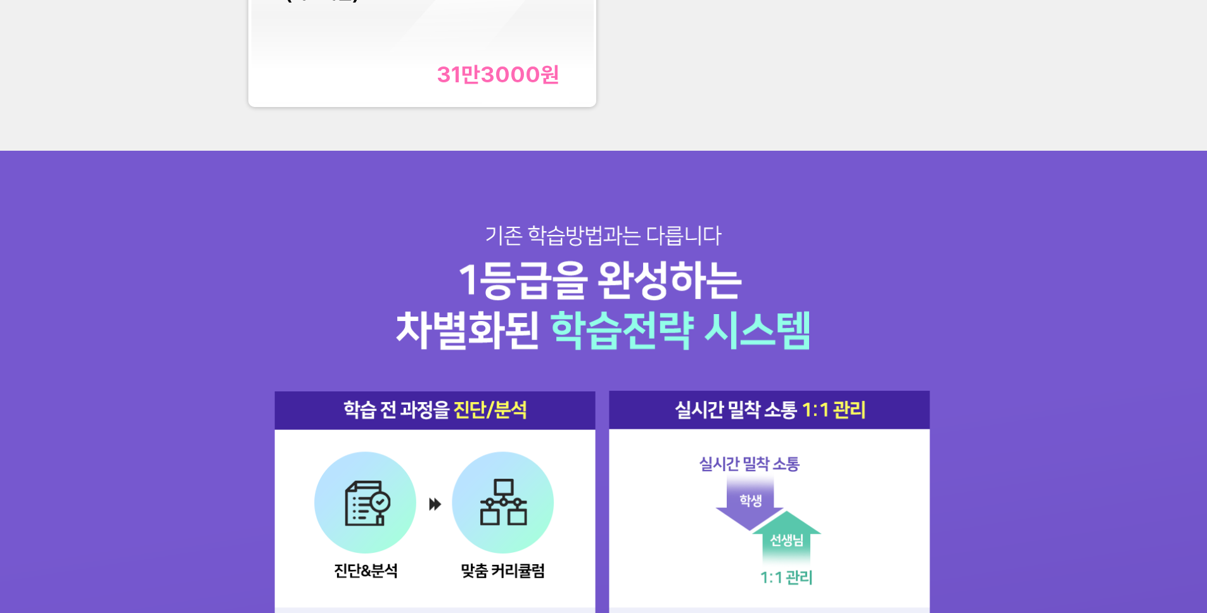
click at [521, 56] on div "[연장] 고등 주간 집중관리 영어 4주(약 1개월) 프로그램 31만3000 원" at bounding box center [422, 24] width 274 height 128
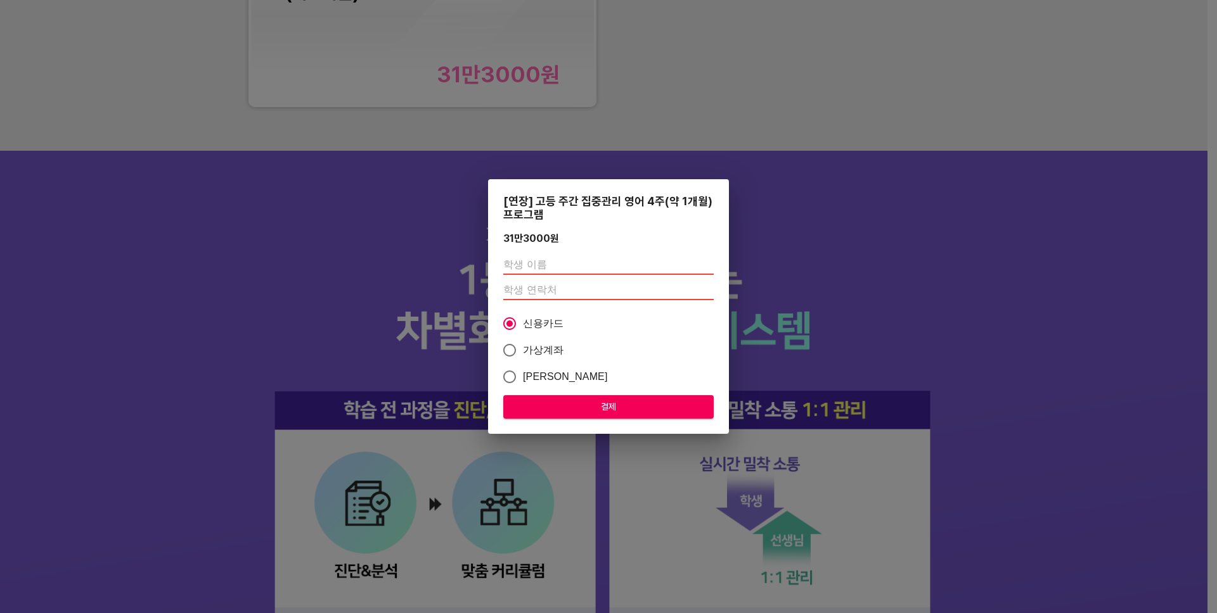
click at [853, 248] on div "[연장] 고등 주간 집중관리 영어 4주(약 1개월) 프로그램 31만3000 원 신용카드 가상계좌 카카오페이 결제" at bounding box center [608, 306] width 1217 height 613
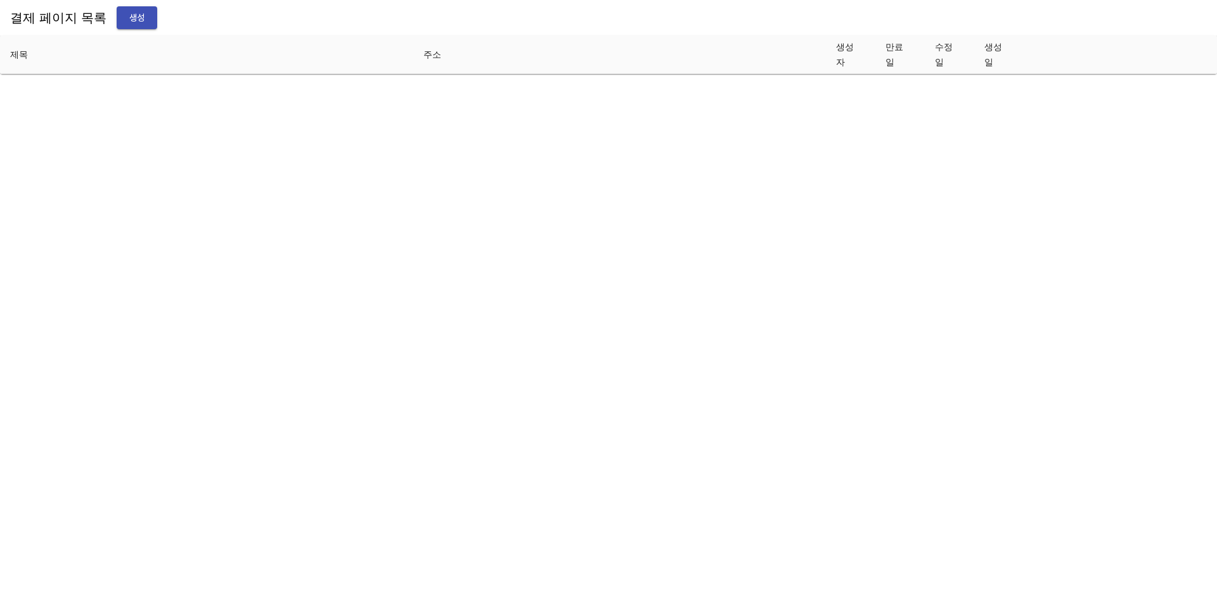
click at [803, 74] on html "결제 페이지 목록 생성 제목 주소 생성자 만료일 수정일 생성일" at bounding box center [608, 37] width 1217 height 74
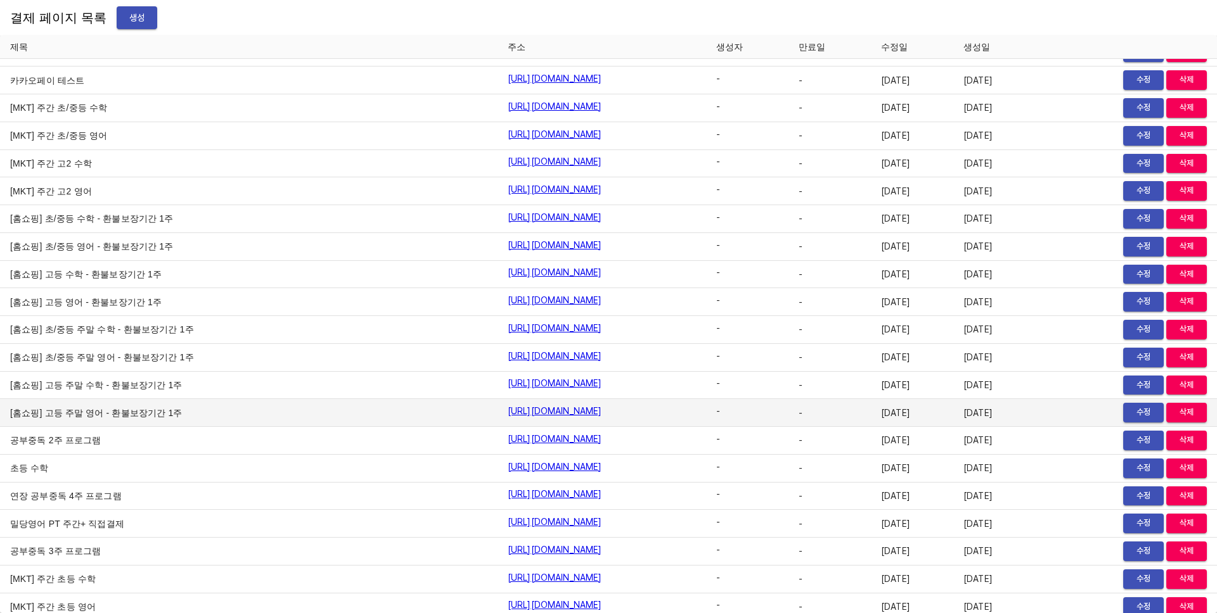
click at [706, 407] on td "[URL][DOMAIN_NAME]" at bounding box center [601, 413] width 208 height 28
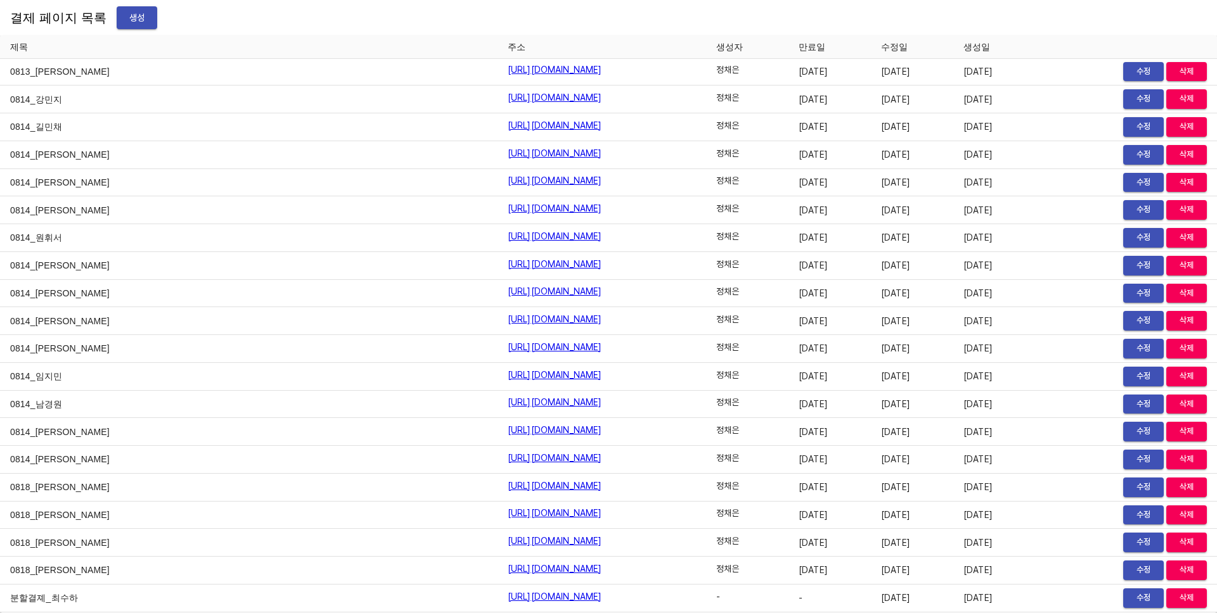
scroll to position [15967, 0]
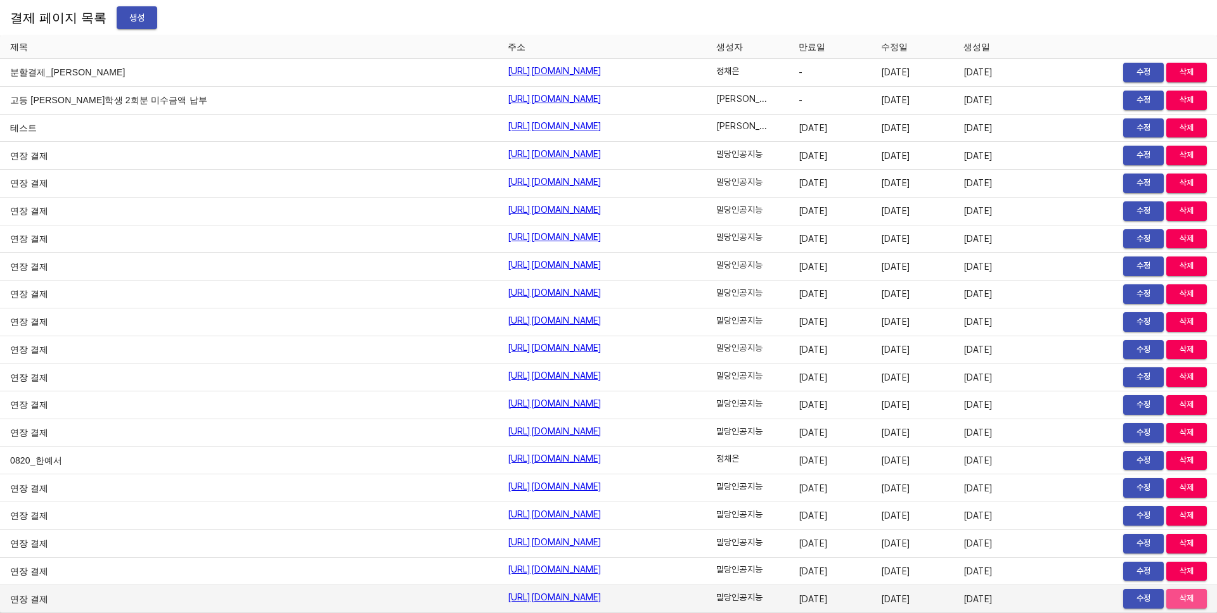
click at [1177, 597] on span "삭제" at bounding box center [1186, 599] width 28 height 15
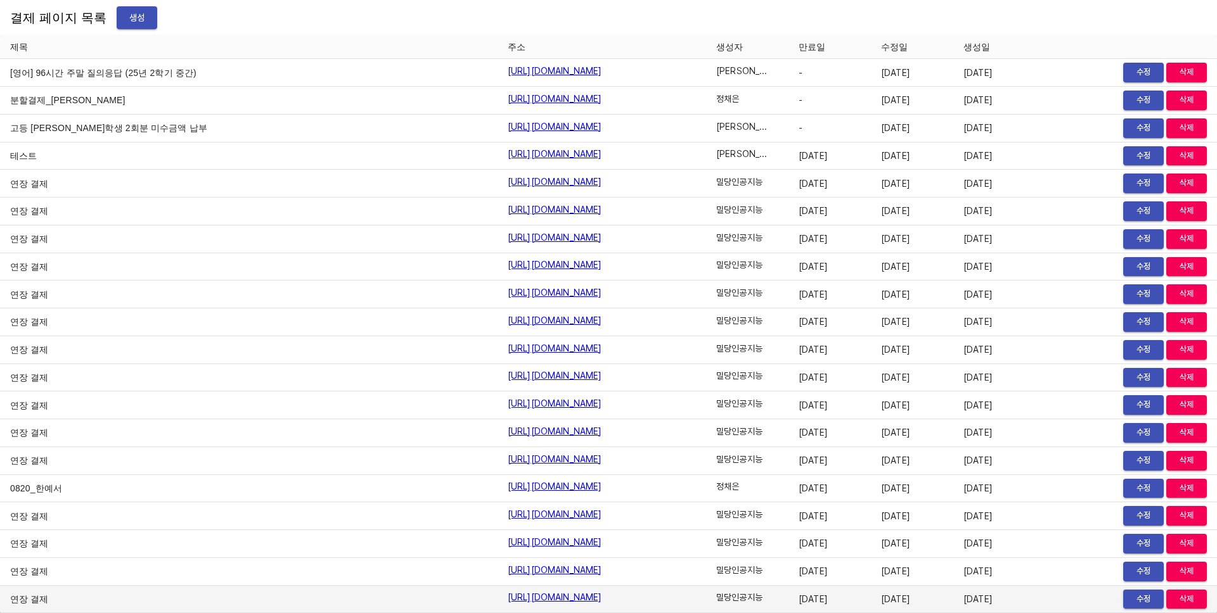
scroll to position [15939, 0]
click at [1178, 600] on span "삭제" at bounding box center [1186, 599] width 28 height 15
click at [1179, 601] on span "삭제" at bounding box center [1186, 599] width 28 height 15
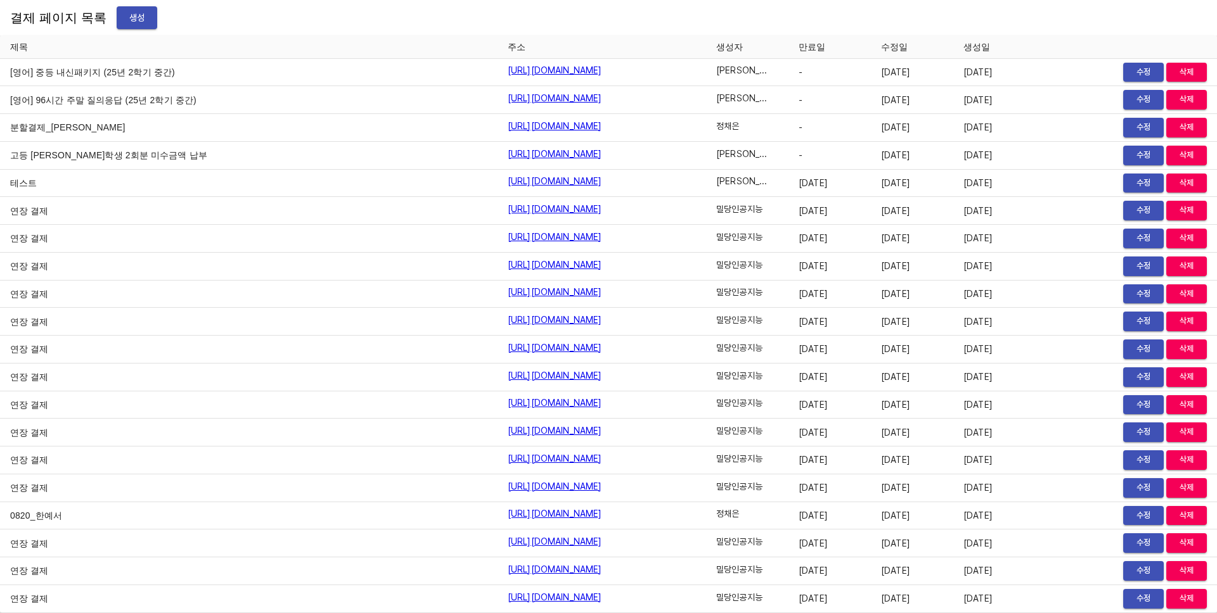
scroll to position [15912, 0]
click at [1179, 601] on span "삭제" at bounding box center [1186, 599] width 28 height 15
click at [1179, 602] on span "삭제" at bounding box center [1186, 599] width 28 height 15
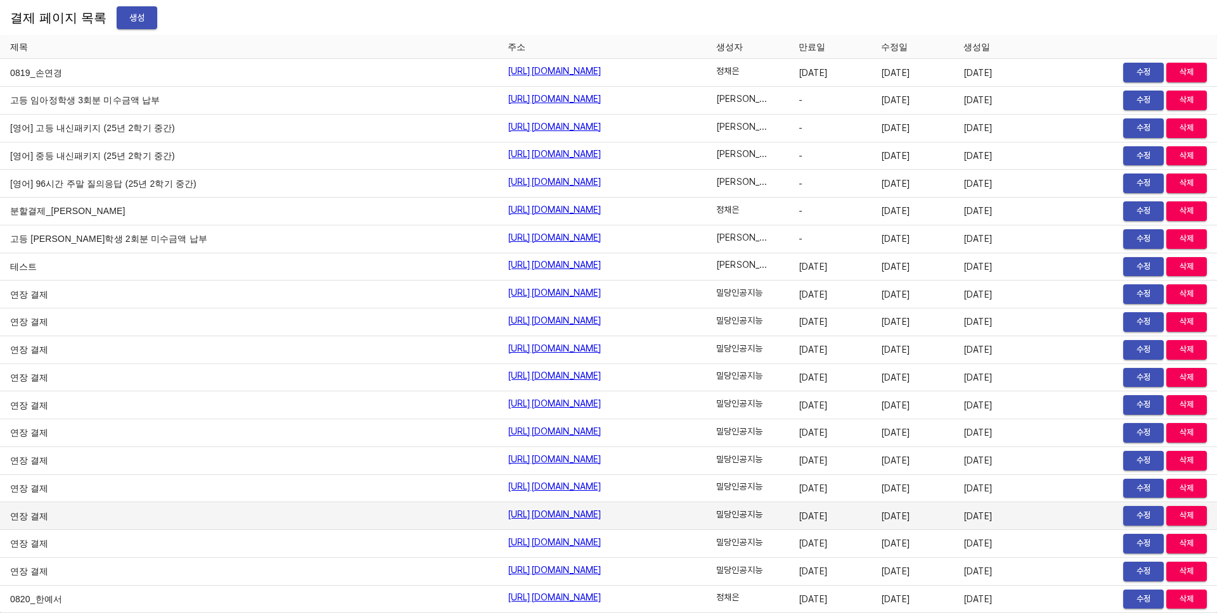
scroll to position [15828, 0]
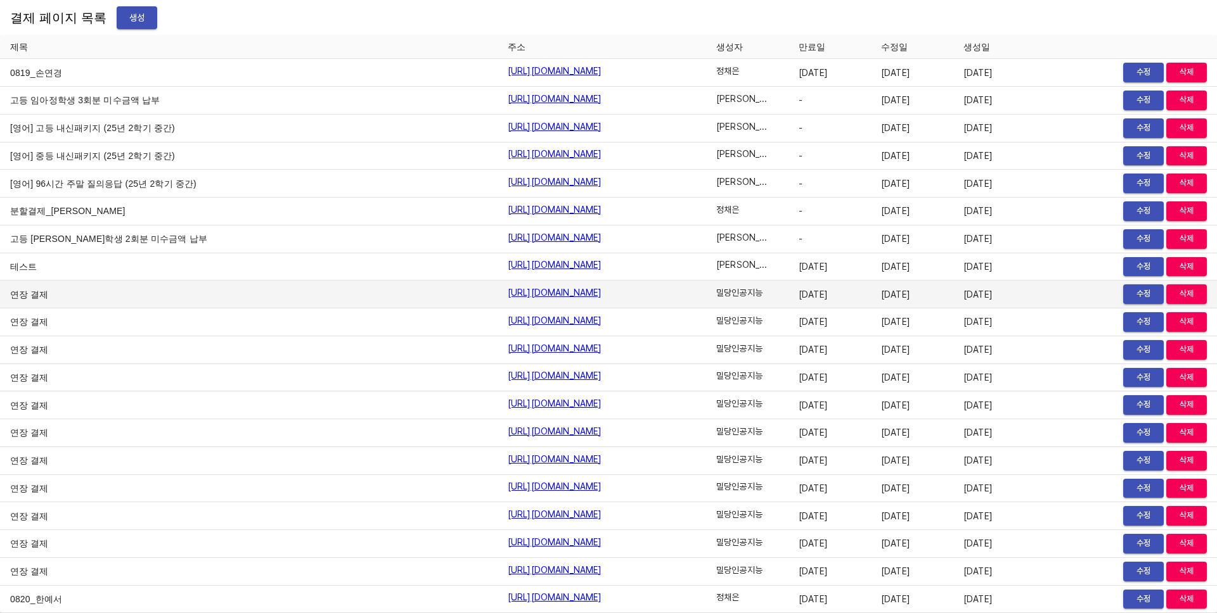
click at [1179, 295] on span "삭제" at bounding box center [1186, 294] width 28 height 15
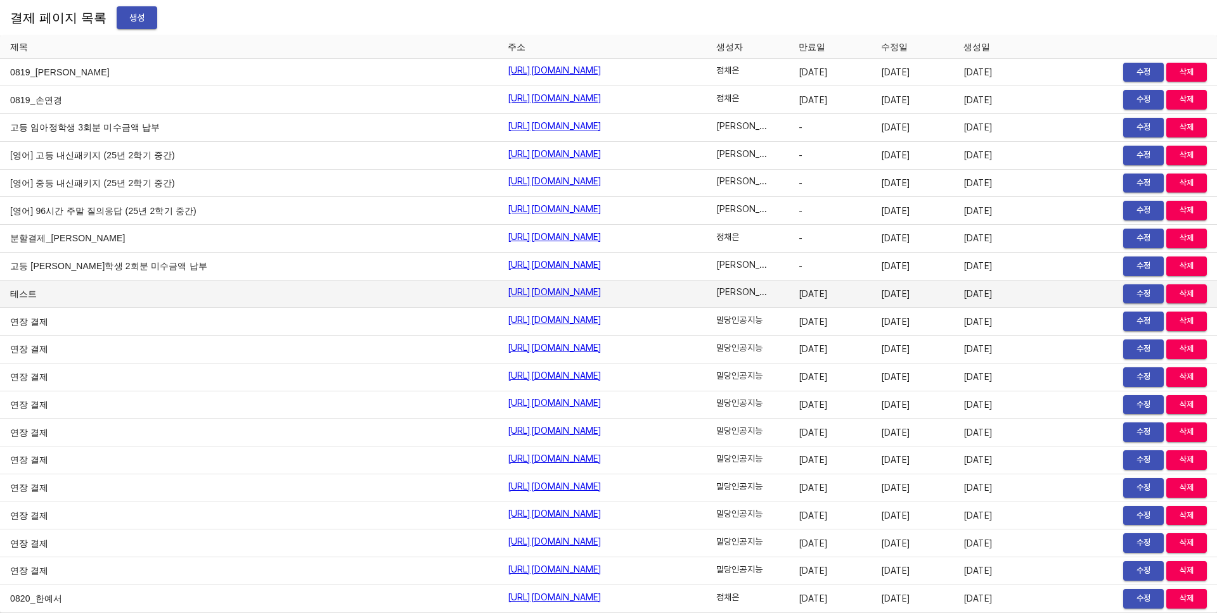
scroll to position [15801, 0]
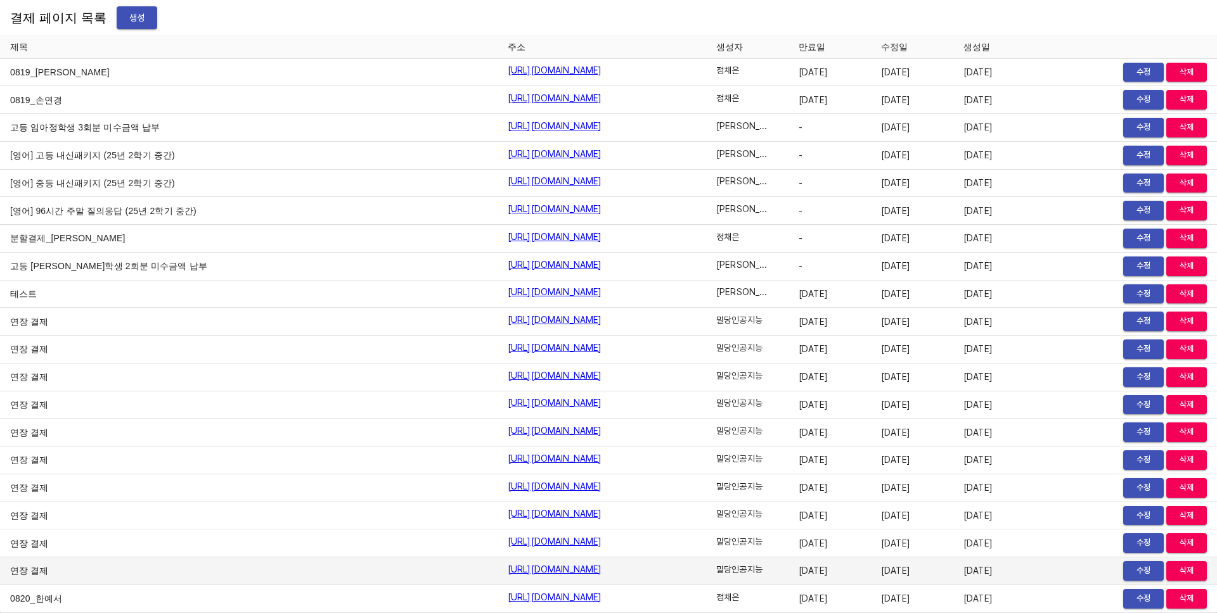
click at [1175, 582] on td "수정 삭제" at bounding box center [1125, 572] width 181 height 28
click at [1180, 569] on span "삭제" at bounding box center [1186, 571] width 28 height 15
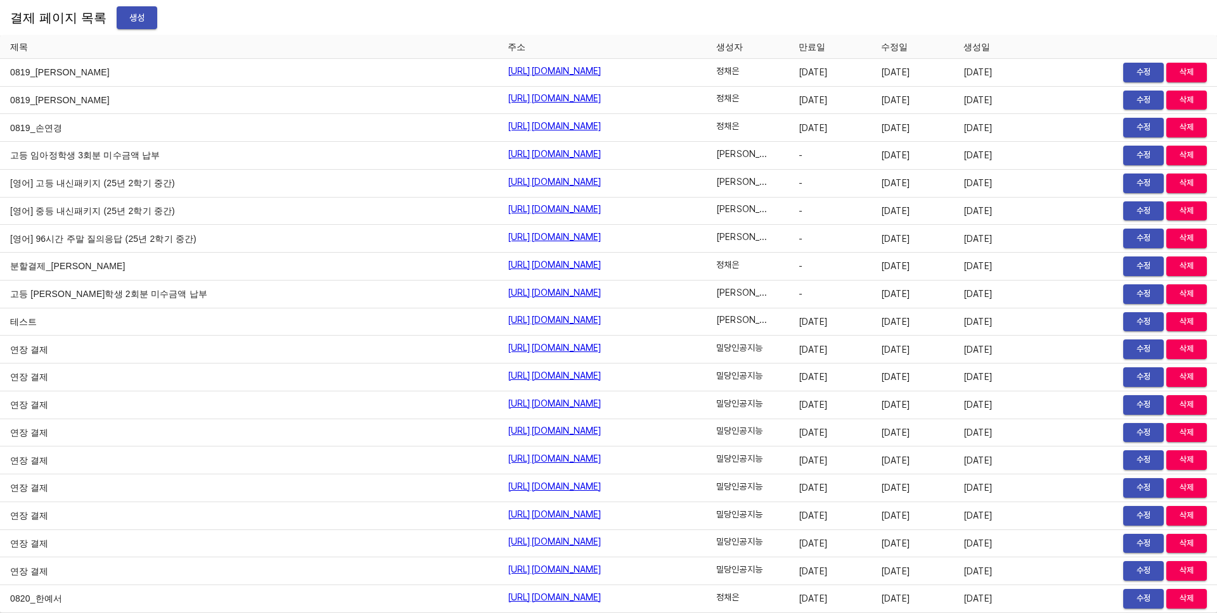
click at [1180, 569] on span "삭제" at bounding box center [1186, 571] width 28 height 15
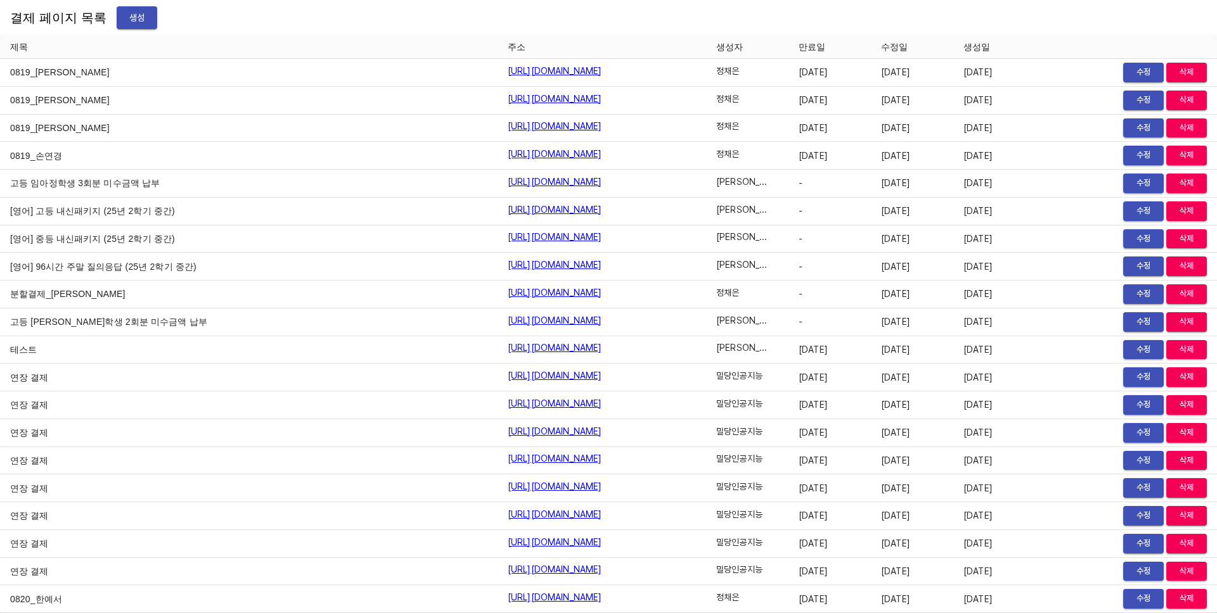
scroll to position [15745, 0]
click at [1180, 569] on span "삭제" at bounding box center [1186, 572] width 28 height 15
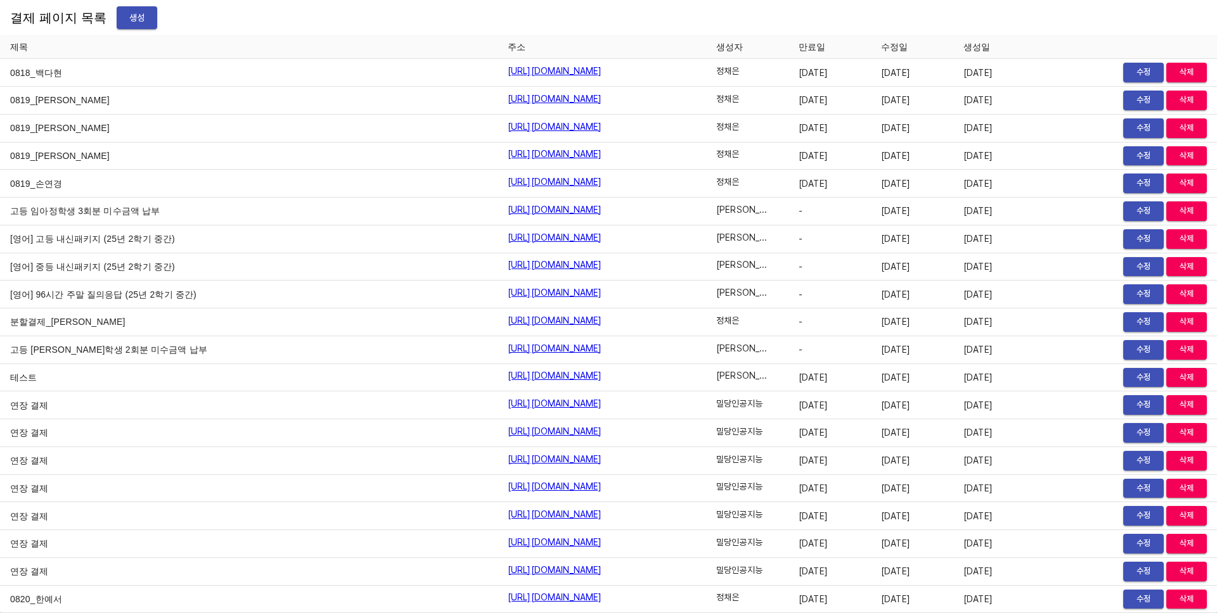
click at [1180, 569] on span "삭제" at bounding box center [1186, 572] width 28 height 15
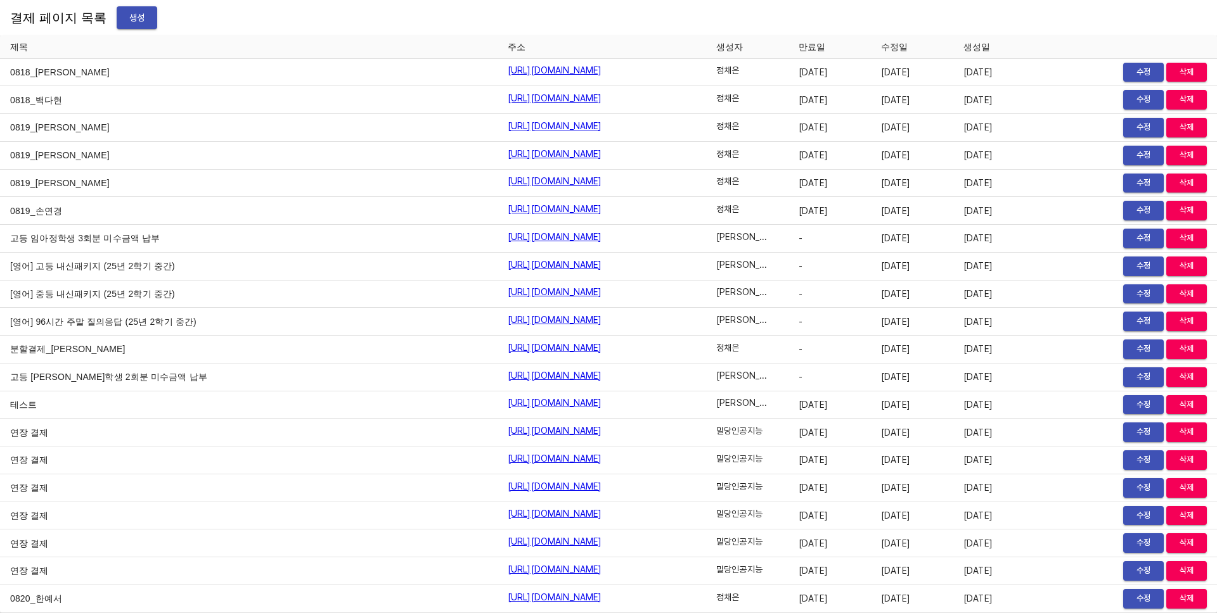
scroll to position [15690, 0]
click at [1180, 569] on span "삭제" at bounding box center [1186, 571] width 28 height 15
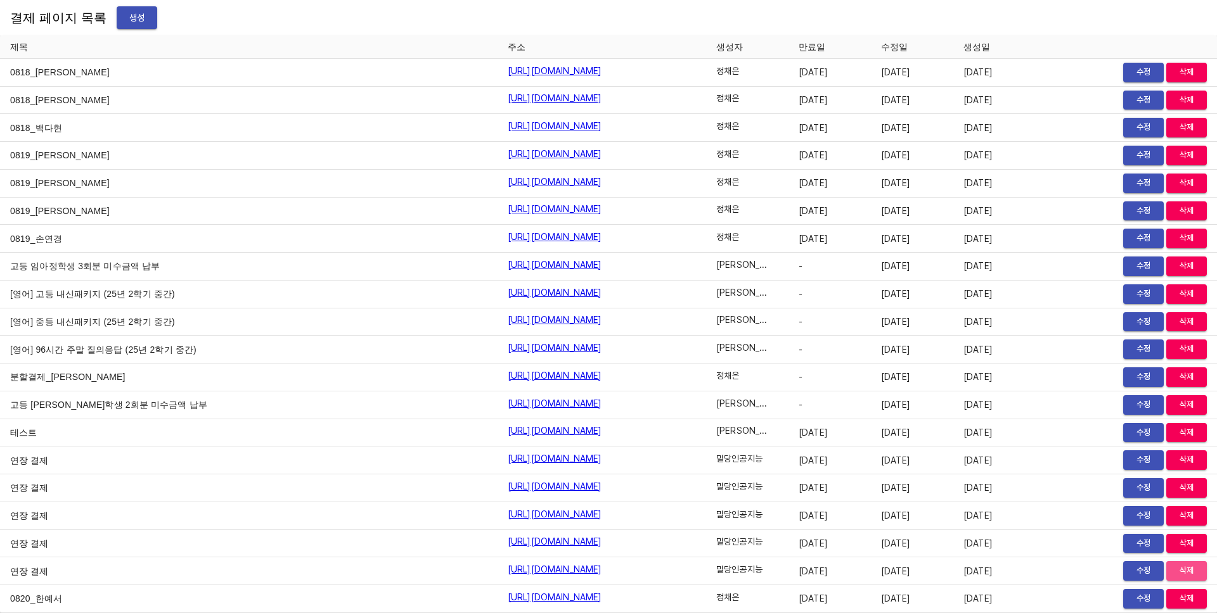
click at [1180, 569] on span "삭제" at bounding box center [1186, 571] width 28 height 15
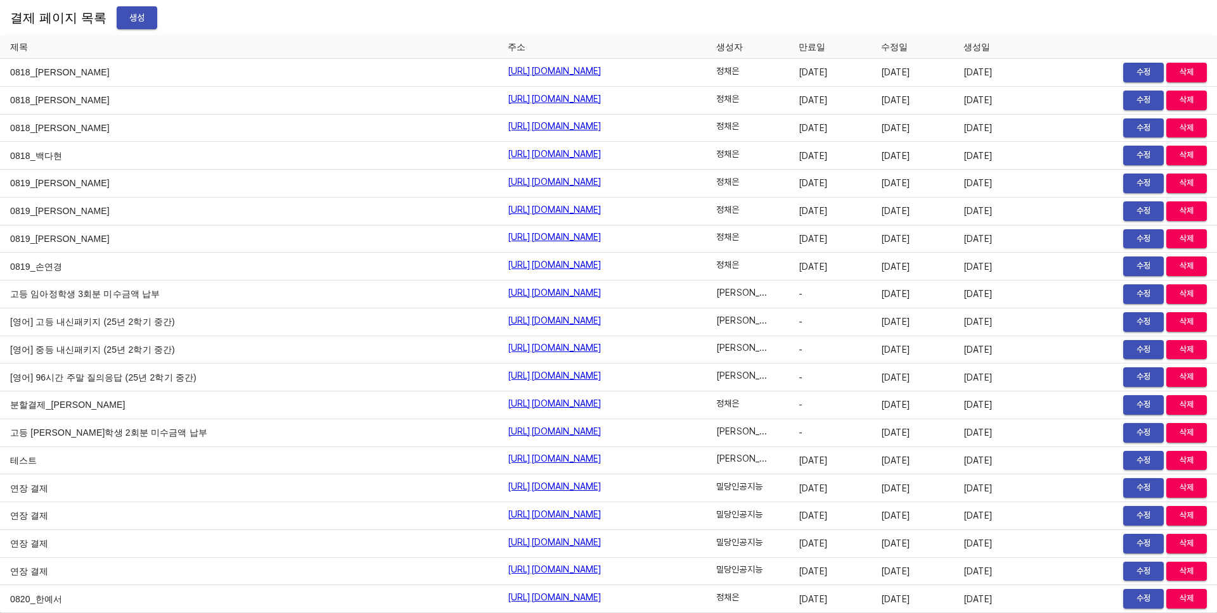
click at [1180, 569] on span "삭제" at bounding box center [1186, 572] width 28 height 15
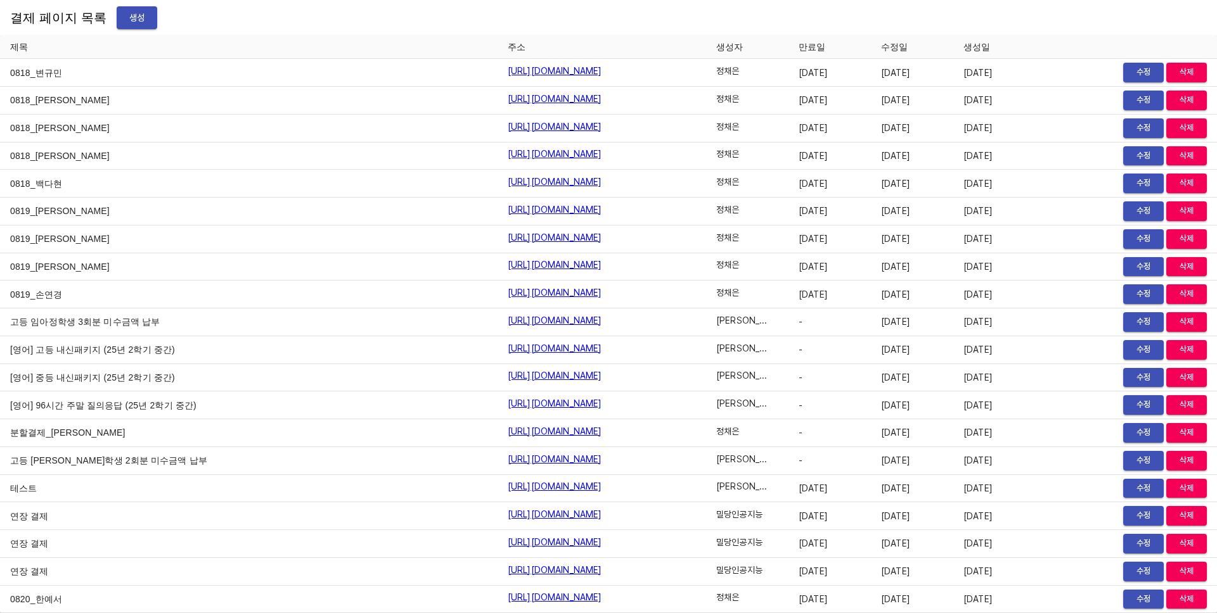
scroll to position [15607, 0]
click at [1180, 569] on span "삭제" at bounding box center [1186, 572] width 28 height 15
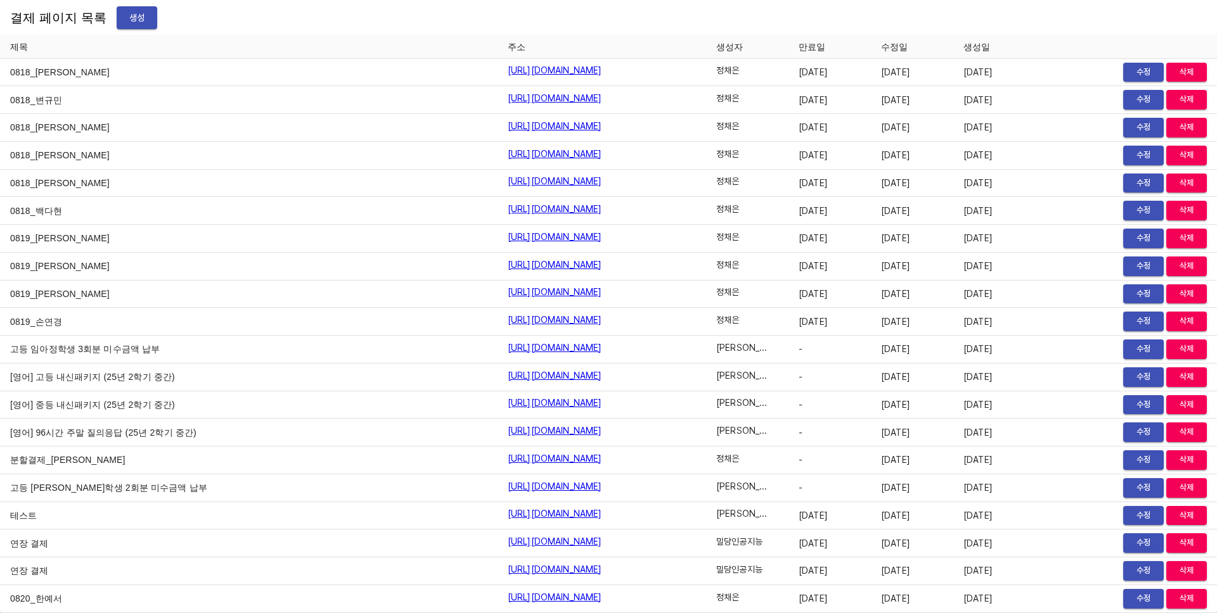
click at [1180, 569] on span "삭제" at bounding box center [1186, 571] width 28 height 15
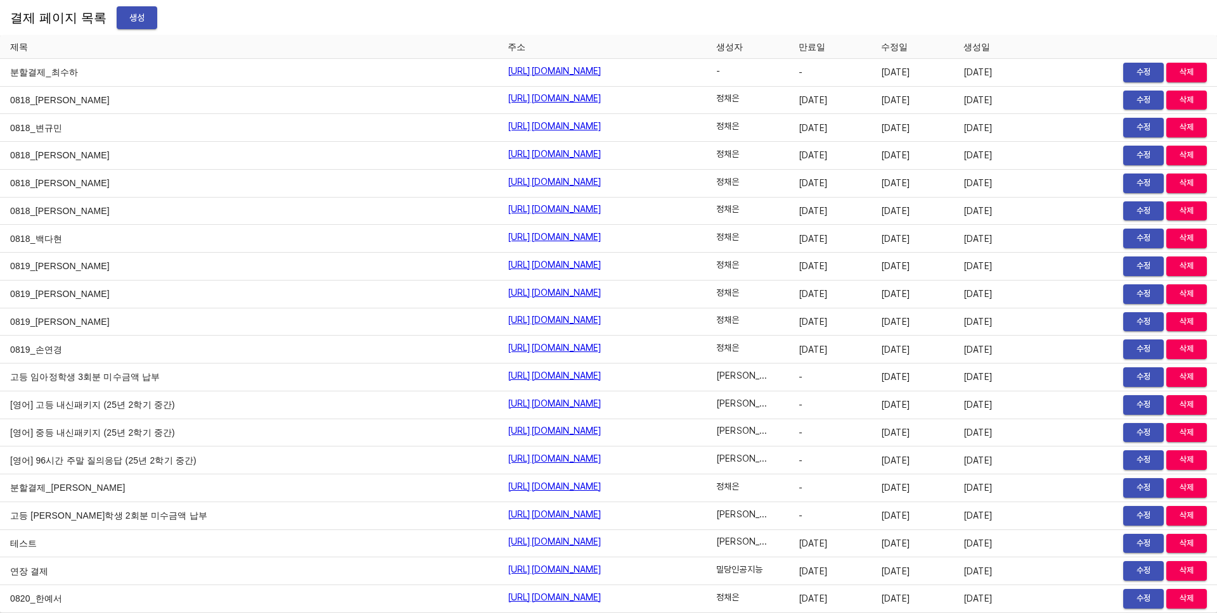
click at [1180, 569] on span "삭제" at bounding box center [1186, 571] width 28 height 15
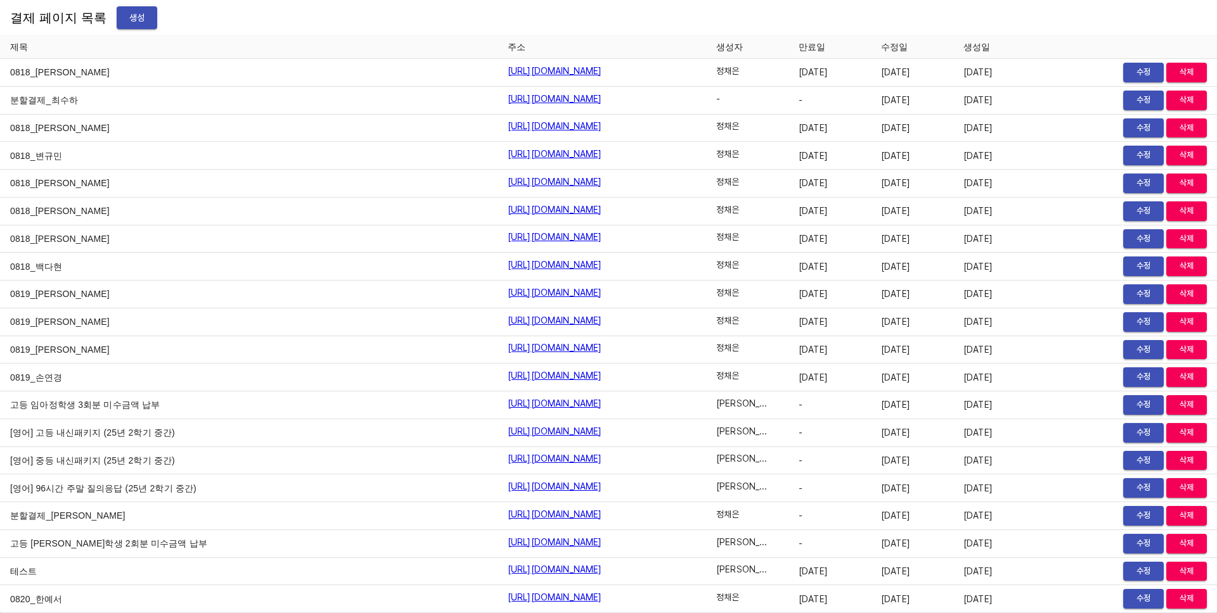
scroll to position [15524, 0]
click at [1180, 569] on span "삭제" at bounding box center [1186, 572] width 28 height 15
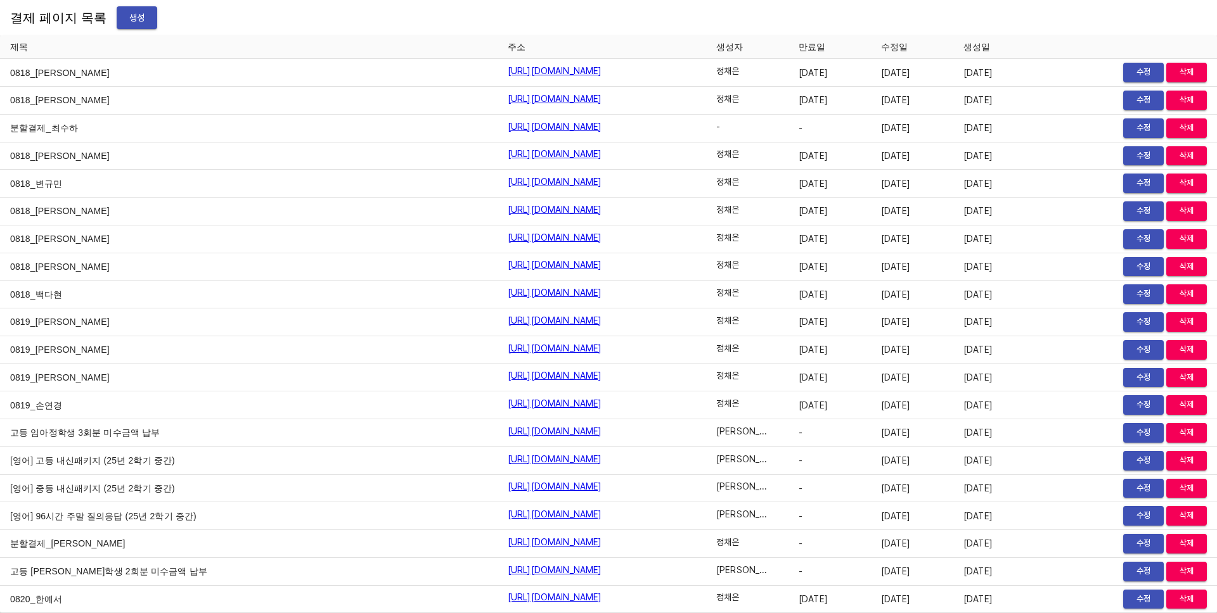
scroll to position [0, 0]
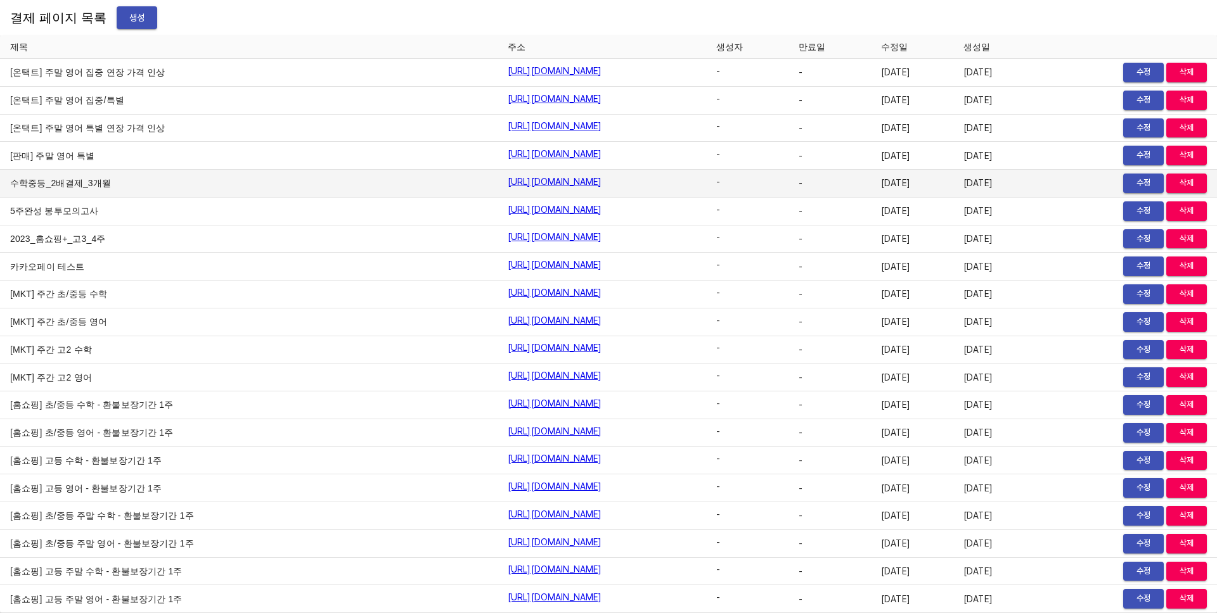
click at [836, 170] on td "-" at bounding box center [829, 184] width 82 height 28
click at [911, 174] on td "[DATE]" at bounding box center [912, 184] width 82 height 28
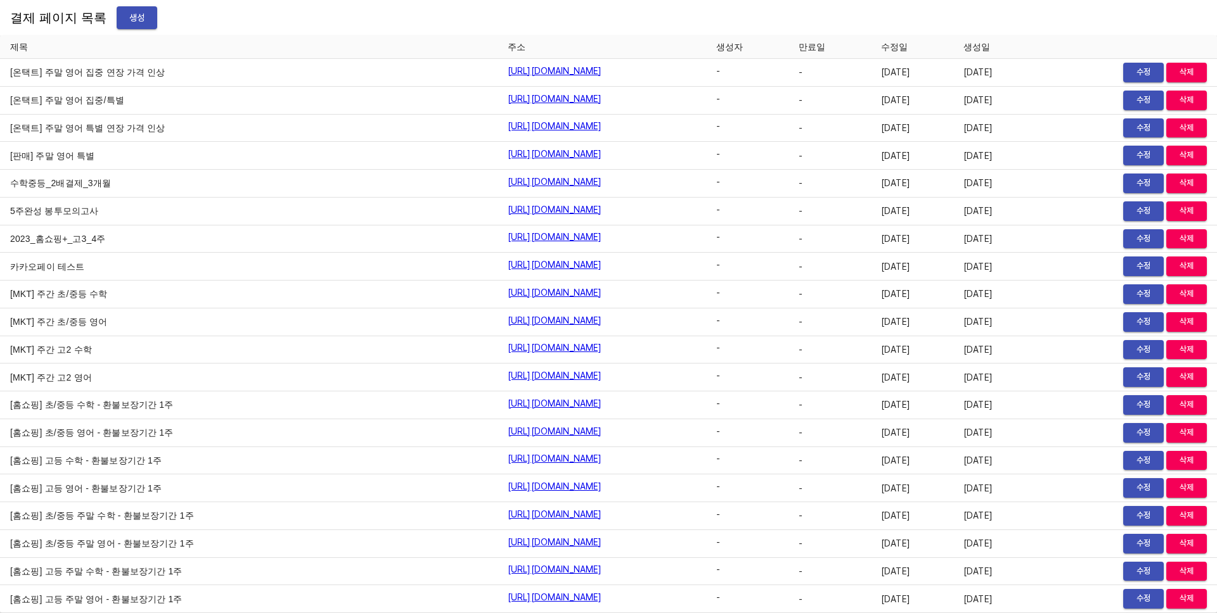
scroll to position [15551, 0]
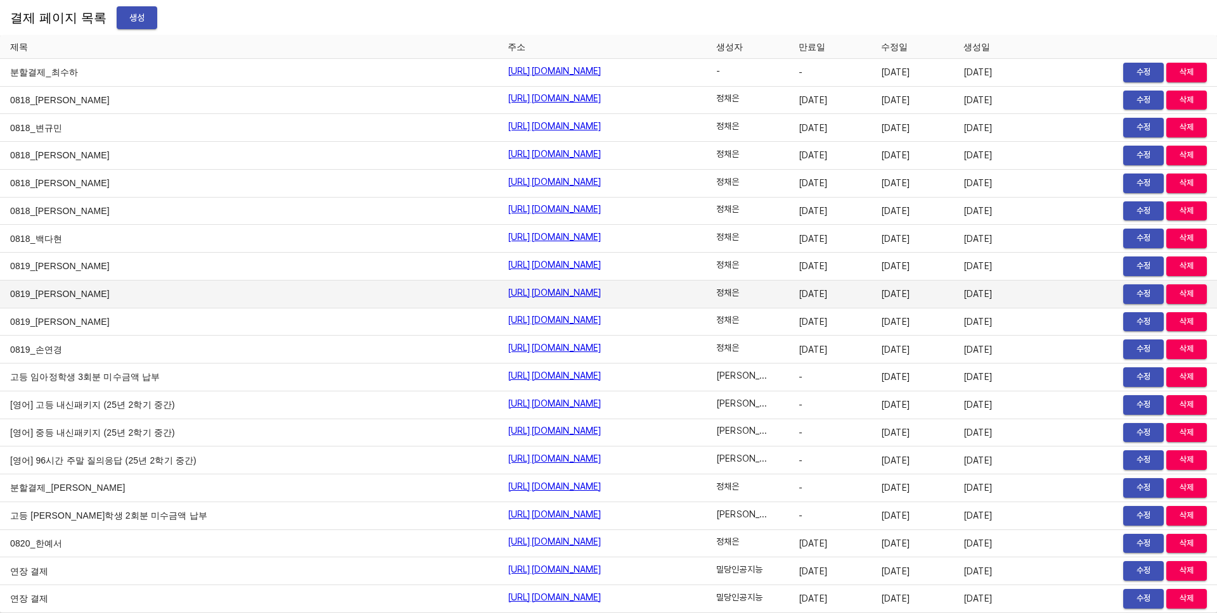
click at [706, 302] on td "[URL][DOMAIN_NAME]" at bounding box center [601, 295] width 208 height 28
